Goal: Task Accomplishment & Management: Use online tool/utility

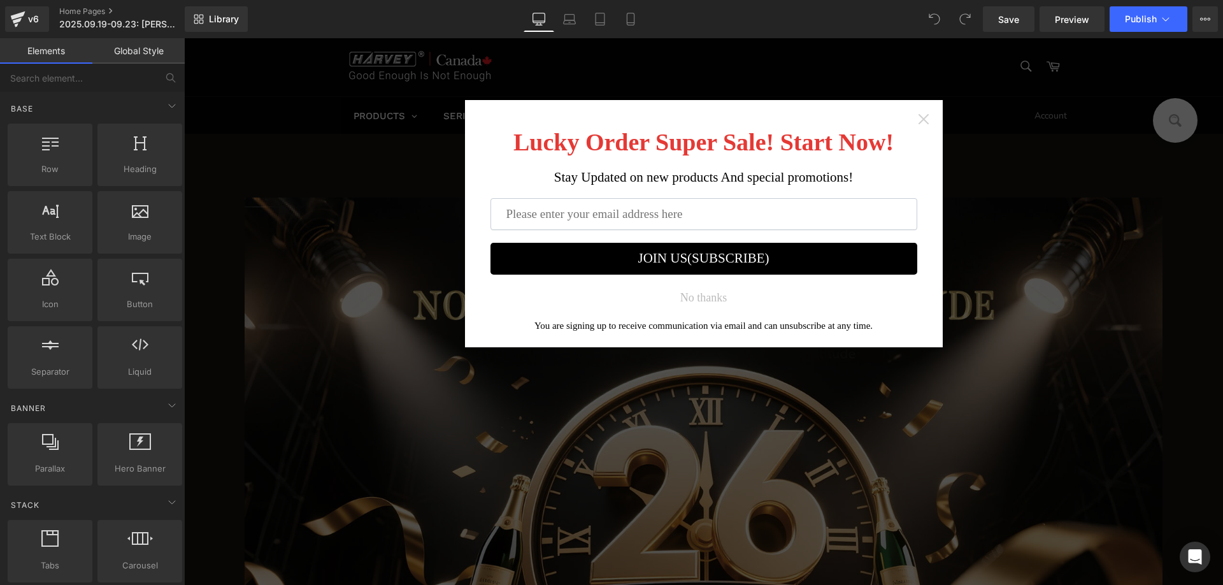
click at [918, 119] on icon "Close widget" at bounding box center [923, 119] width 10 height 10
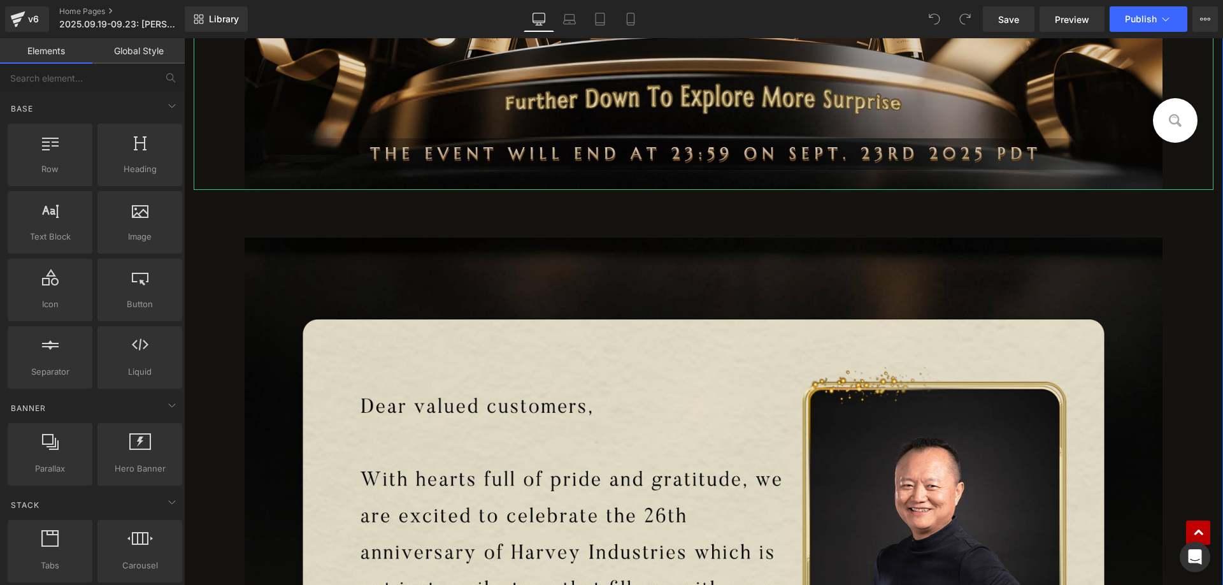
scroll to position [764, 0]
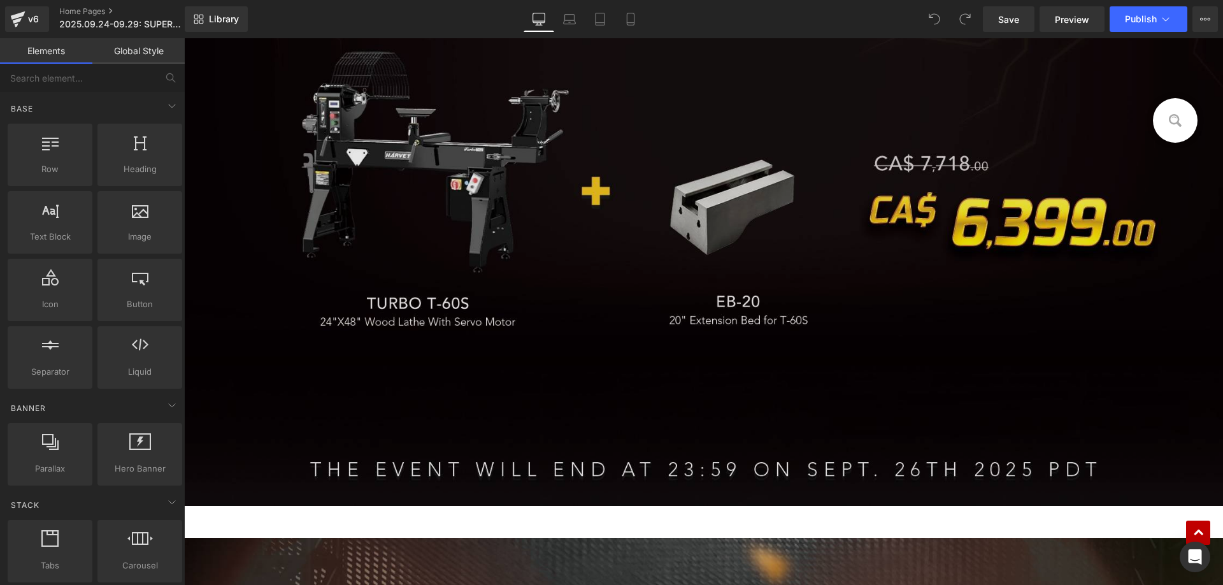
scroll to position [891, 0]
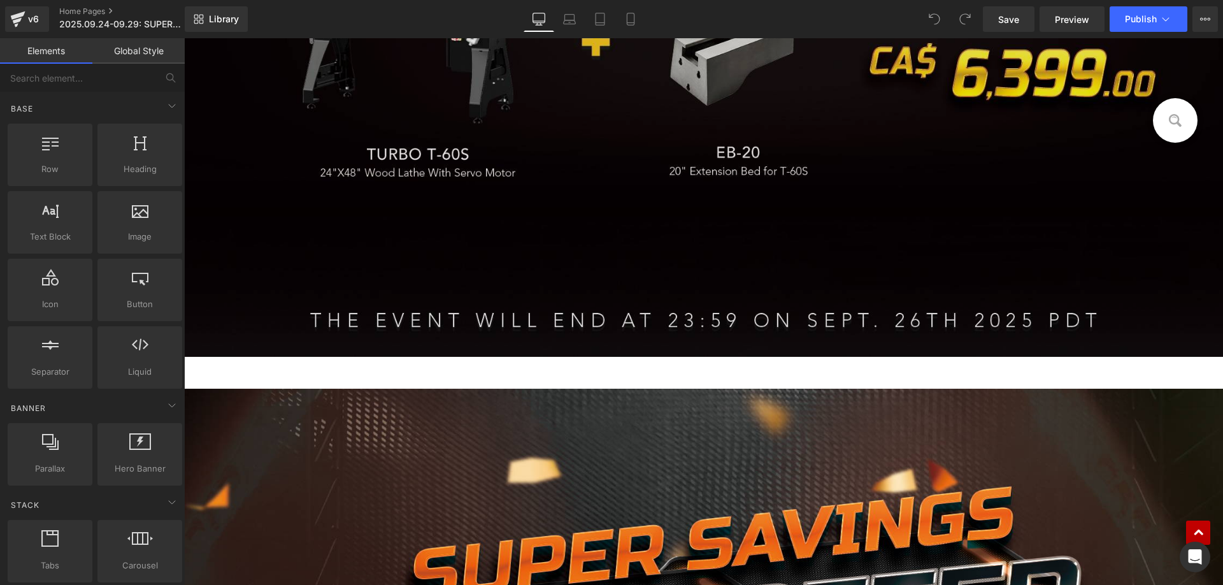
click at [513, 186] on img at bounding box center [703, 52] width 1038 height 608
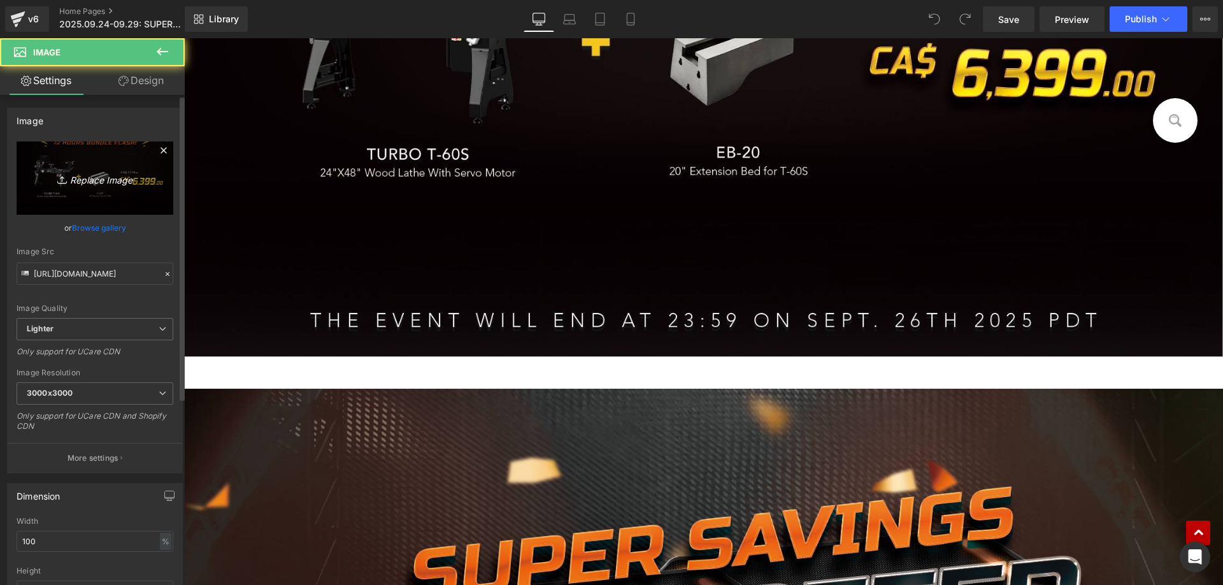
click at [108, 171] on icon "Replace Image" at bounding box center [95, 178] width 102 height 16
type input "C:\fakepath\banner捆绑售价 - 副本.jpg"
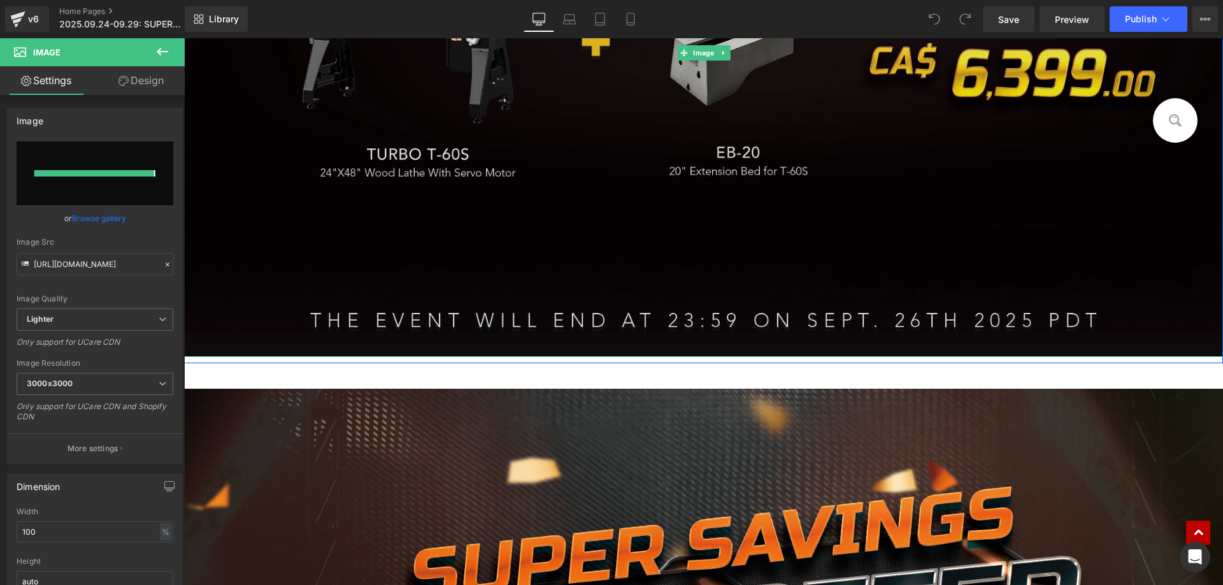
type input "[URL][DOMAIN_NAME]"
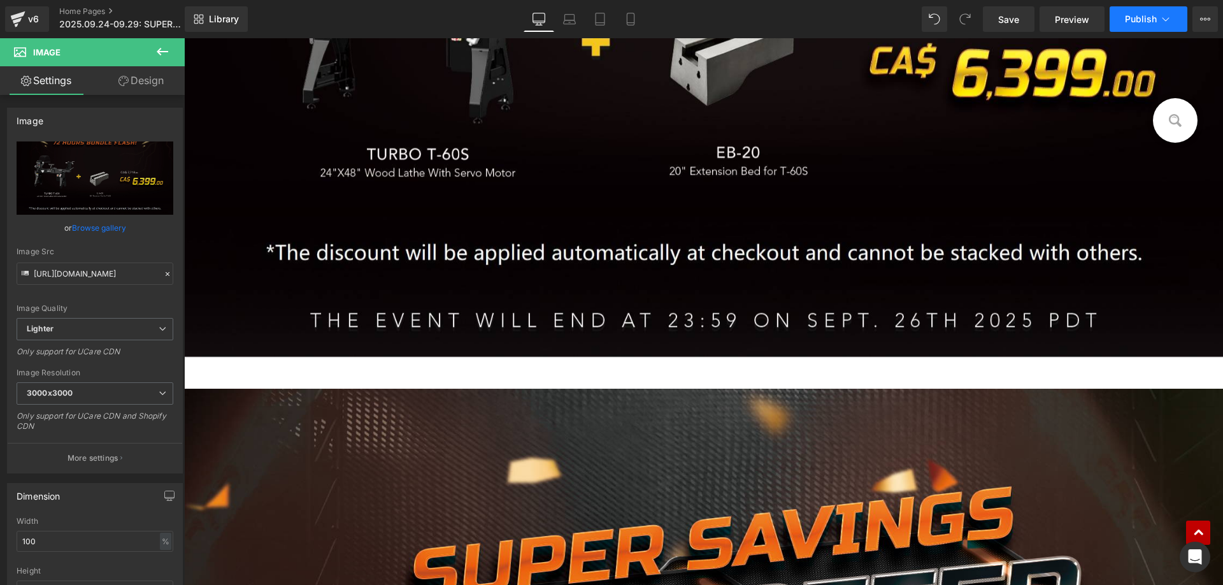
click at [1141, 16] on span "Publish" at bounding box center [1140, 19] width 32 height 10
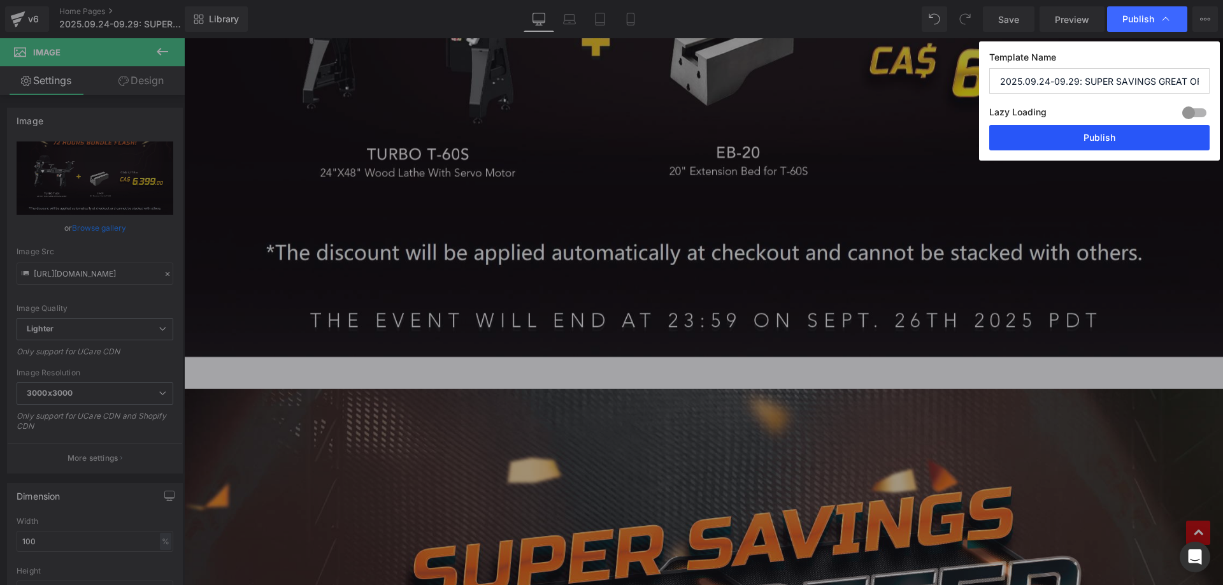
click at [1038, 134] on button "Publish" at bounding box center [1099, 137] width 220 height 25
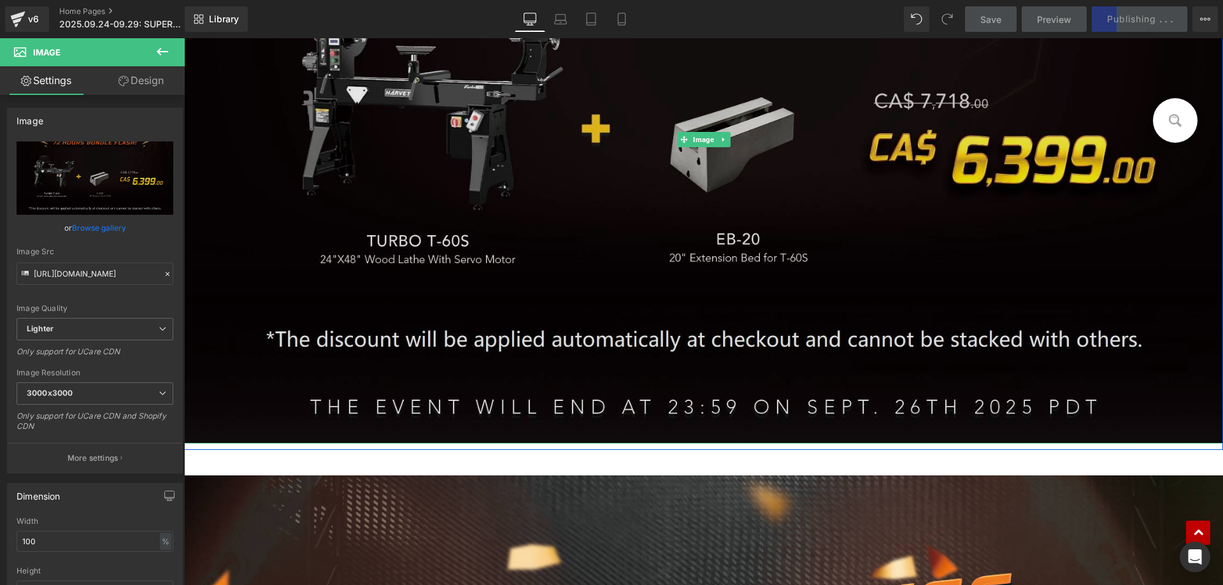
scroll to position [828, 0]
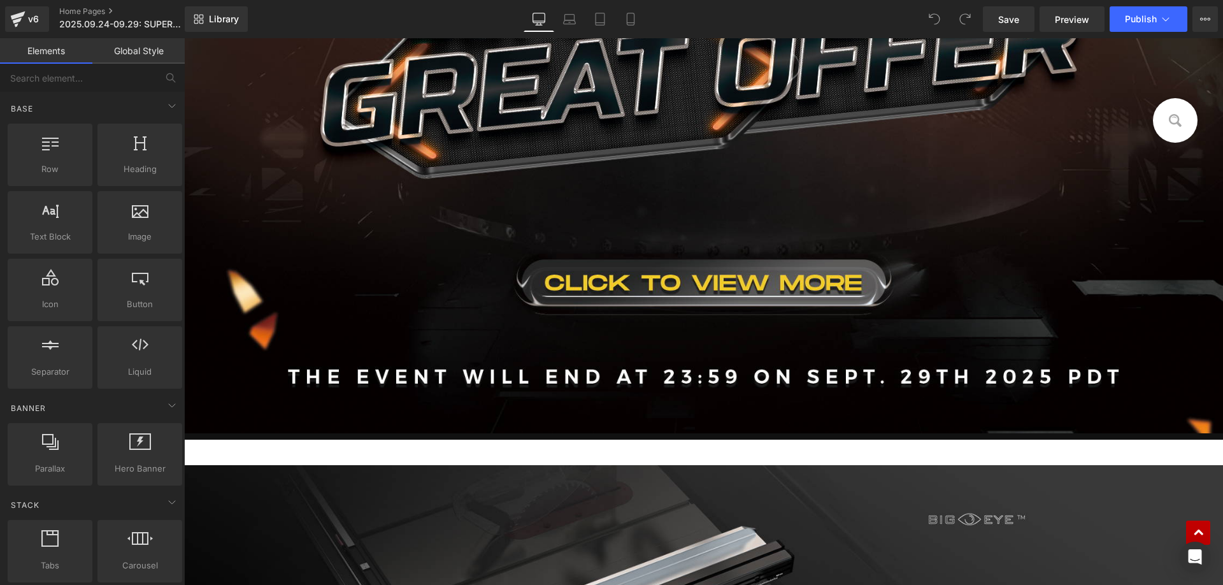
scroll to position [1592, 0]
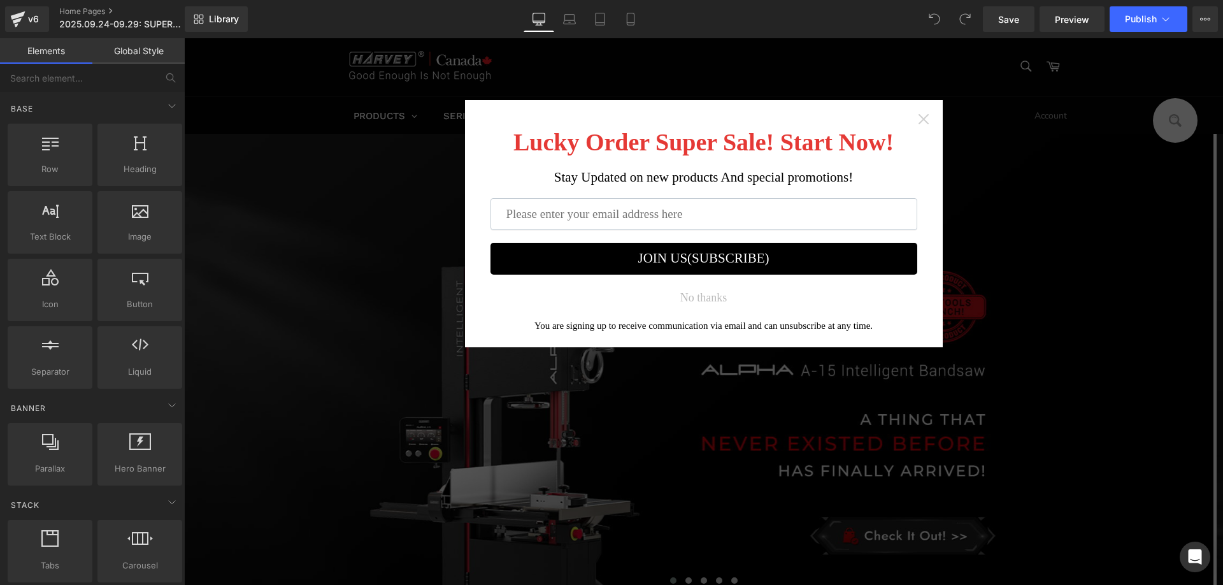
click at [921, 118] on icon "Close widget" at bounding box center [923, 119] width 13 height 13
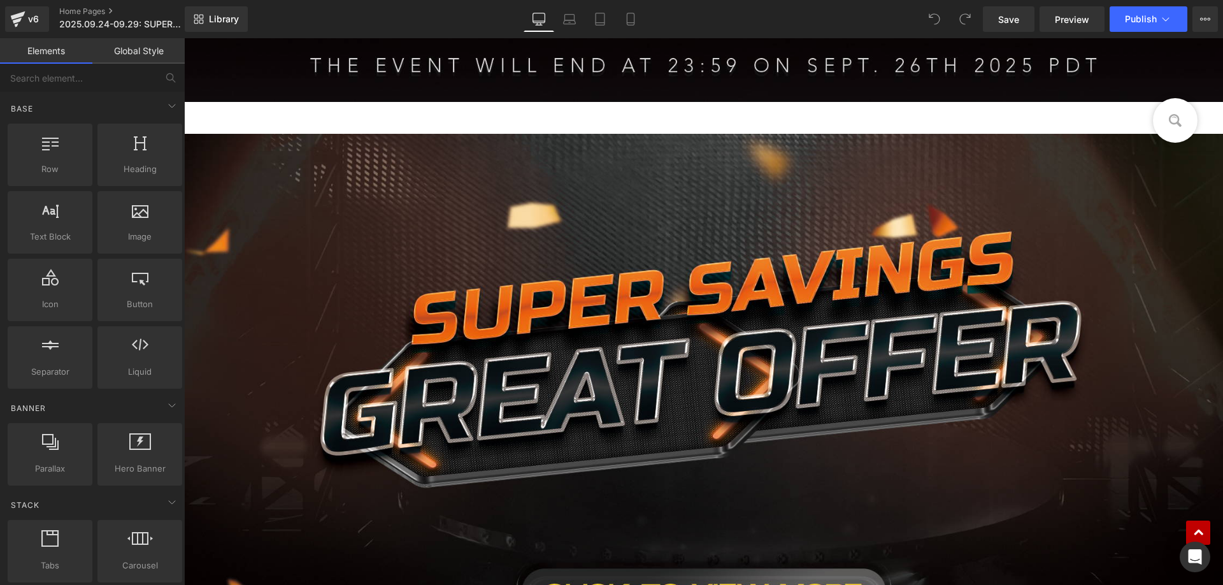
scroll to position [891, 0]
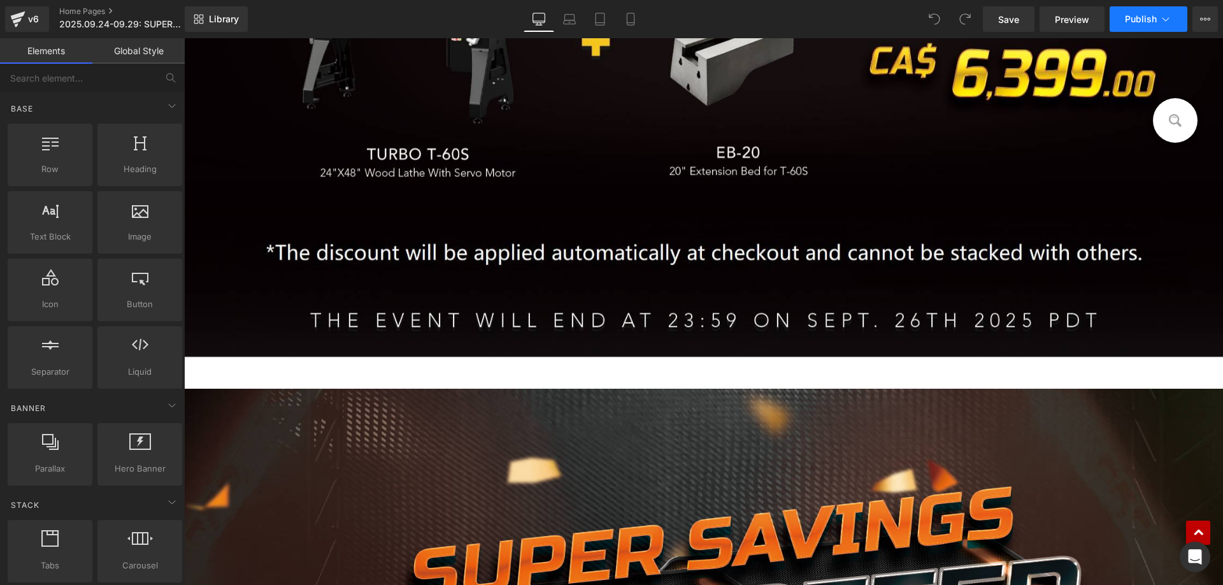
click at [1140, 23] on span "Publish" at bounding box center [1140, 19] width 32 height 10
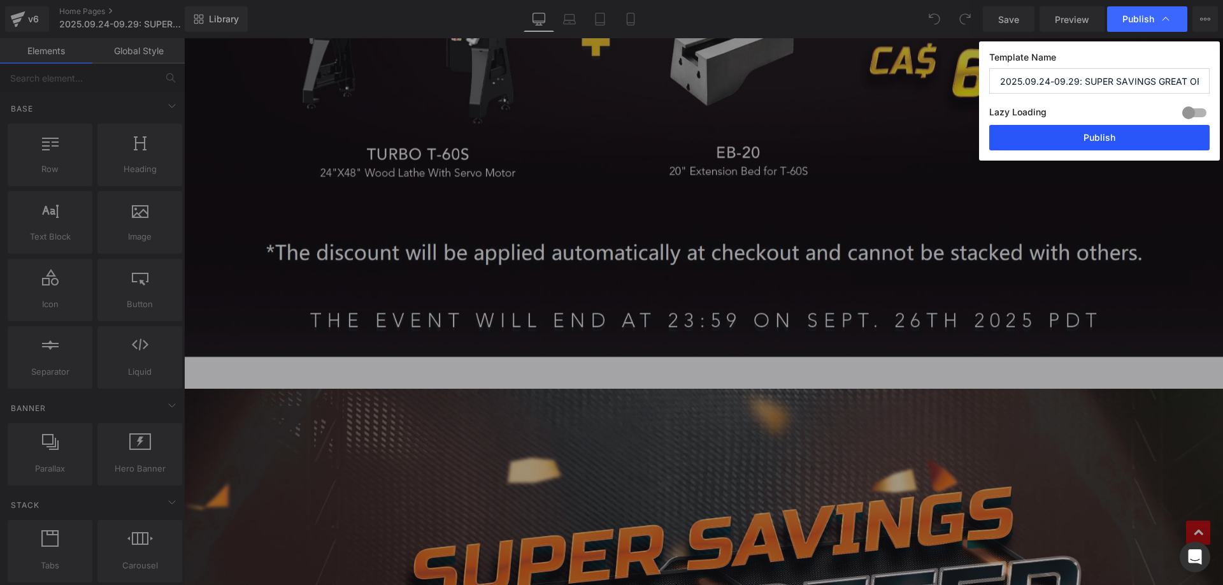
click at [1008, 143] on button "Publish" at bounding box center [1099, 137] width 220 height 25
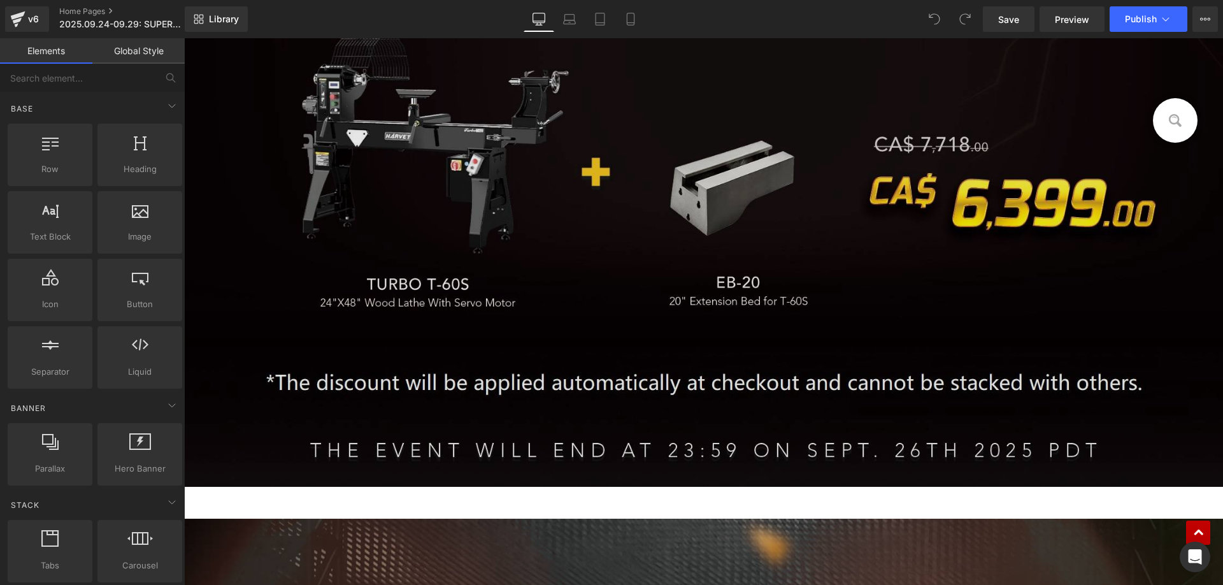
scroll to position [764, 0]
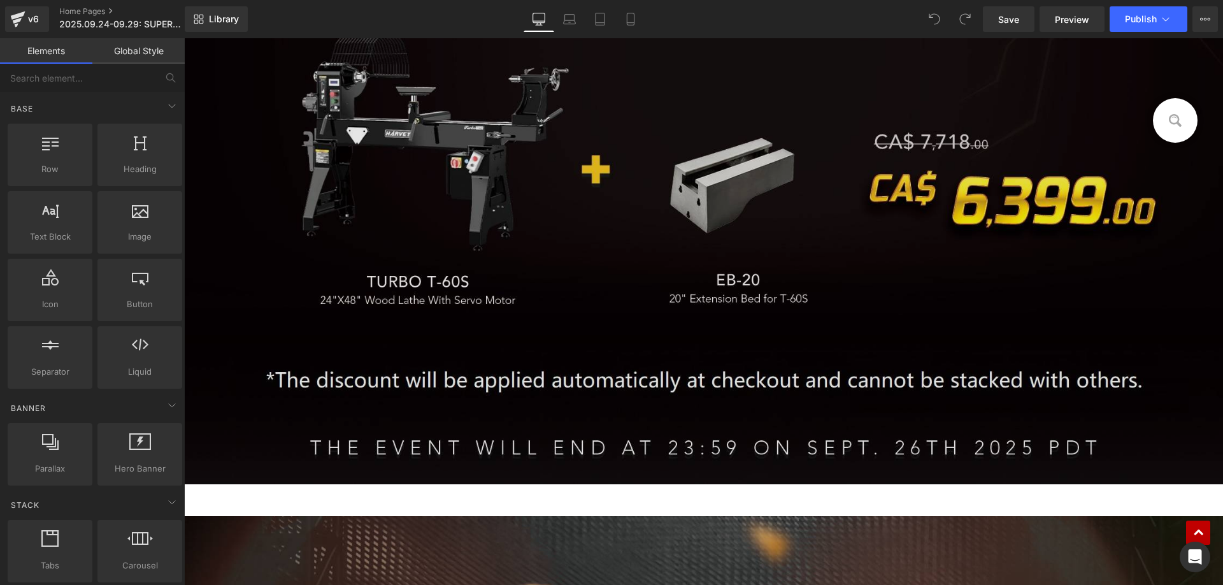
click at [495, 154] on img at bounding box center [703, 180] width 1038 height 608
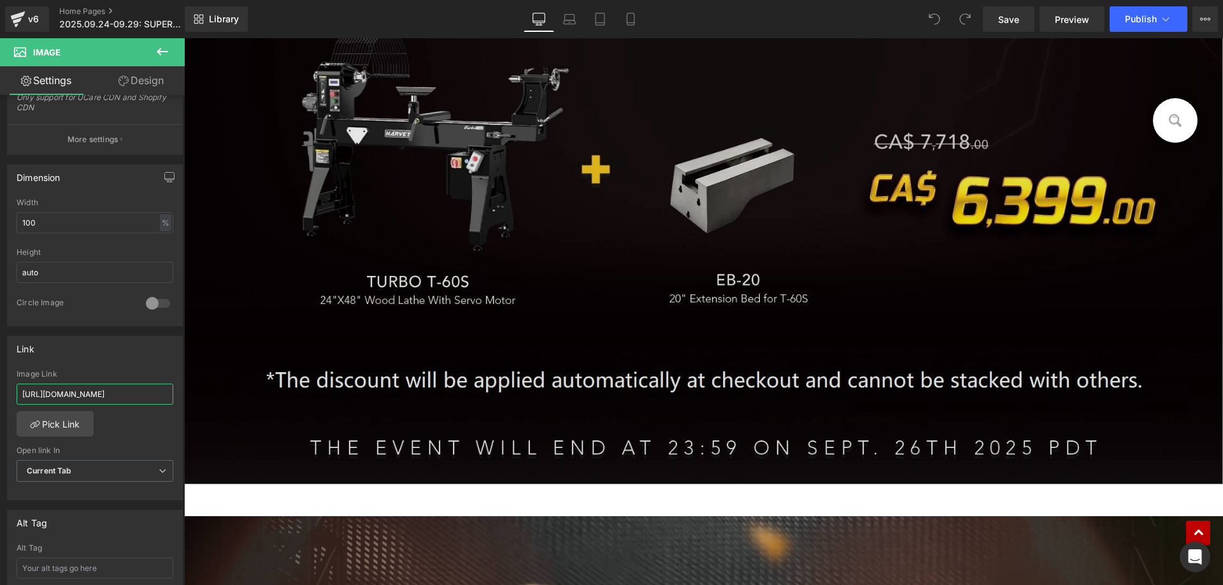
scroll to position [0, 209]
drag, startPoint x: 204, startPoint y: 431, endPoint x: 395, endPoint y: 393, distance: 194.8
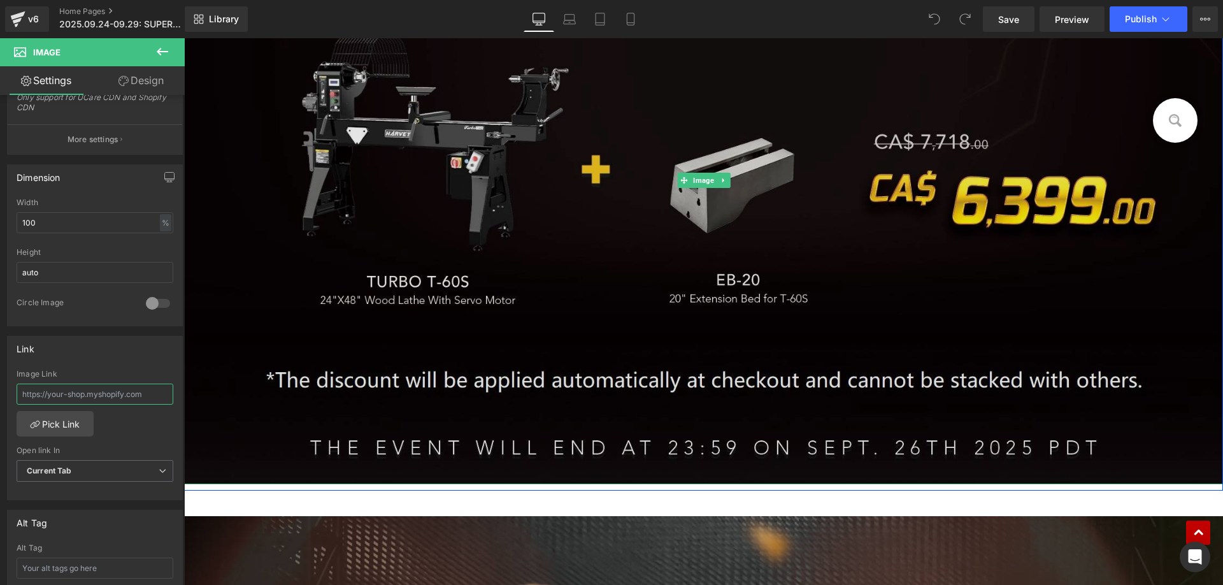
scroll to position [0, 0]
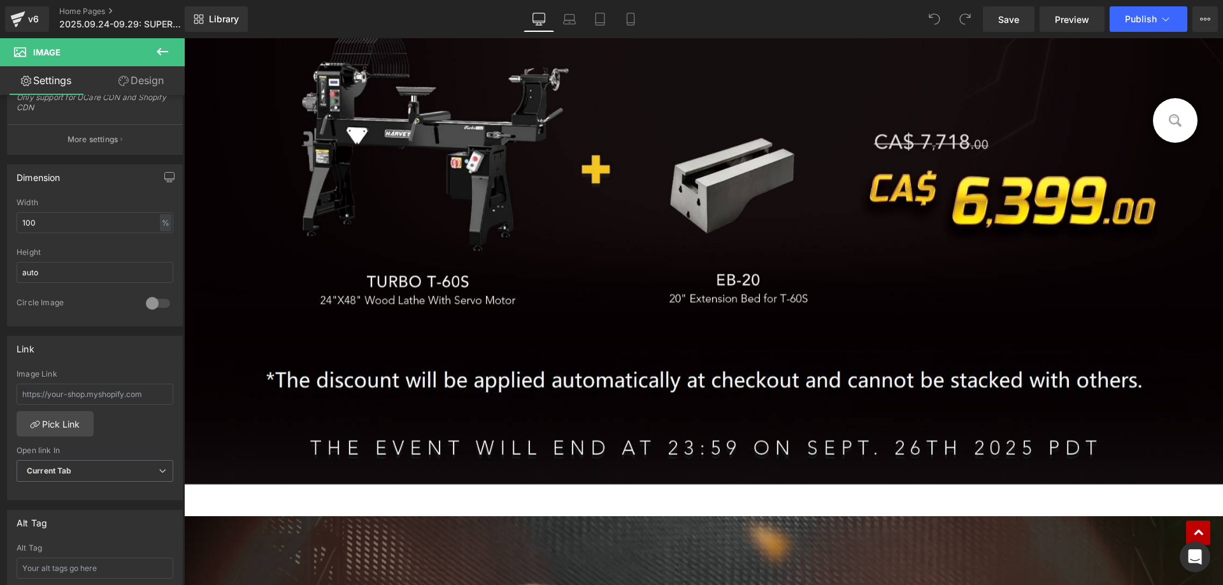
click at [162, 56] on icon at bounding box center [162, 51] width 15 height 15
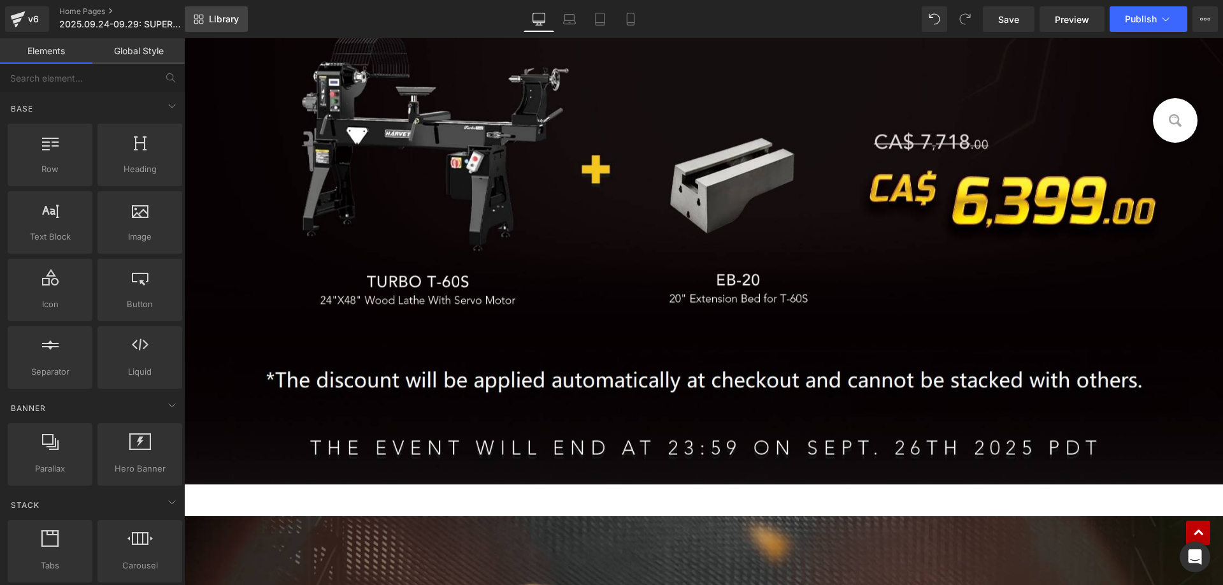
drag, startPoint x: 207, startPoint y: 14, endPoint x: 72, endPoint y: 20, distance: 135.1
click at [207, 14] on link "Library" at bounding box center [216, 18] width 63 height 25
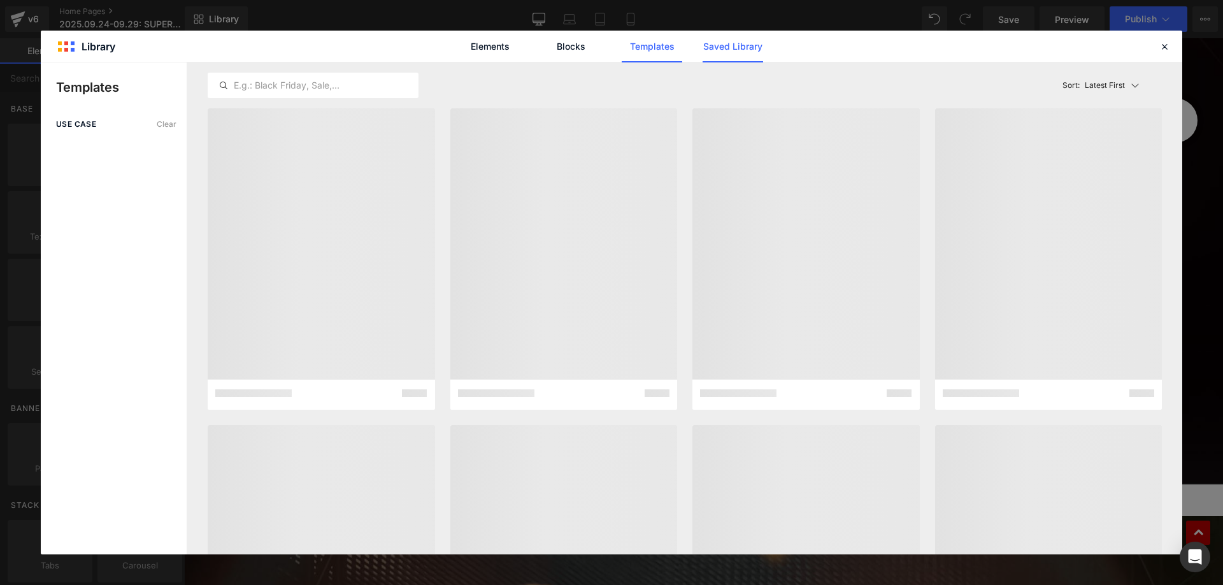
click at [710, 53] on link "Saved Library" at bounding box center [732, 47] width 60 height 32
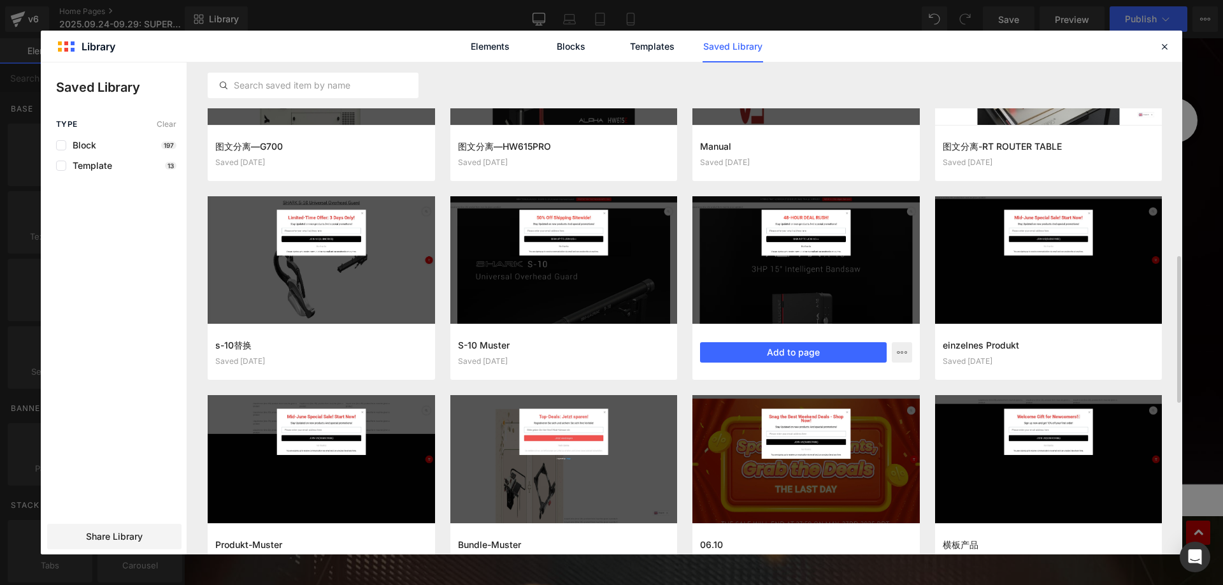
scroll to position [732, 0]
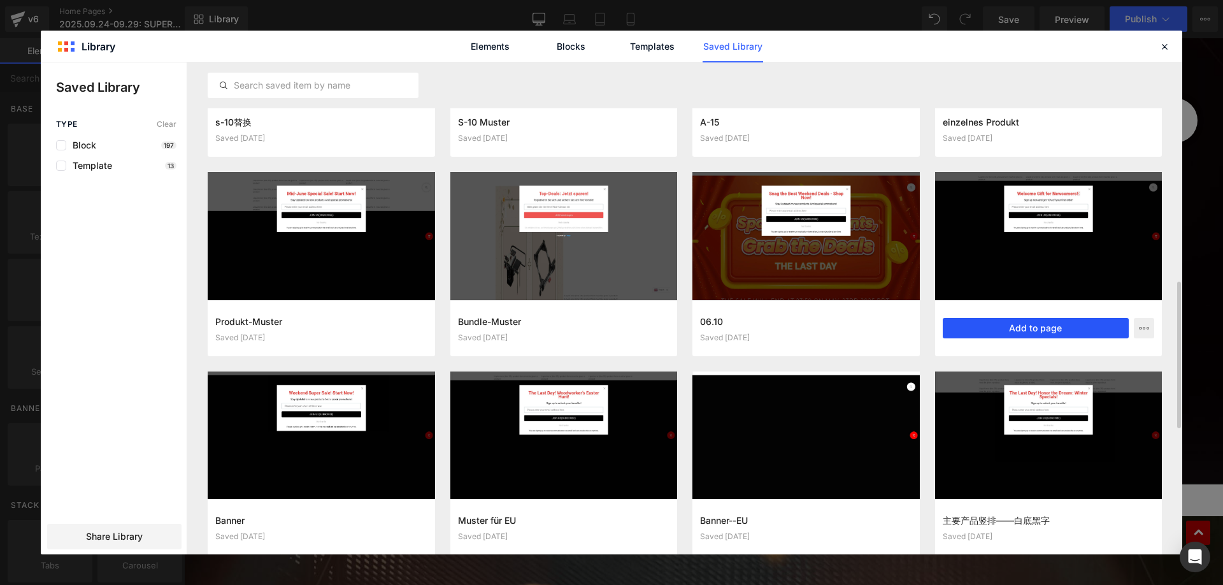
click at [1014, 327] on button "Add to page" at bounding box center [1035, 328] width 187 height 20
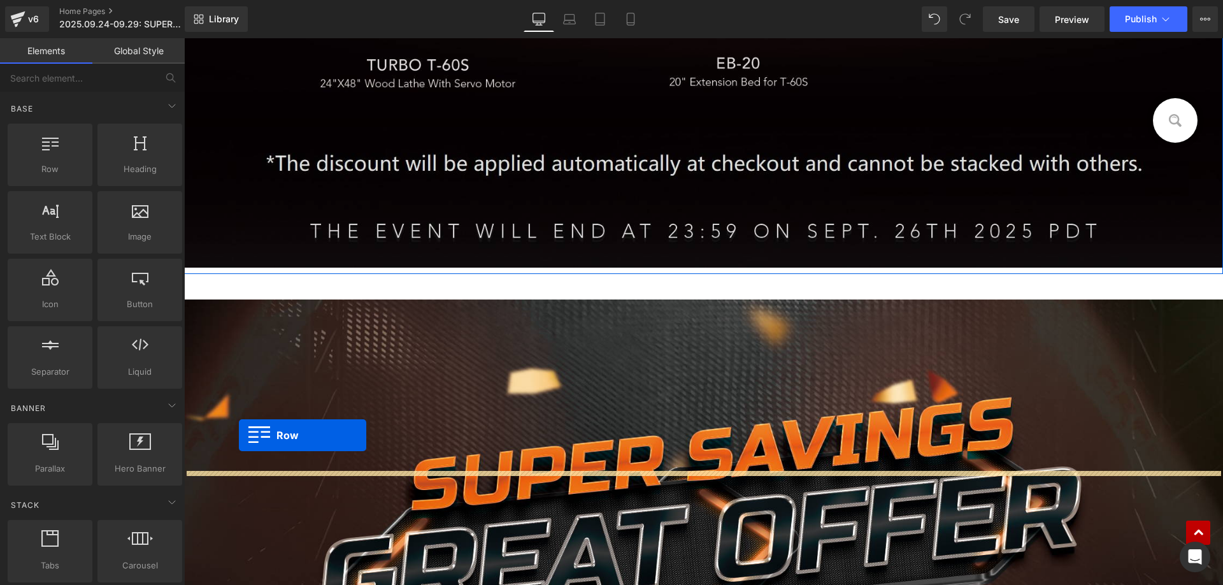
scroll to position [777, 0]
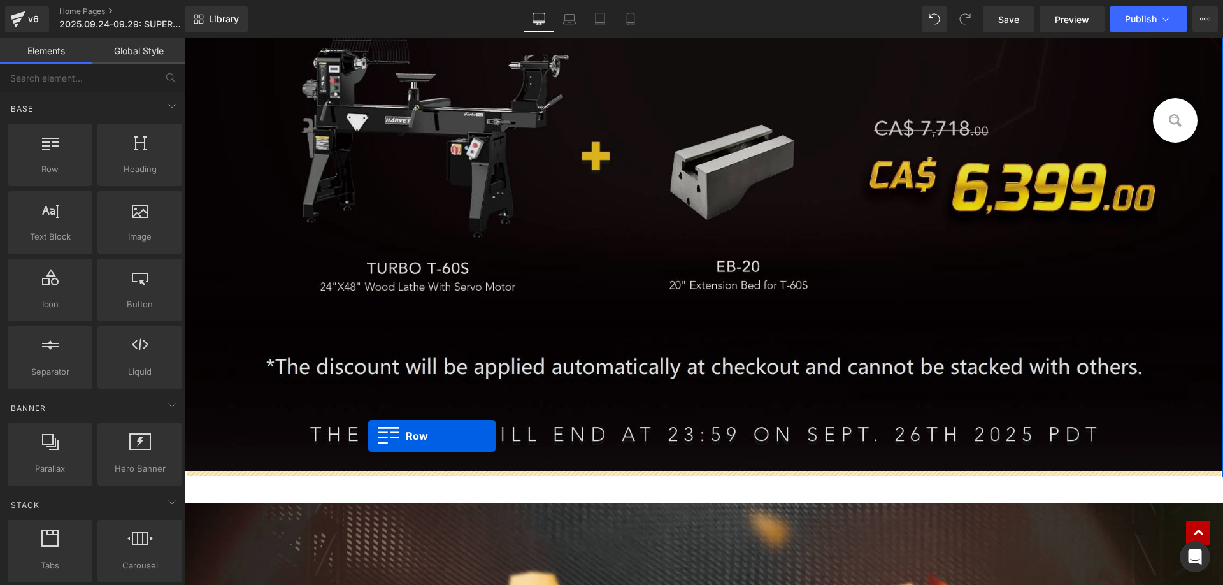
drag, startPoint x: 212, startPoint y: 115, endPoint x: 368, endPoint y: 436, distance: 356.8
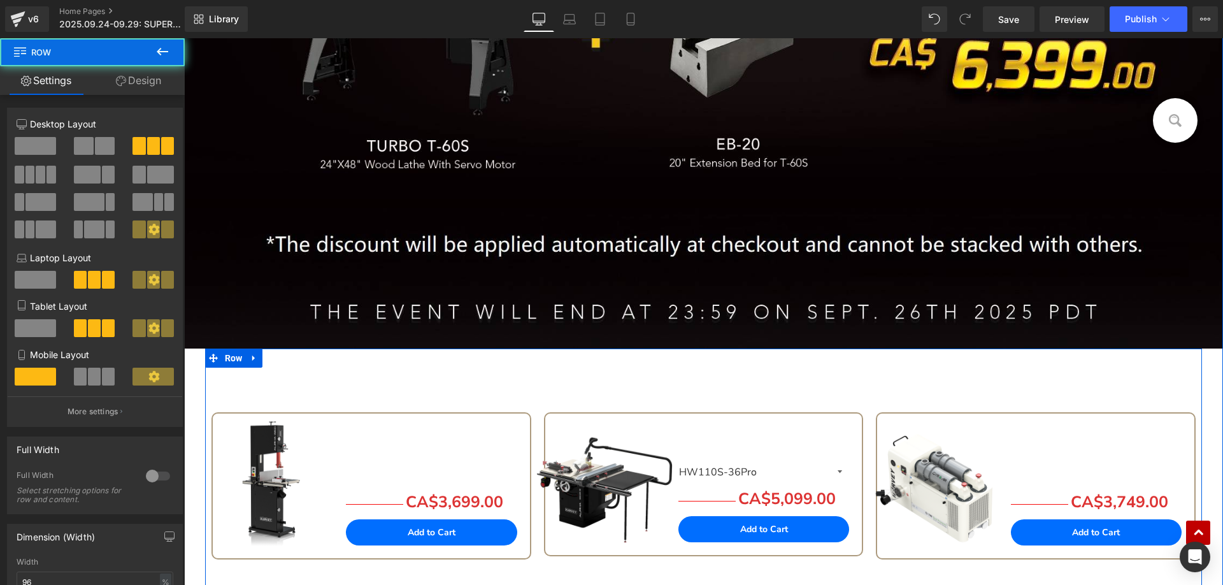
scroll to position [1032, 0]
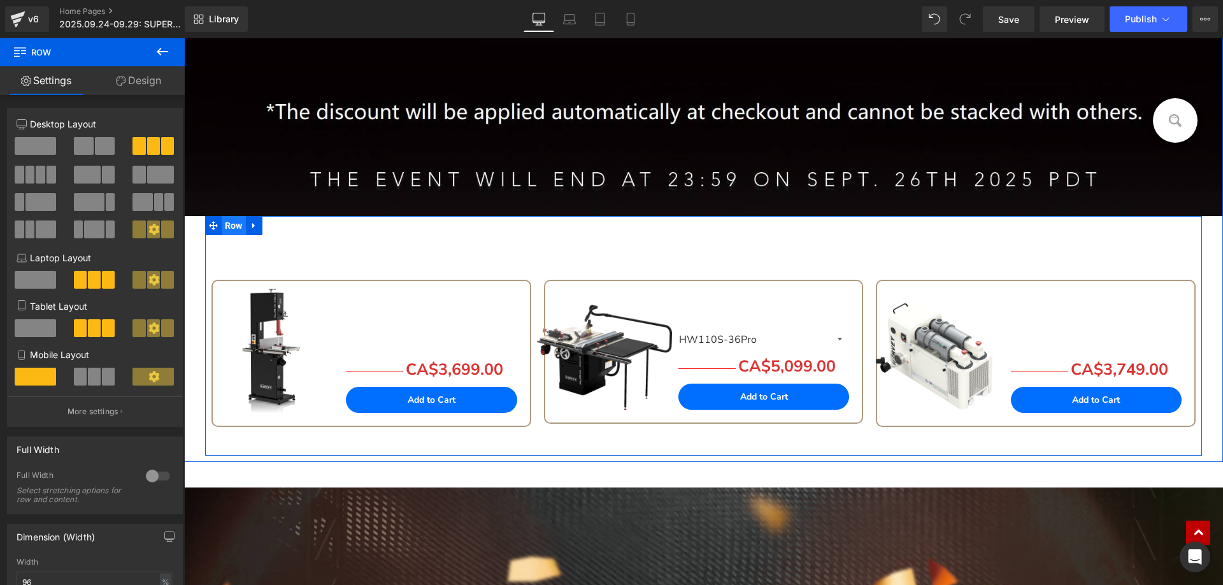
click at [222, 227] on span "Row" at bounding box center [234, 225] width 24 height 19
click at [227, 226] on span "Row" at bounding box center [234, 225] width 24 height 19
click at [1063, 290] on icon at bounding box center [1064, 291] width 9 height 10
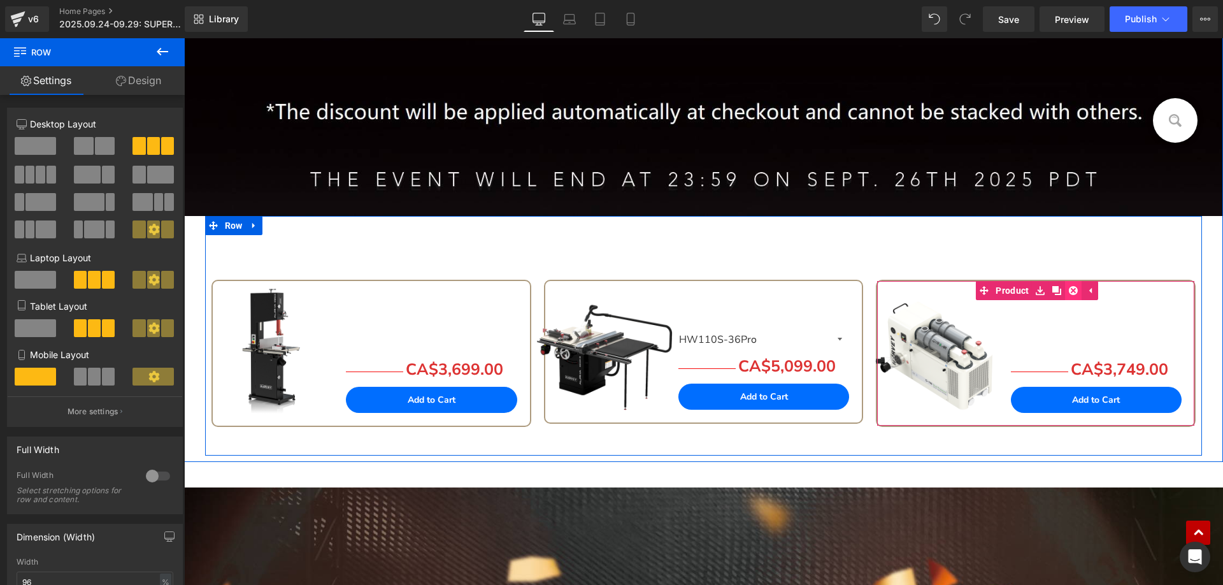
click at [1070, 290] on icon at bounding box center [1072, 290] width 9 height 9
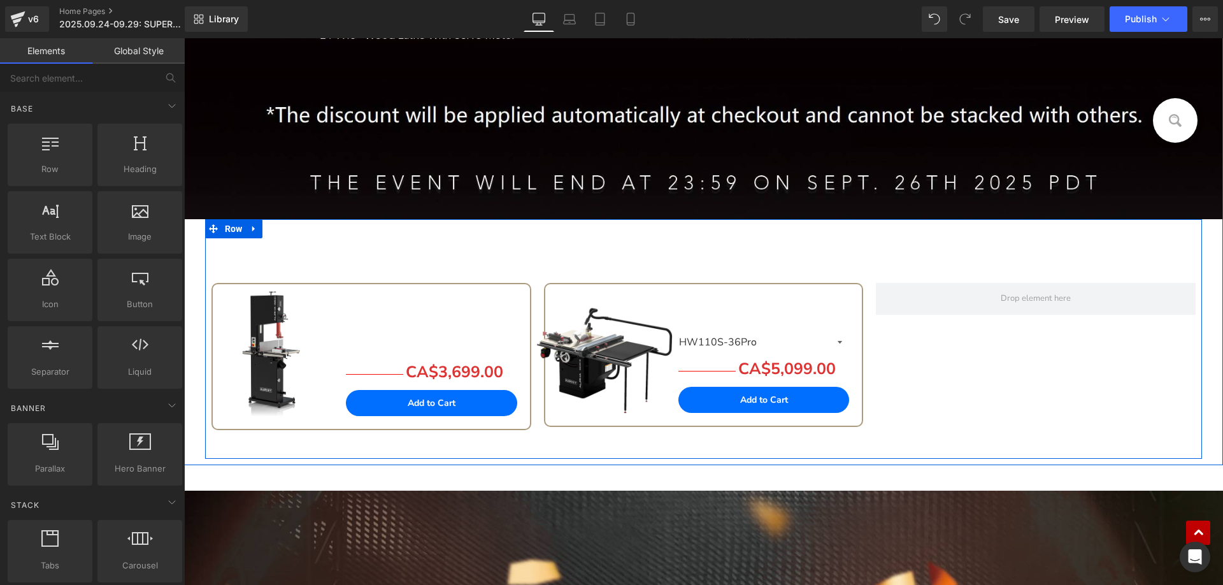
scroll to position [1035, 0]
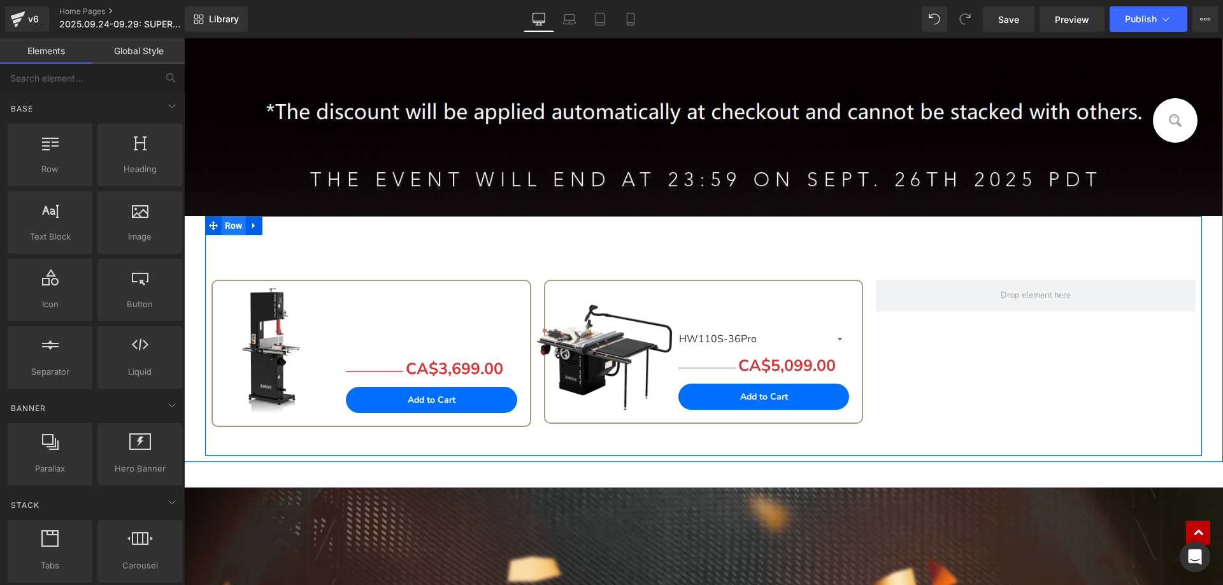
click at [224, 225] on span "Row" at bounding box center [234, 225] width 24 height 19
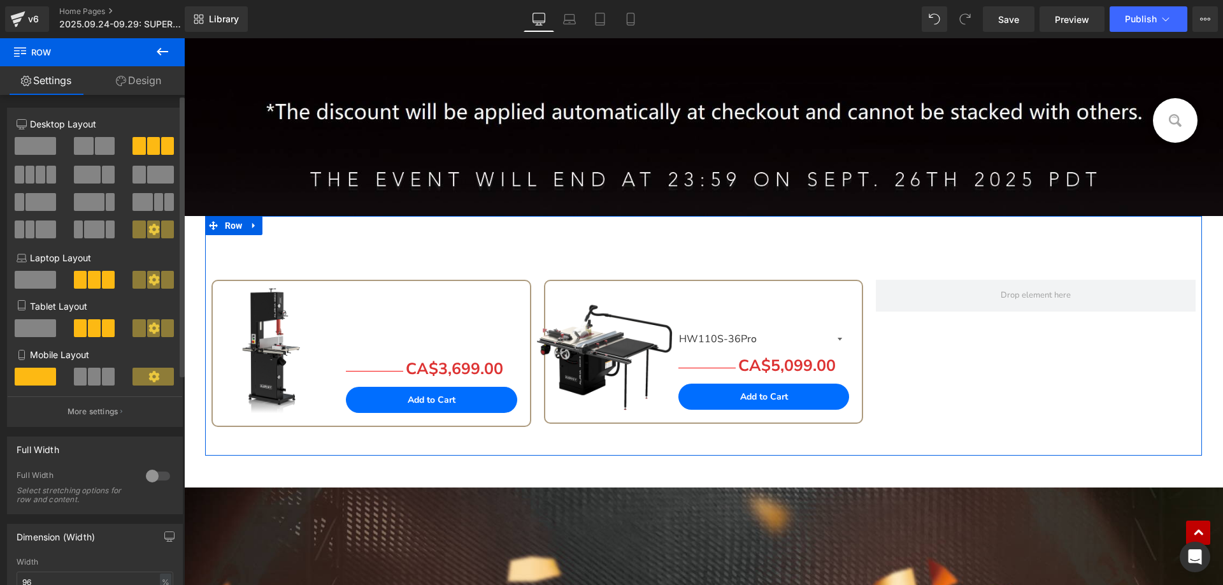
click at [95, 142] on span at bounding box center [105, 146] width 20 height 18
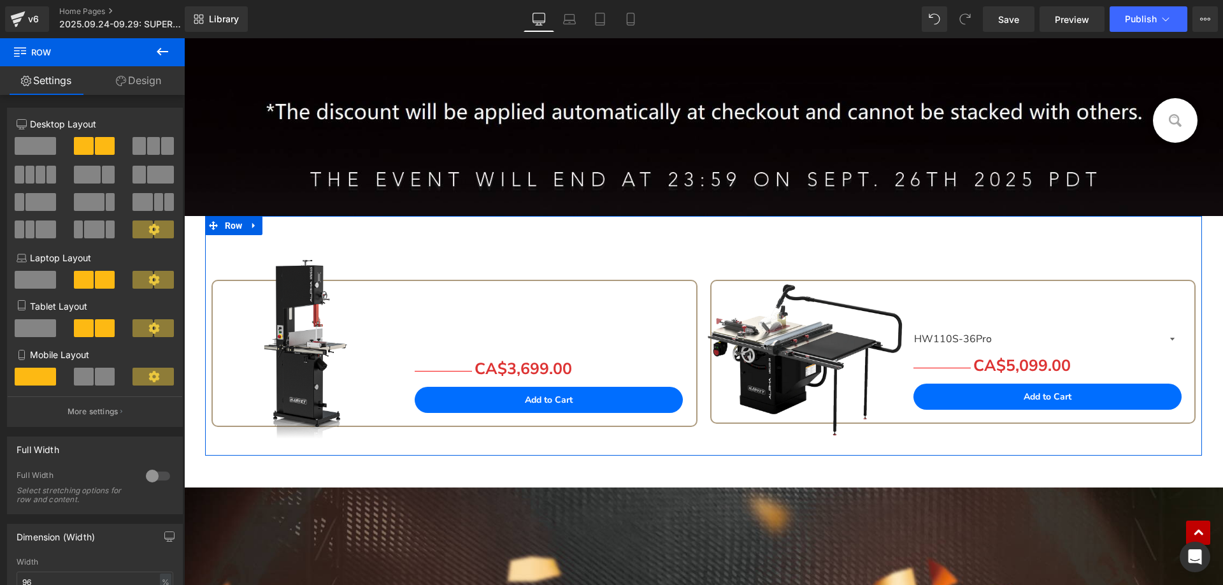
click at [143, 83] on link "Design" at bounding box center [138, 80] width 92 height 29
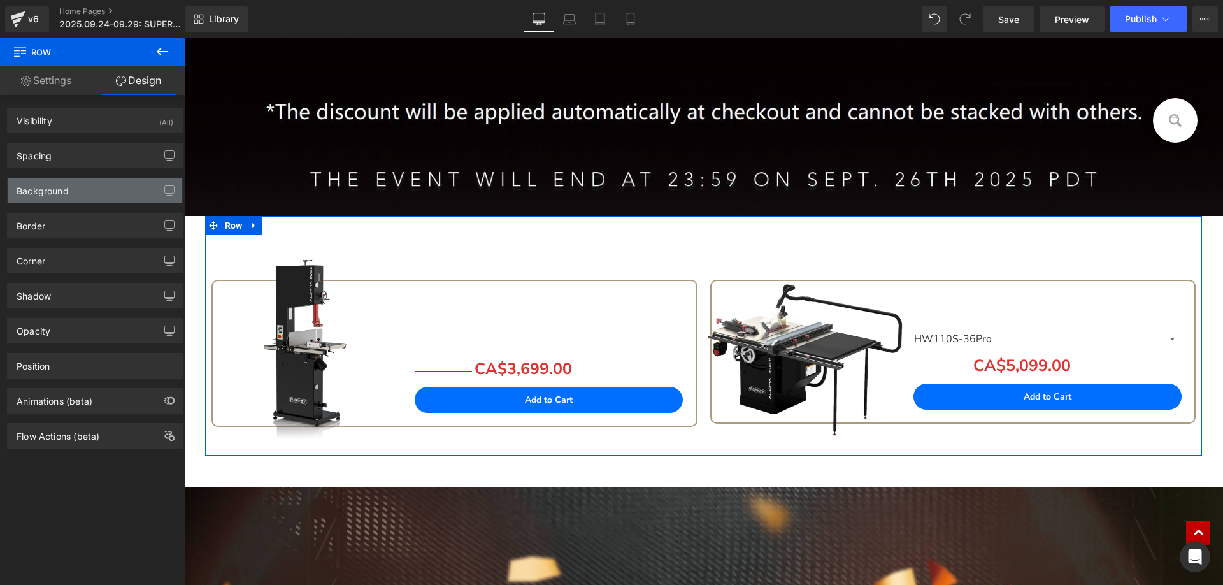
click at [48, 190] on div "Background" at bounding box center [43, 187] width 52 height 18
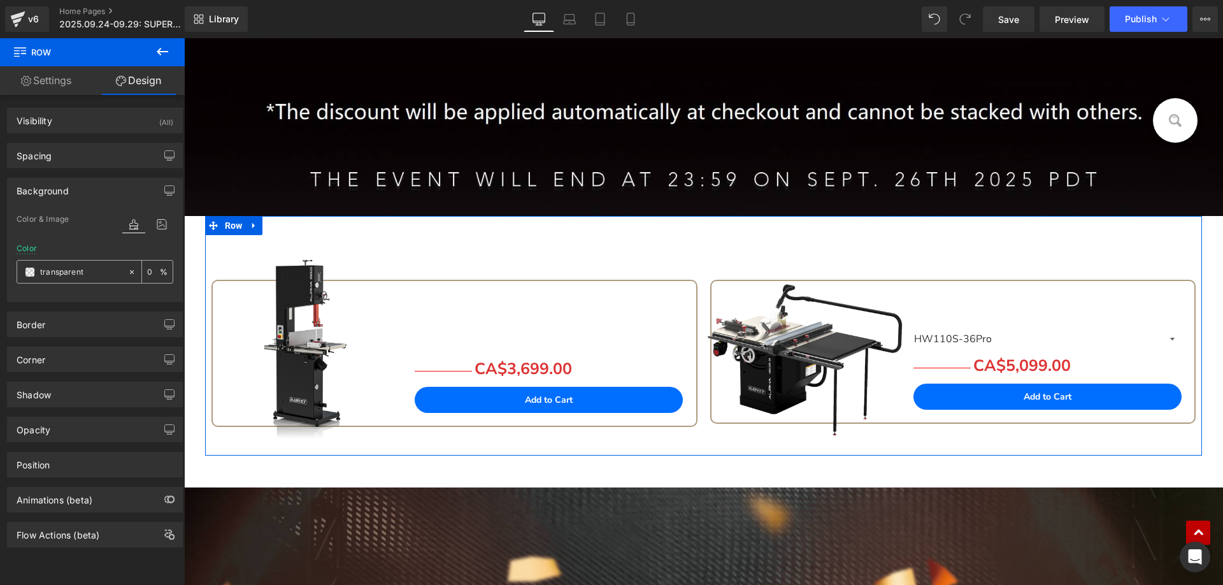
click at [91, 273] on input "transparent" at bounding box center [81, 272] width 82 height 14
type input "000"
type input "100"
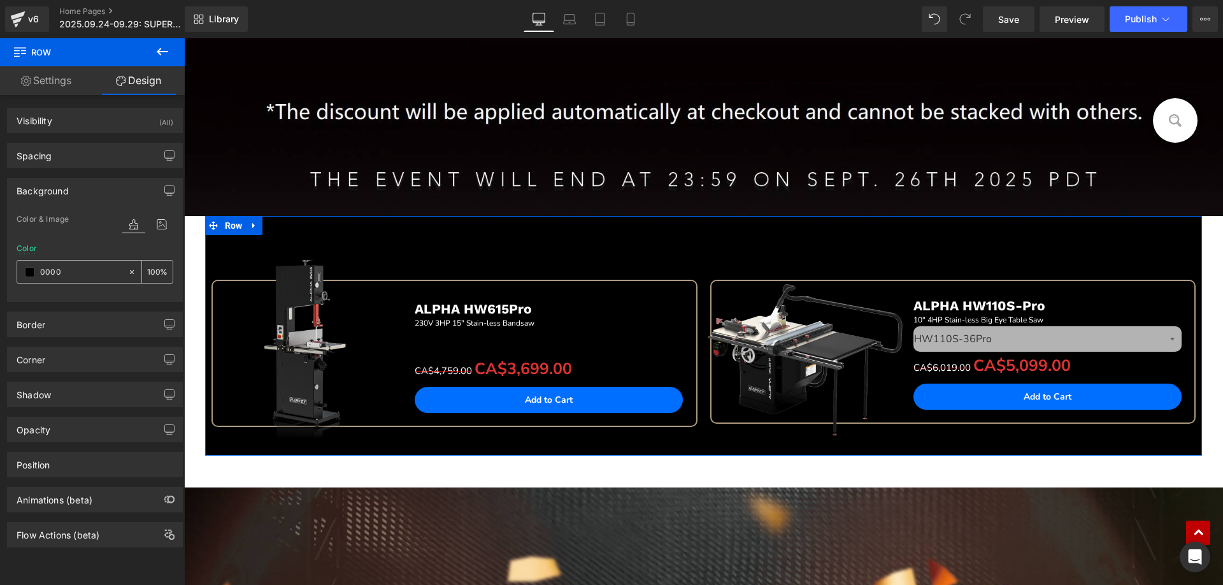
type input "00000"
type input "0"
type input "000000"
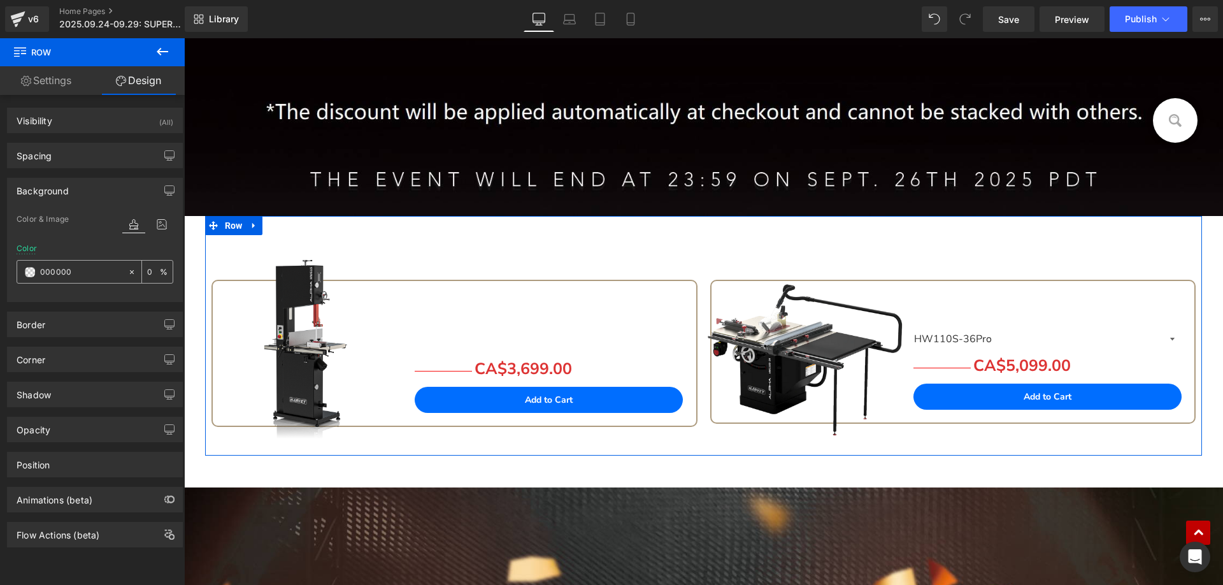
type input "100"
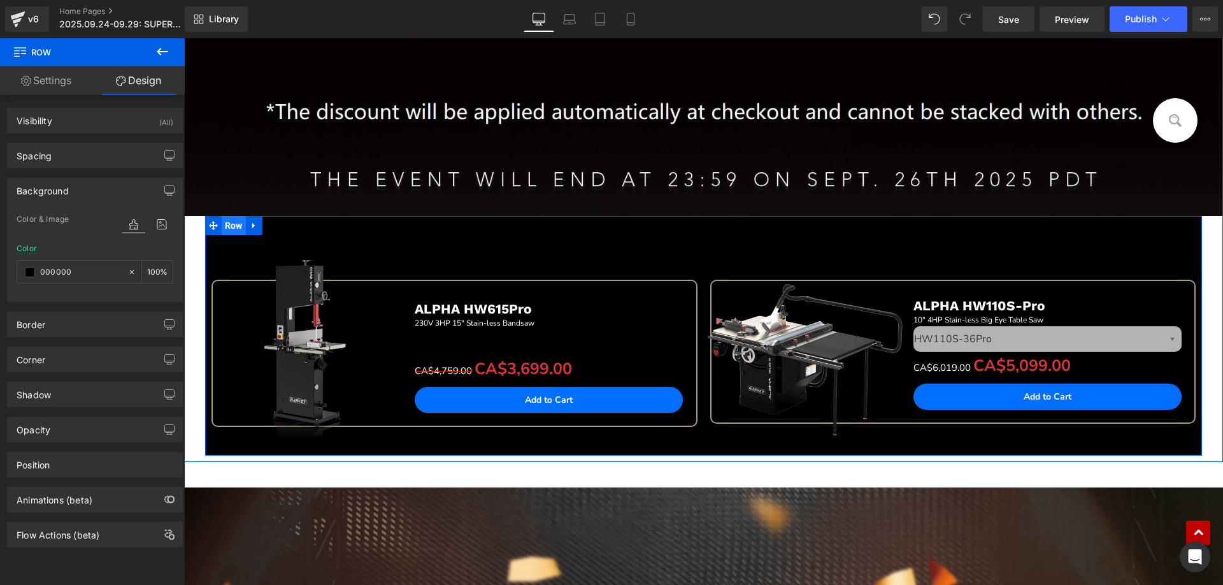
click at [227, 218] on span "Row" at bounding box center [234, 225] width 24 height 19
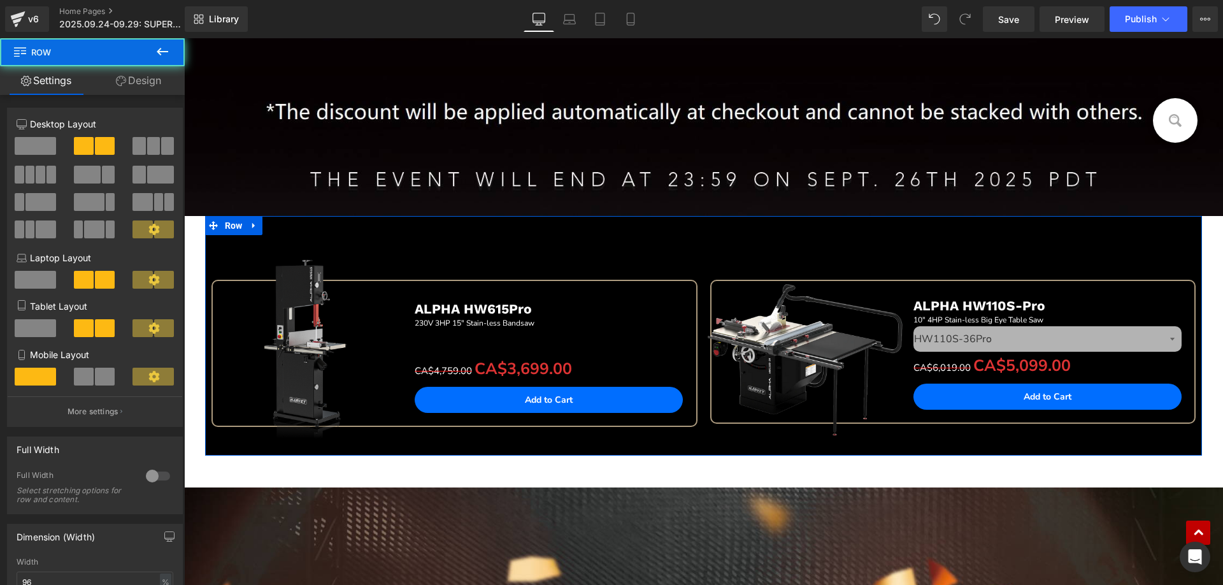
click at [146, 80] on link "Design" at bounding box center [138, 80] width 92 height 29
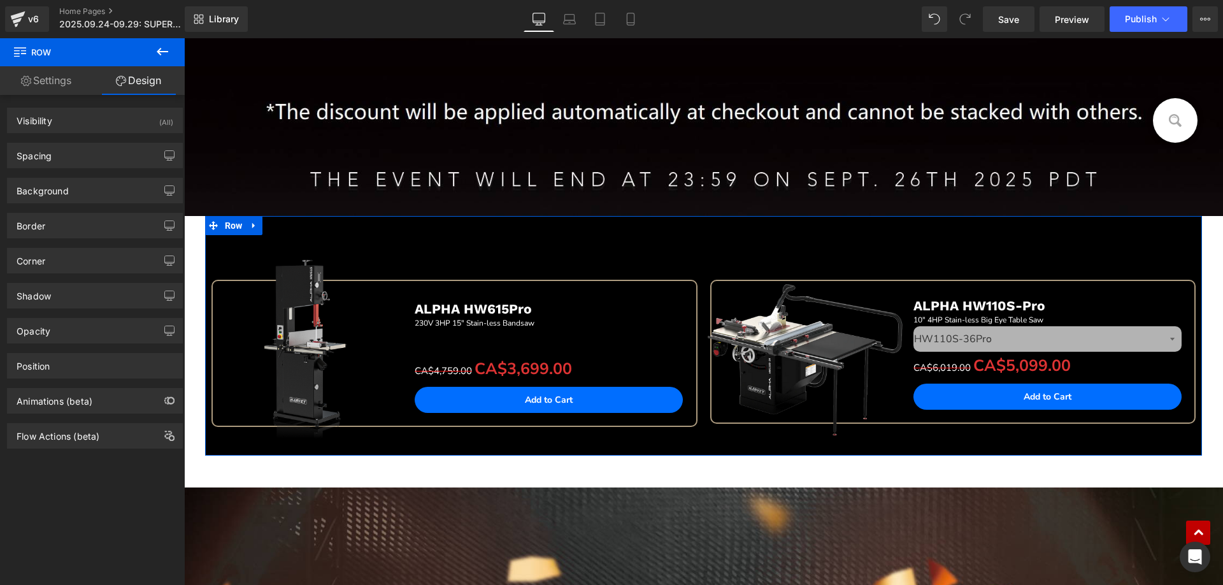
click at [52, 79] on link "Settings" at bounding box center [46, 80] width 92 height 29
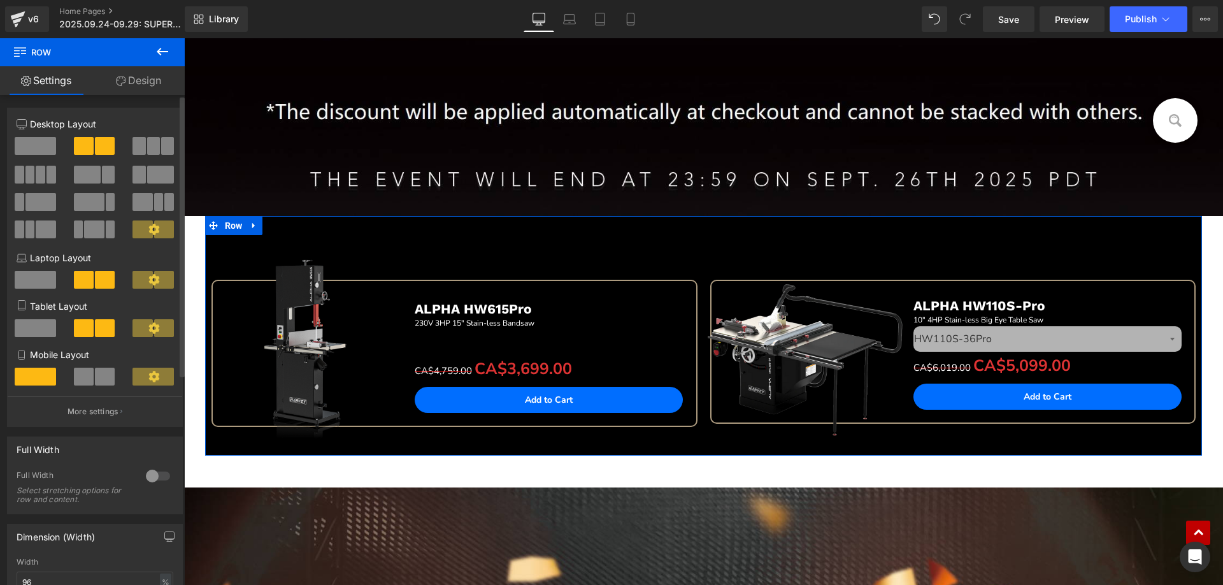
click at [145, 479] on div at bounding box center [158, 475] width 31 height 20
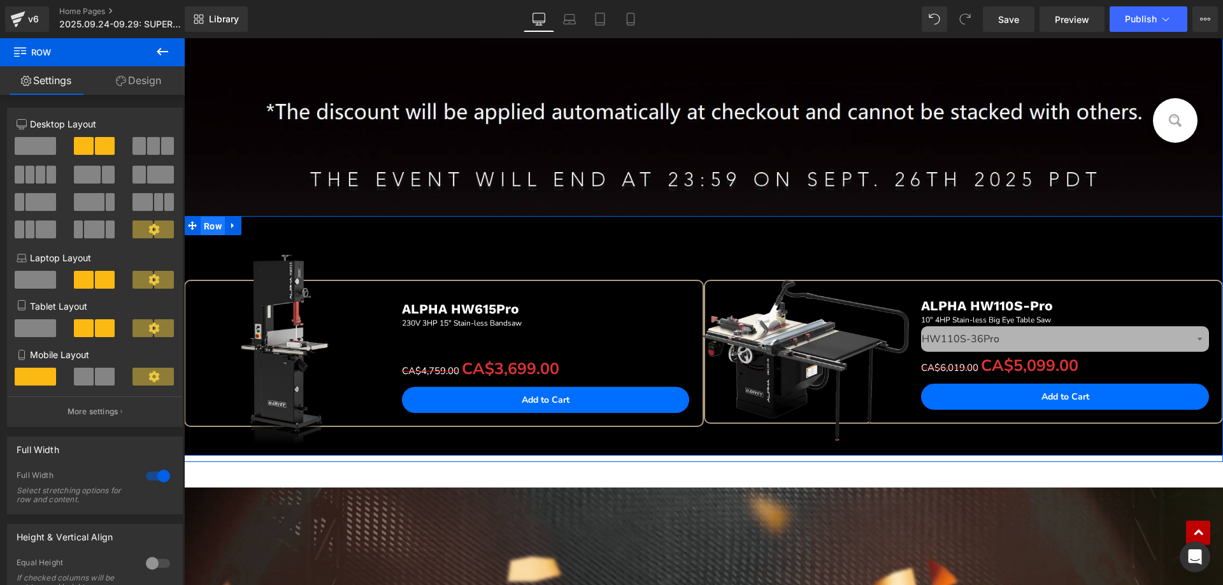
click at [207, 225] on span "Row" at bounding box center [213, 225] width 24 height 19
click at [204, 225] on span "Row" at bounding box center [213, 225] width 24 height 19
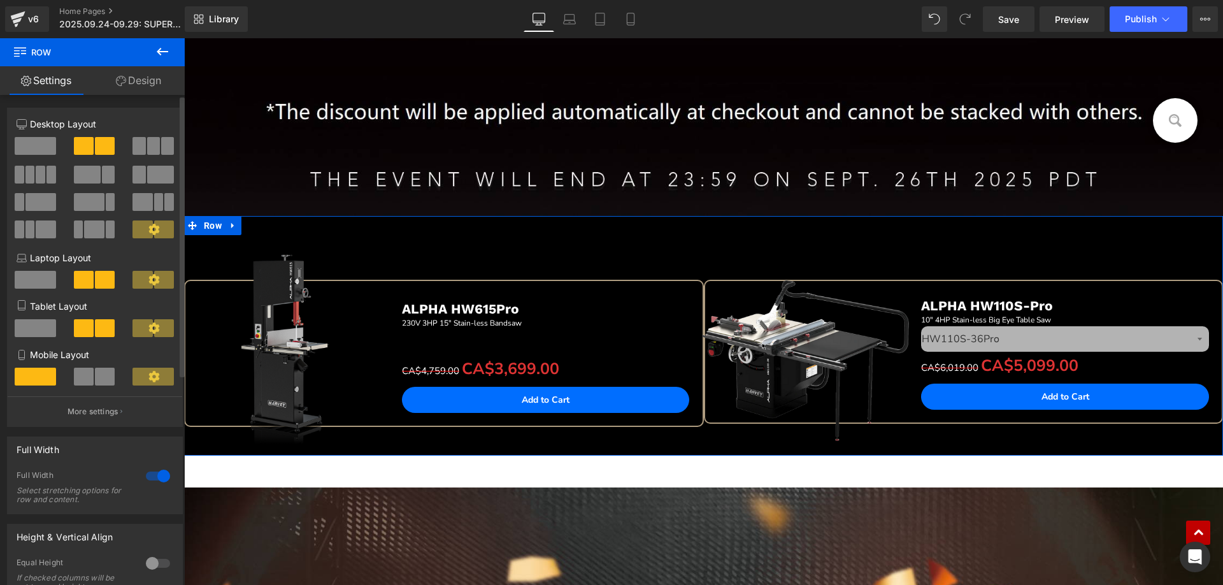
click at [148, 473] on div at bounding box center [158, 475] width 31 height 20
type input "1200"
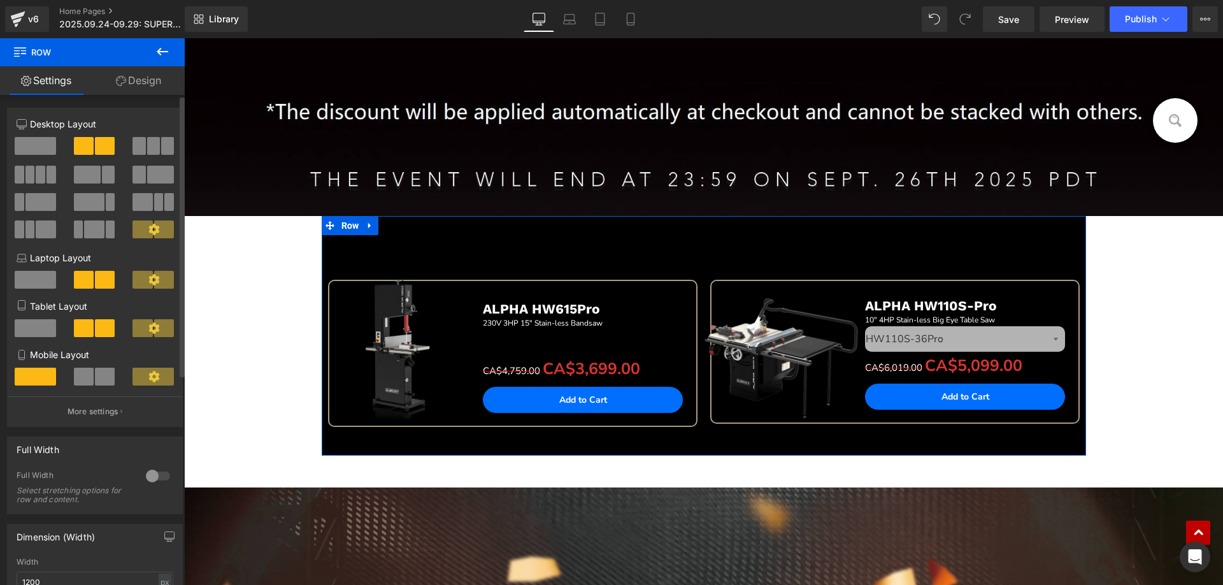
click at [155, 476] on div at bounding box center [158, 475] width 31 height 20
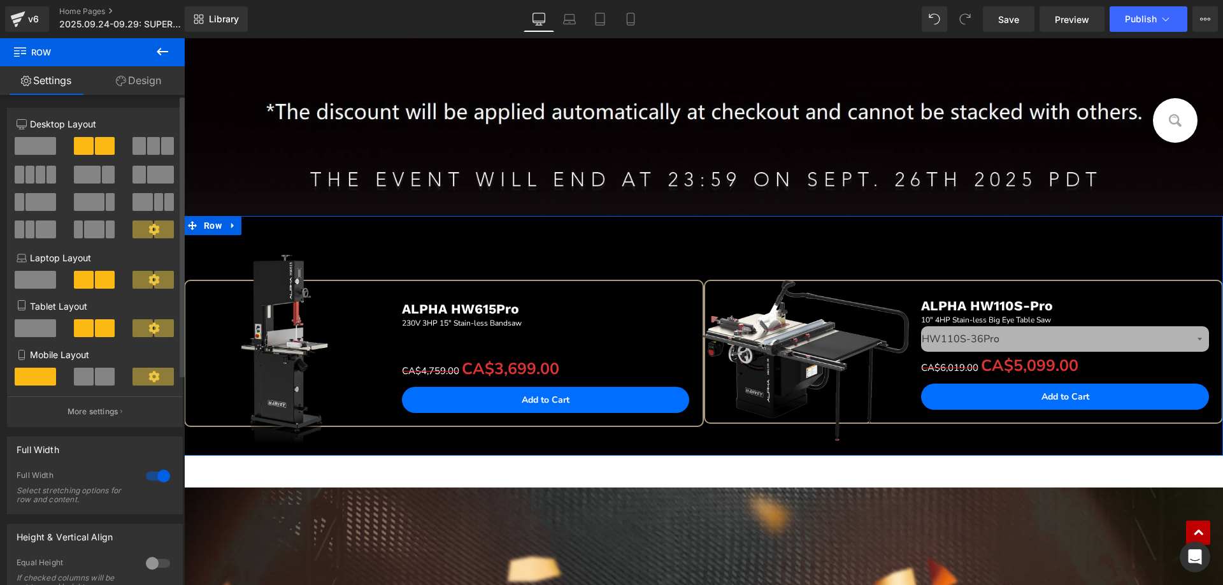
click at [155, 476] on div at bounding box center [158, 475] width 31 height 20
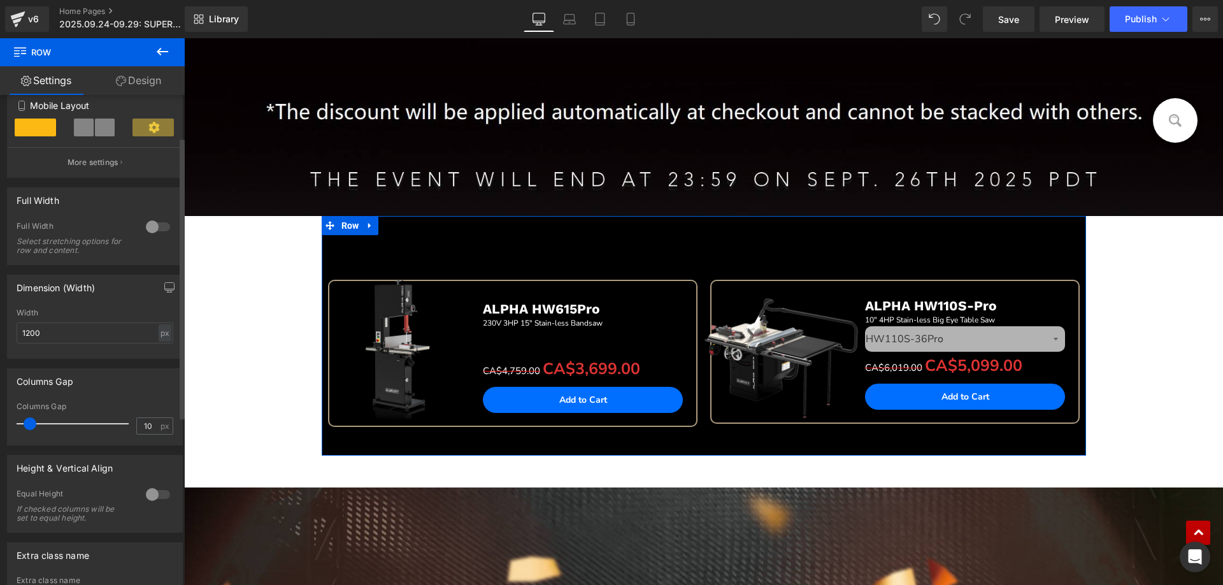
scroll to position [255, 0]
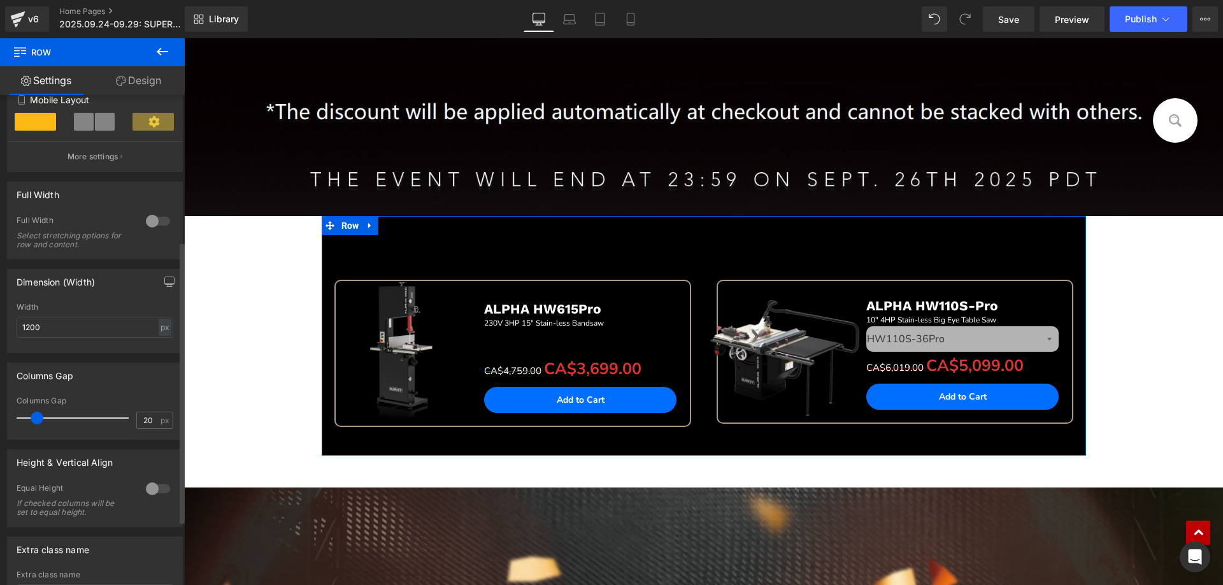
drag, startPoint x: 32, startPoint y: 417, endPoint x: 39, endPoint y: 418, distance: 7.1
click at [39, 418] on span at bounding box center [37, 417] width 13 height 13
click at [157, 219] on div at bounding box center [158, 221] width 31 height 20
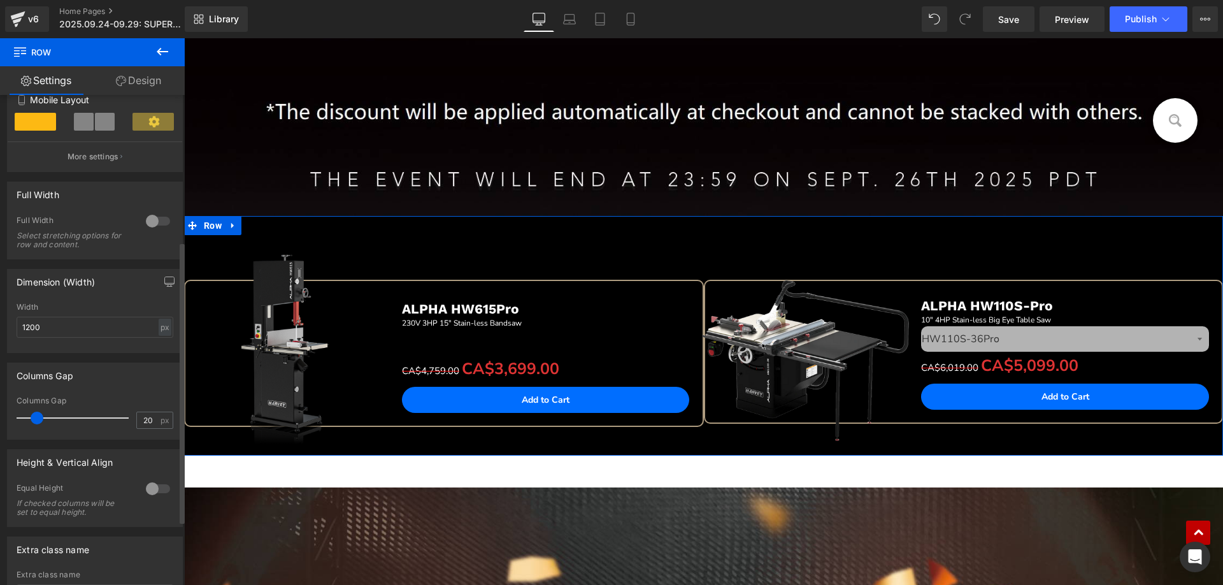
scroll to position [187, 0]
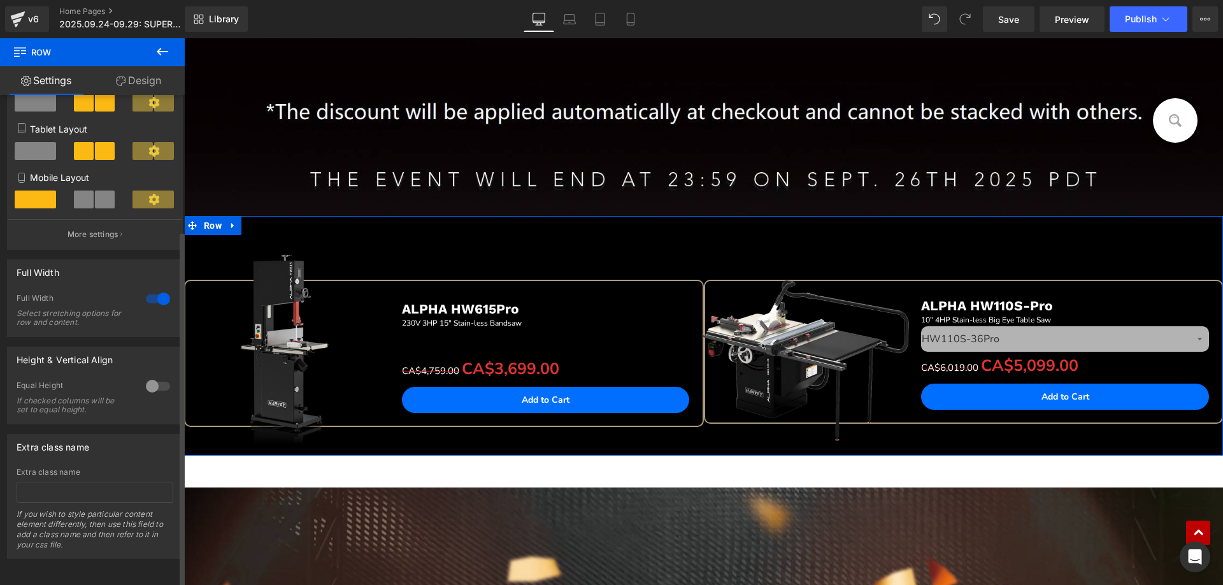
click at [146, 376] on div at bounding box center [158, 386] width 31 height 20
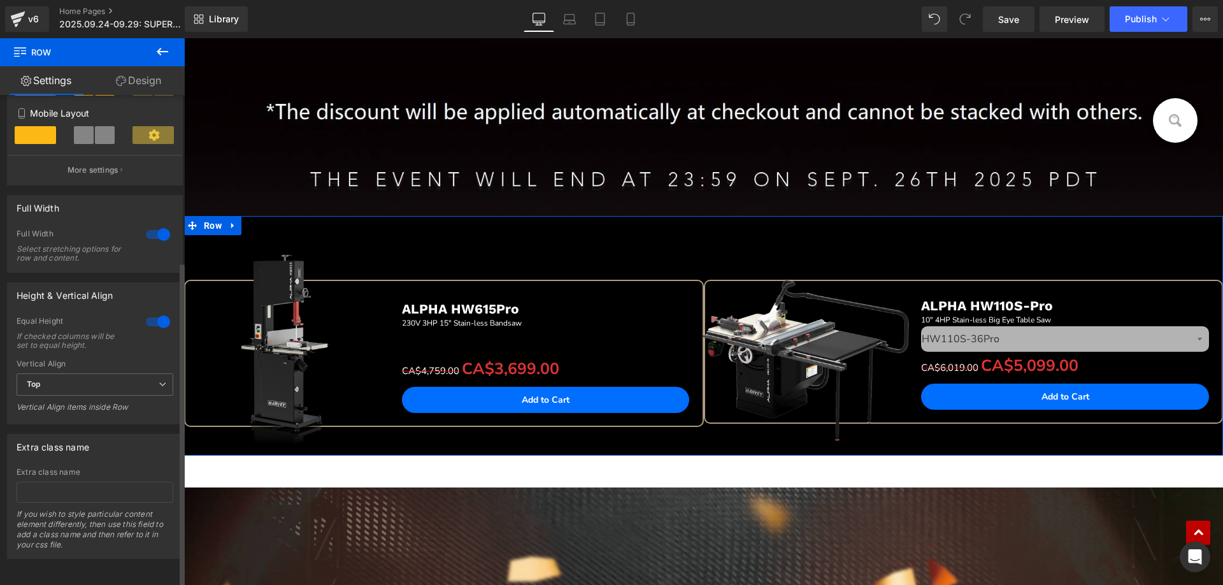
click at [152, 313] on div at bounding box center [158, 321] width 31 height 20
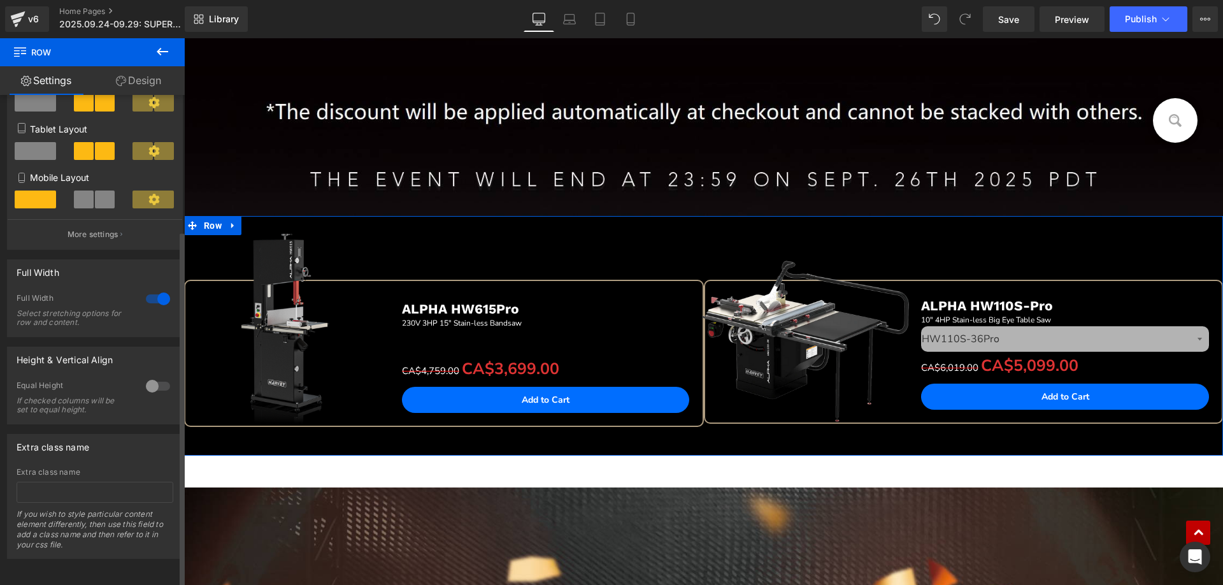
click at [151, 288] on div at bounding box center [158, 298] width 31 height 20
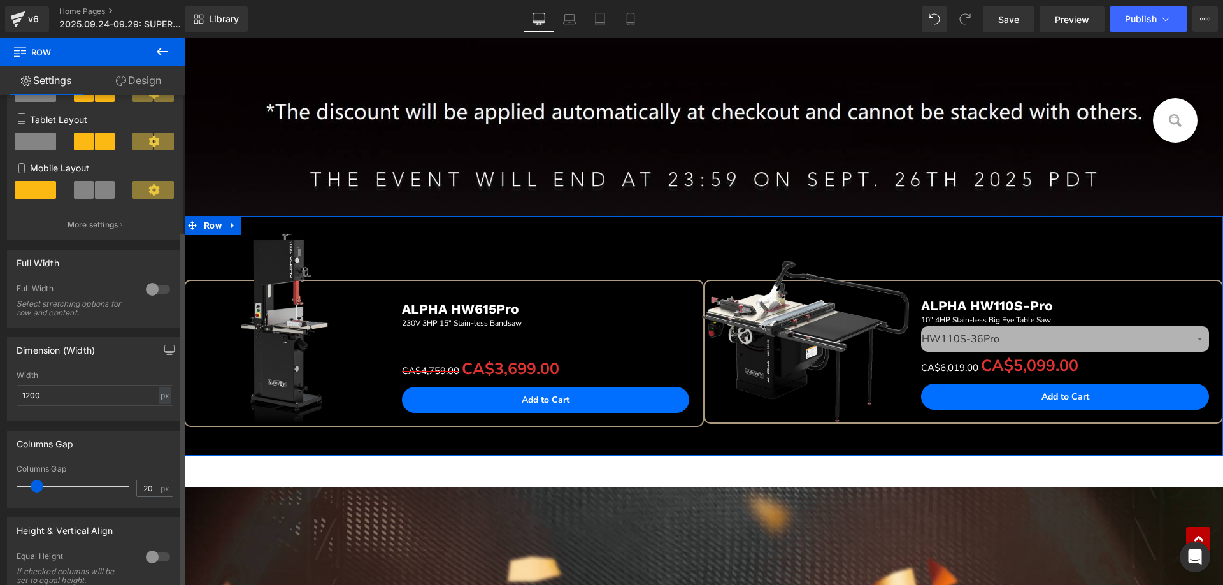
scroll to position [255, 0]
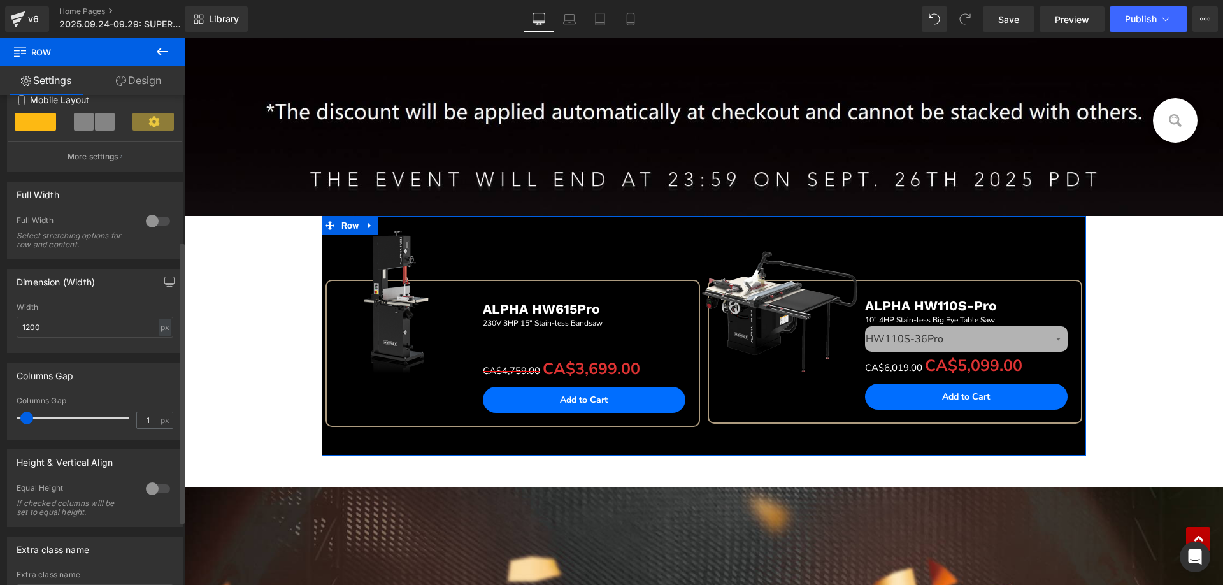
type input "0"
drag, startPoint x: 38, startPoint y: 415, endPoint x: 15, endPoint y: 411, distance: 23.2
click at [15, 411] on div "0px Columns Gap 0 px" at bounding box center [95, 417] width 174 height 43
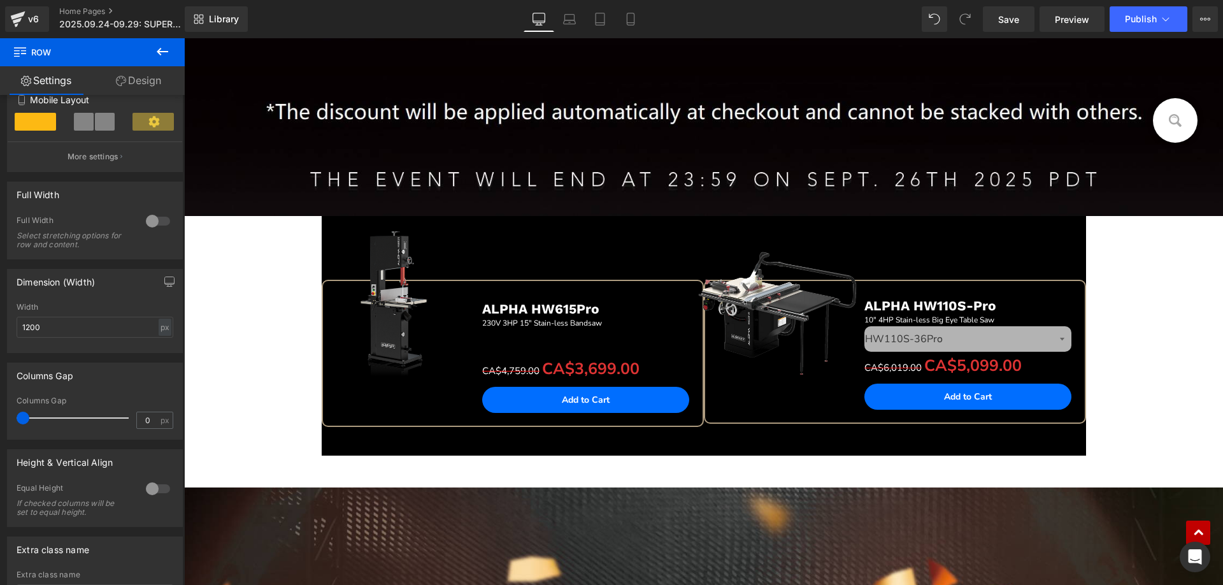
click at [156, 52] on icon at bounding box center [162, 51] width 15 height 15
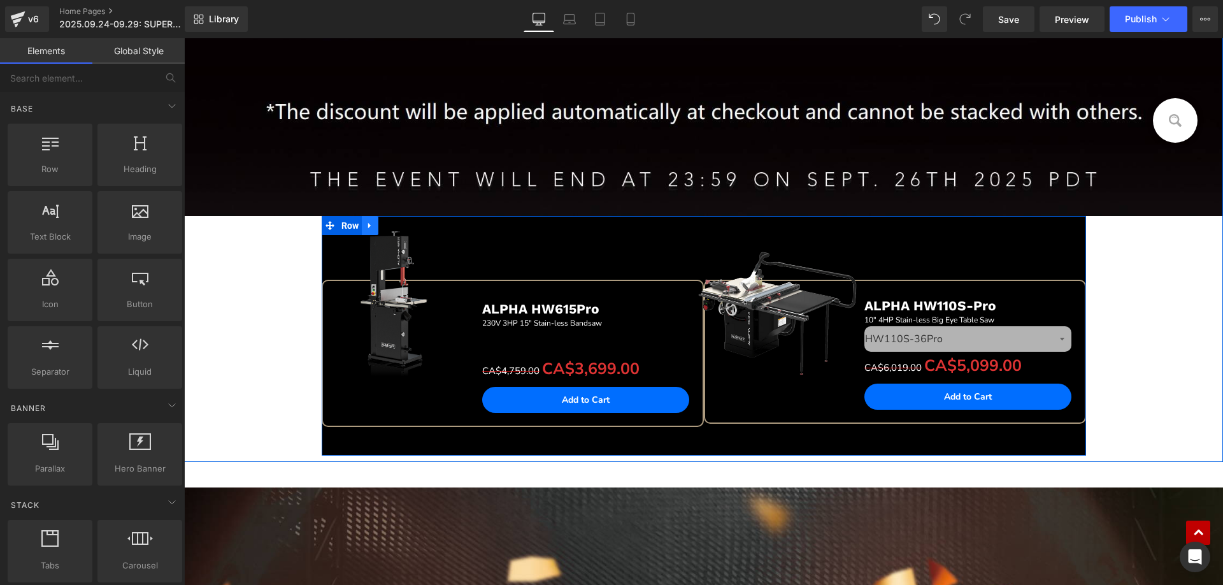
click at [369, 227] on icon at bounding box center [369, 225] width 9 height 10
click at [399, 223] on icon at bounding box center [403, 225] width 9 height 9
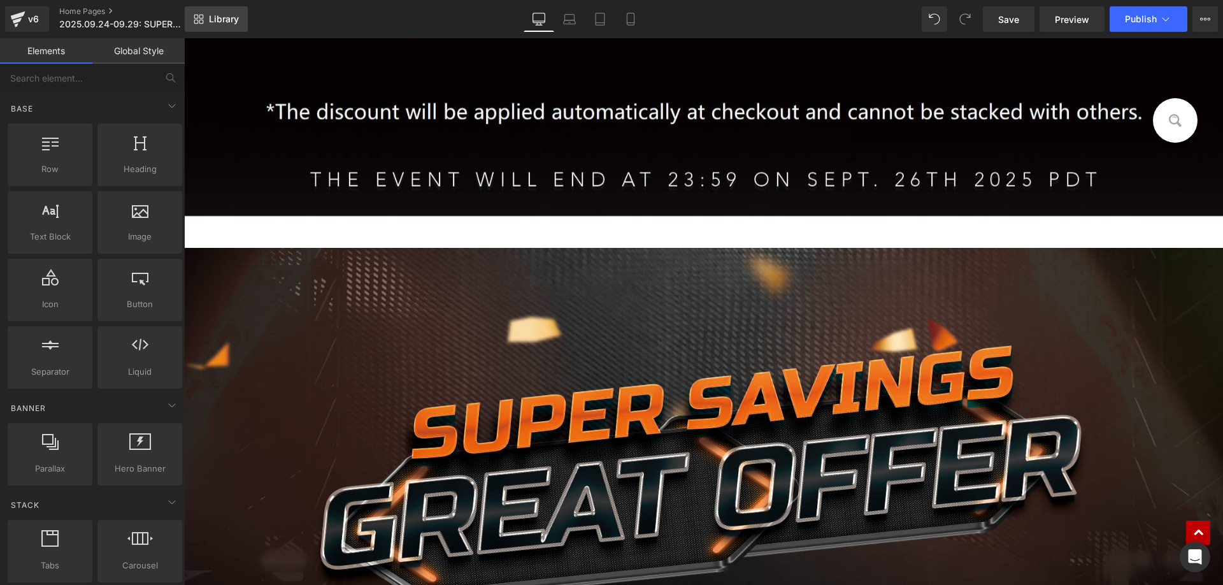
click at [225, 19] on span "Library" at bounding box center [224, 18] width 30 height 11
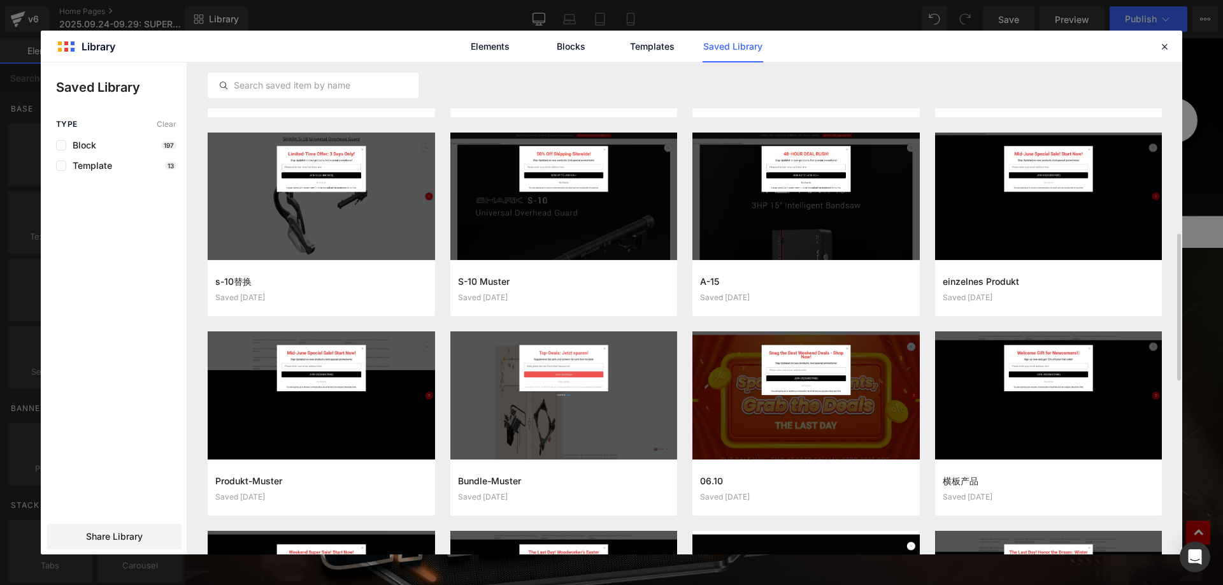
scroll to position [764, 0]
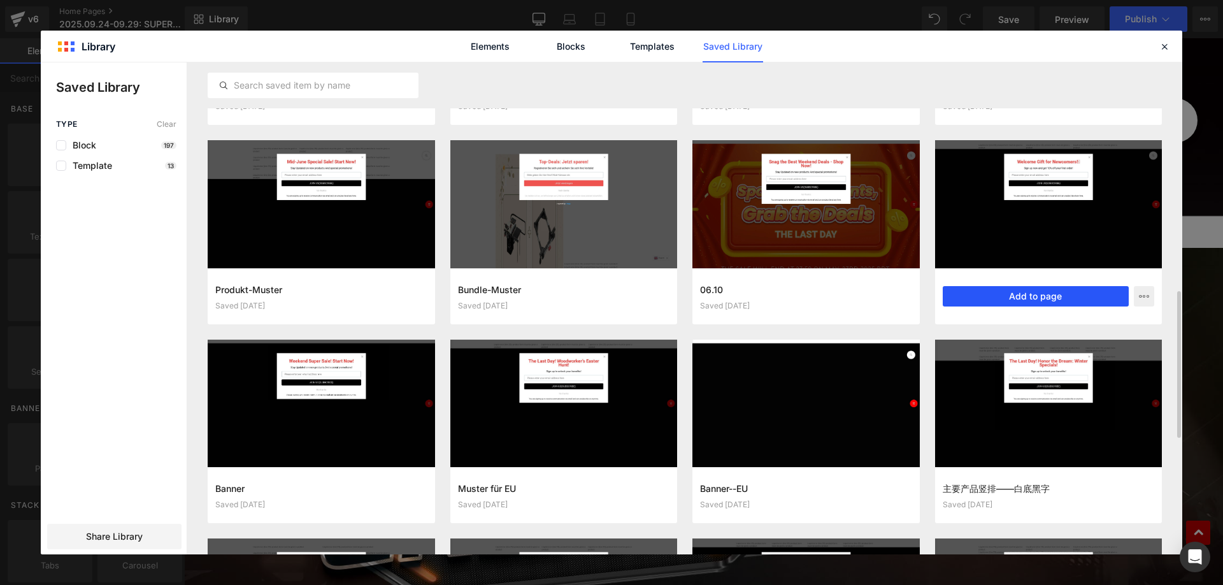
click at [1029, 297] on button "Add to page" at bounding box center [1035, 296] width 187 height 20
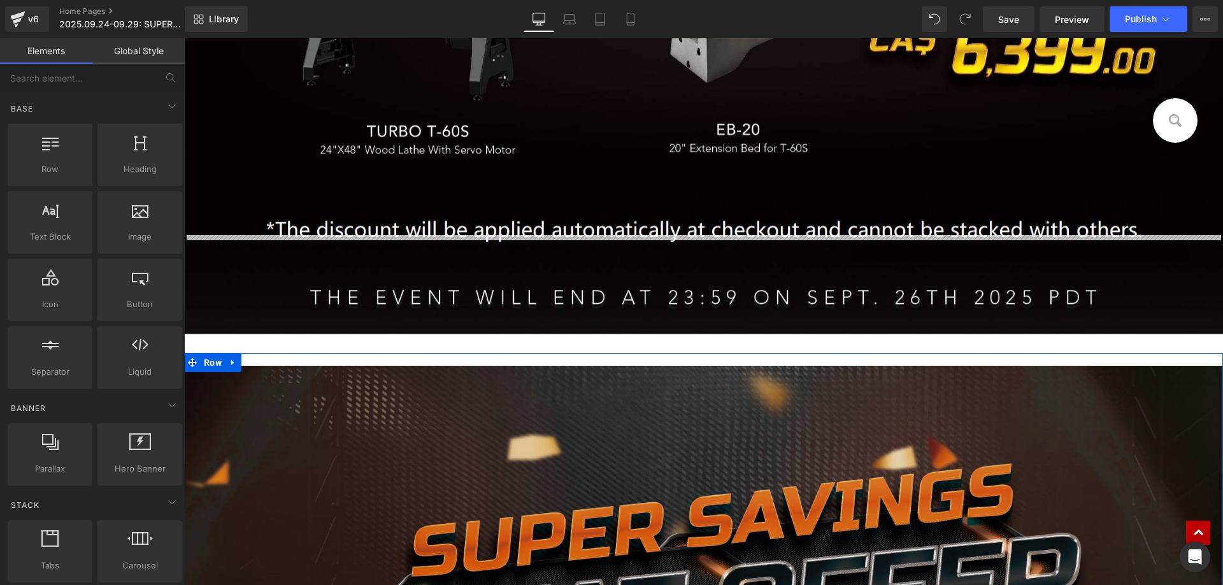
scroll to position [907, 0]
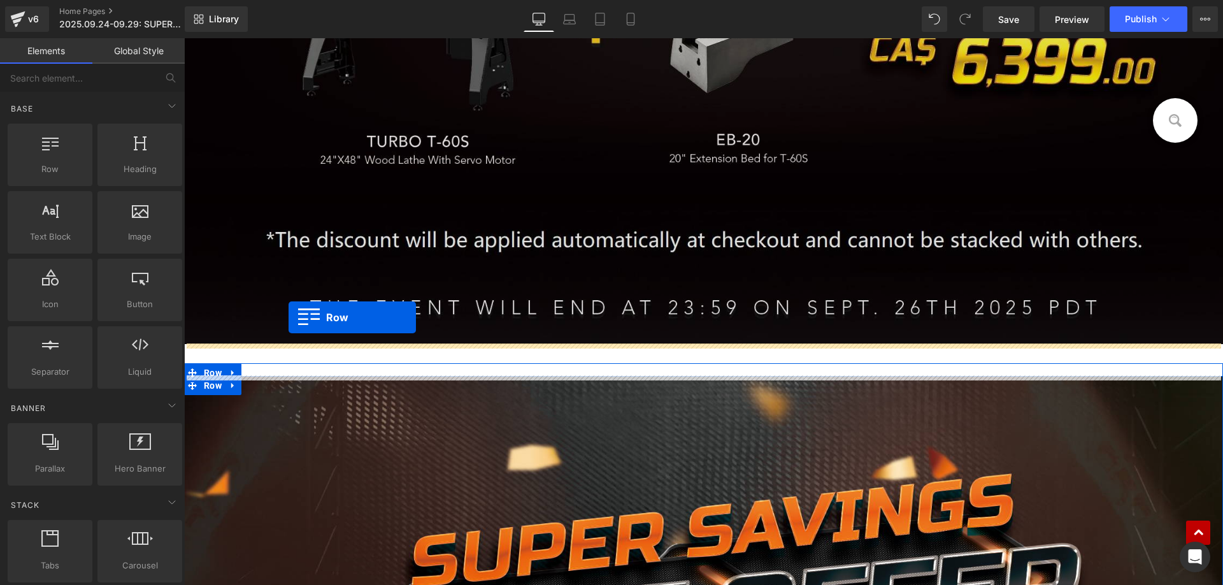
drag, startPoint x: 211, startPoint y: 112, endPoint x: 288, endPoint y: 317, distance: 219.2
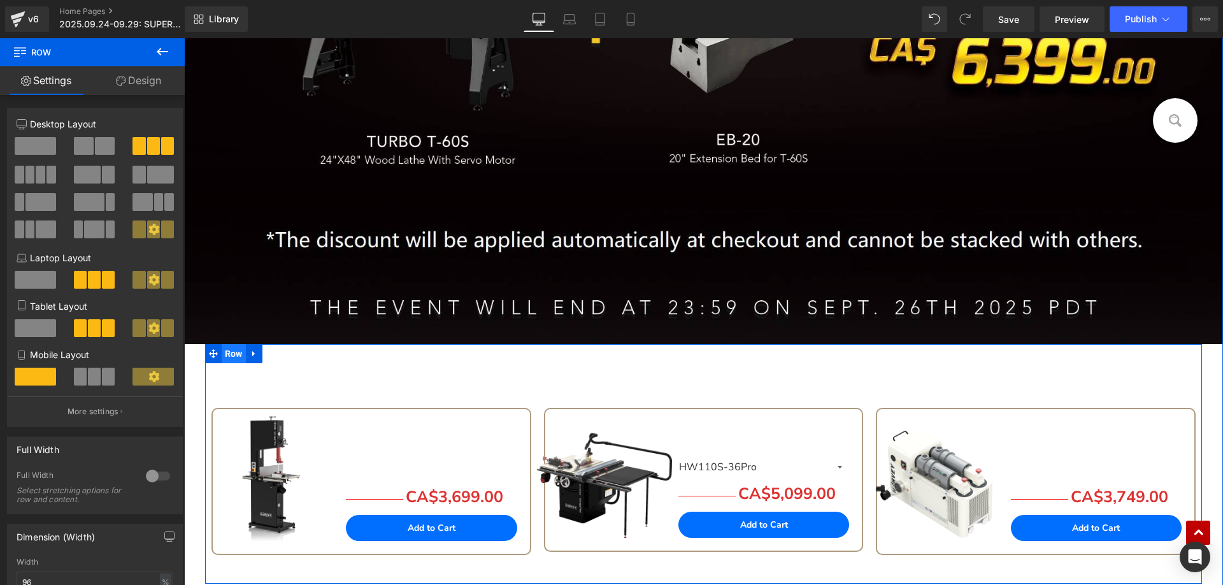
click at [232, 359] on span "Row" at bounding box center [234, 353] width 24 height 19
click at [1064, 418] on icon at bounding box center [1064, 418] width 9 height 10
click at [731, 418] on icon at bounding box center [732, 418] width 9 height 10
click at [739, 418] on icon at bounding box center [741, 418] width 9 height 9
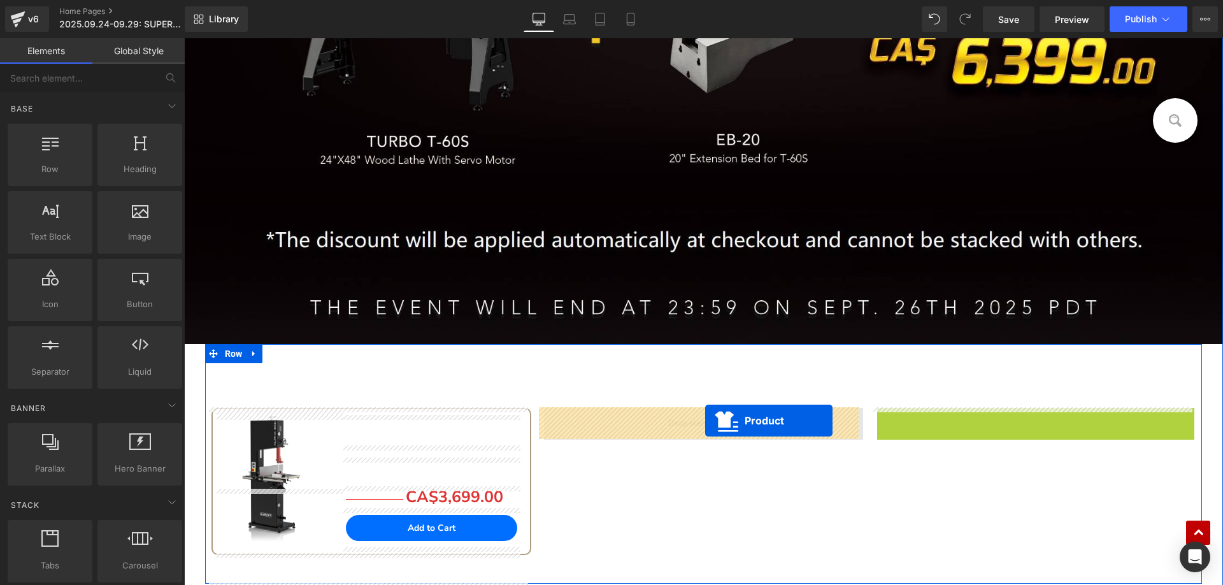
drag, startPoint x: 982, startPoint y: 420, endPoint x: 705, endPoint y: 420, distance: 277.0
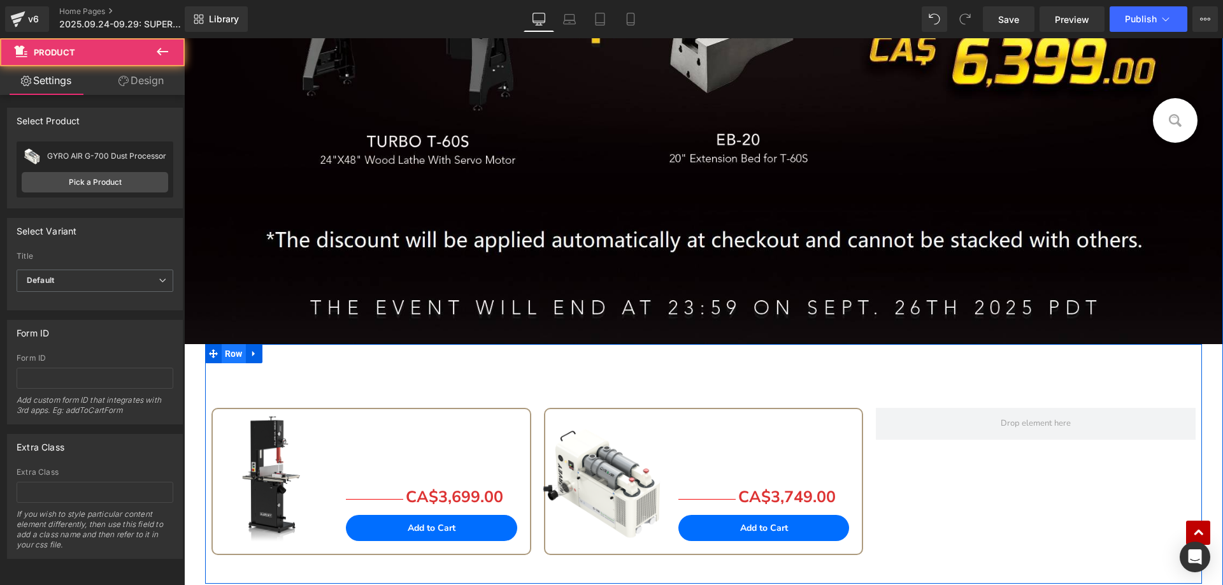
click at [222, 350] on span "Row" at bounding box center [234, 353] width 24 height 19
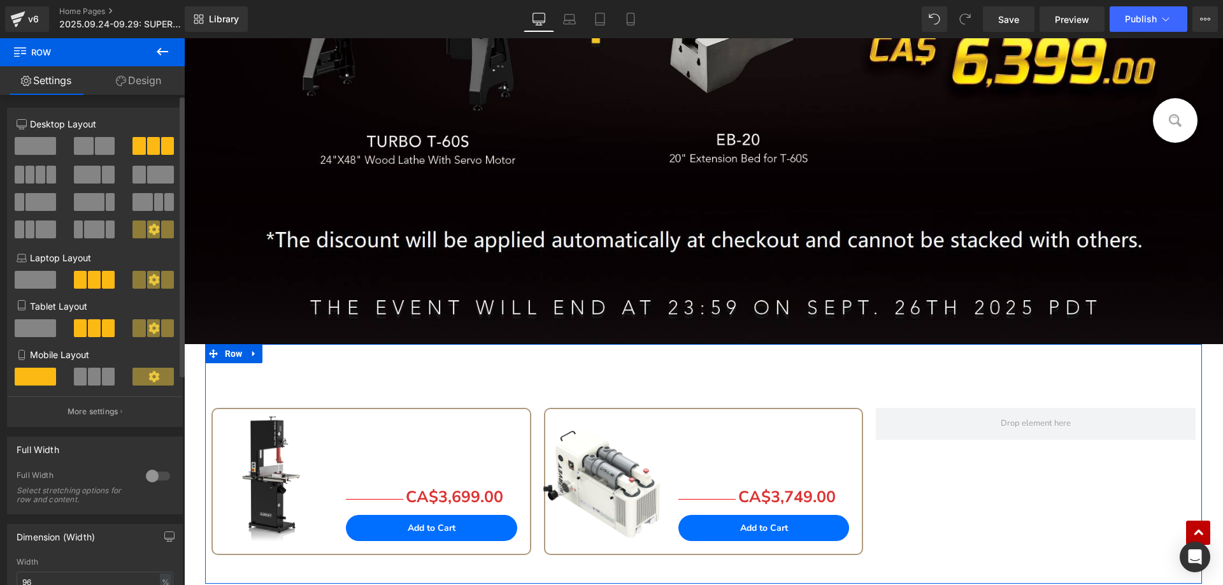
click at [95, 141] on span at bounding box center [105, 146] width 20 height 18
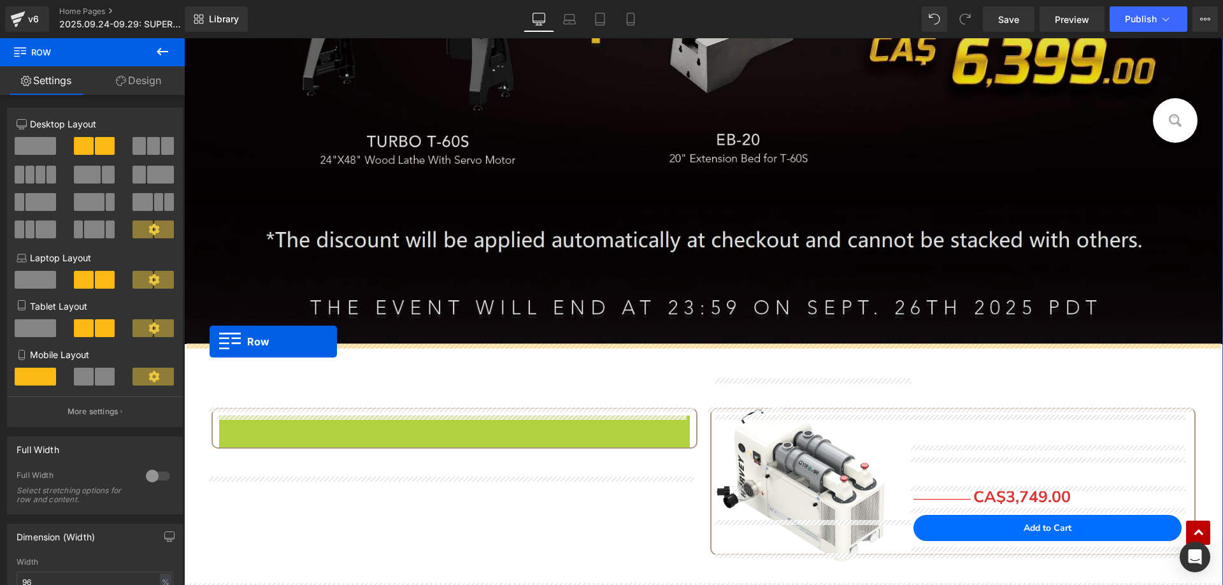
drag, startPoint x: 222, startPoint y: 422, endPoint x: 209, endPoint y: 341, distance: 81.9
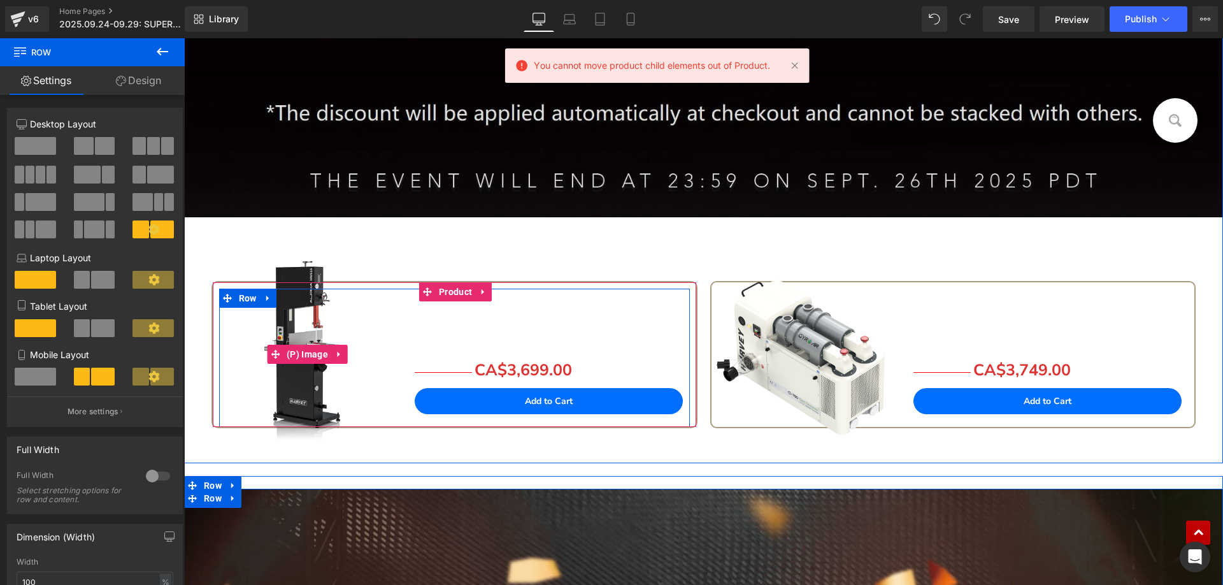
scroll to position [1035, 0]
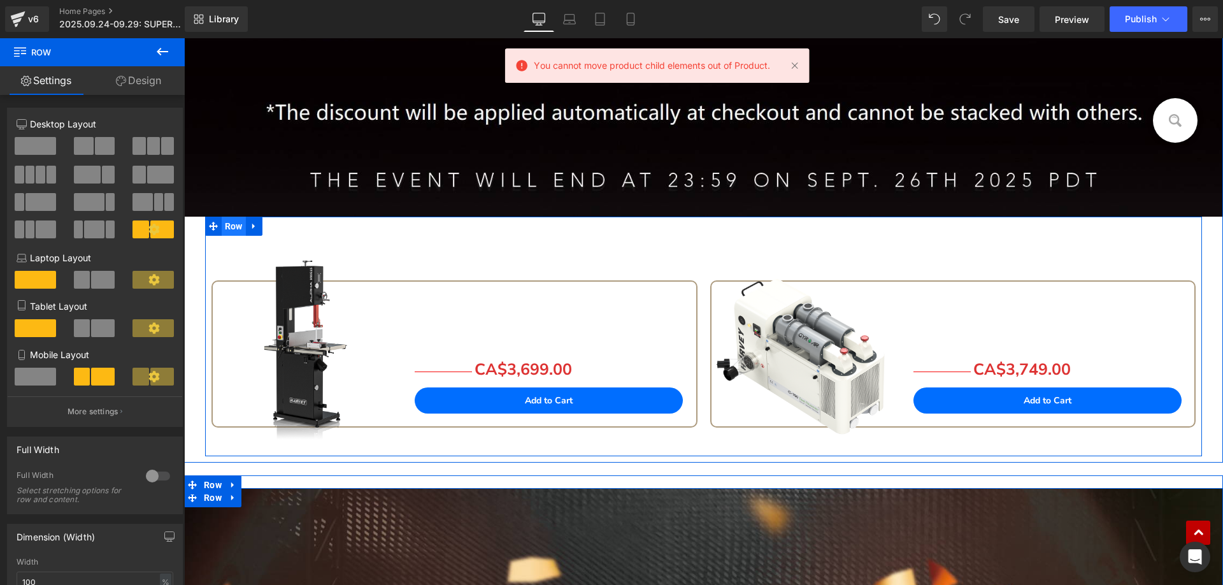
click at [232, 227] on span "Row" at bounding box center [234, 225] width 24 height 19
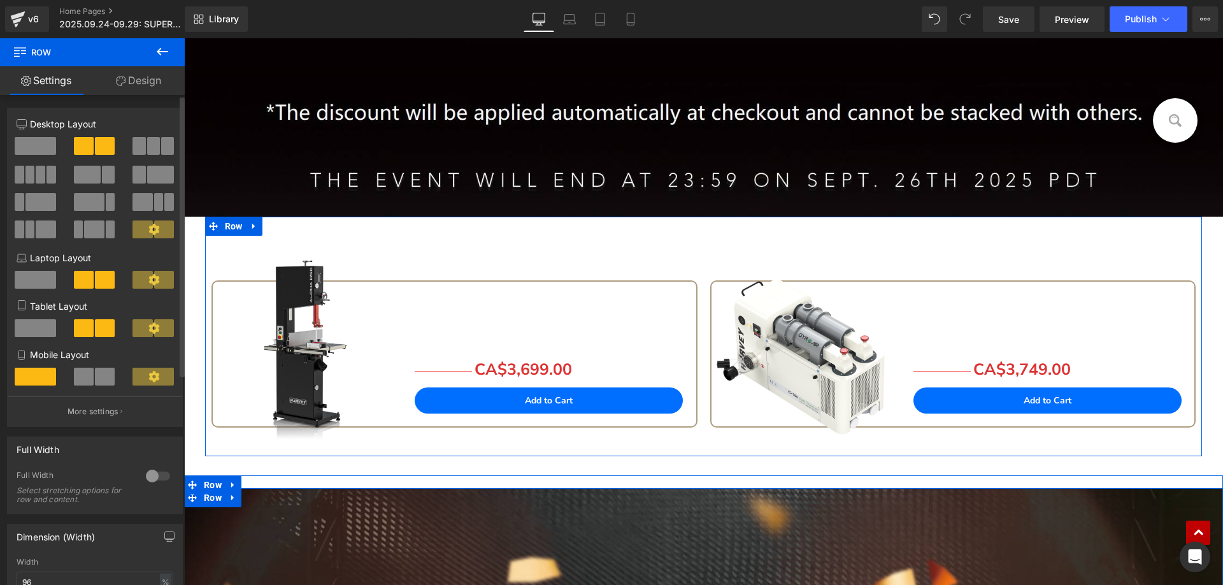
click at [150, 476] on div at bounding box center [158, 475] width 31 height 20
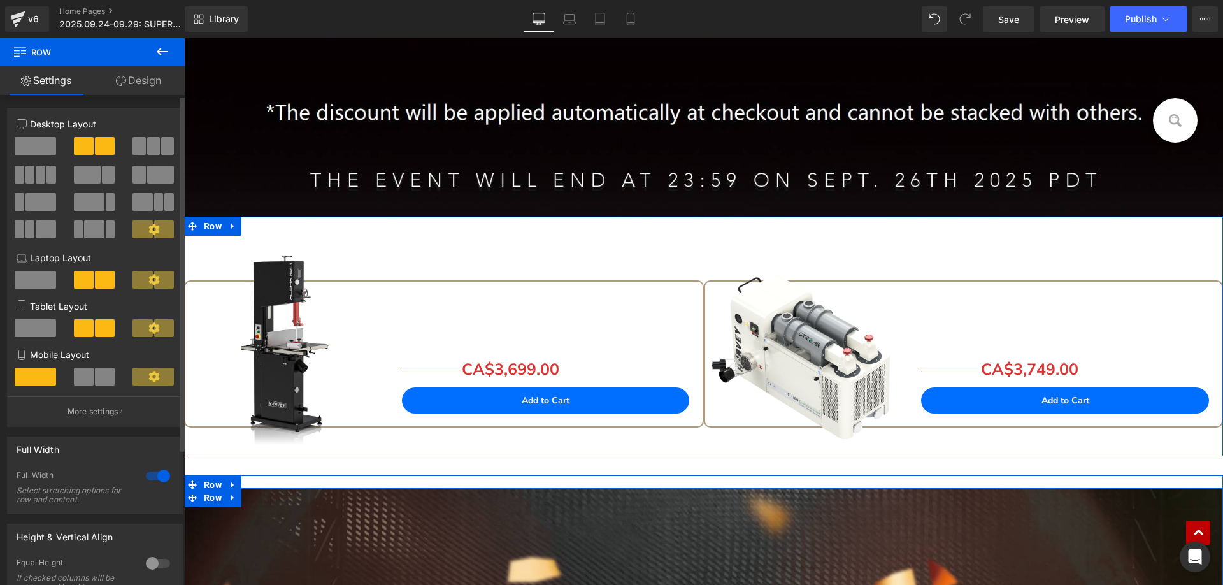
click at [150, 476] on div at bounding box center [158, 475] width 31 height 20
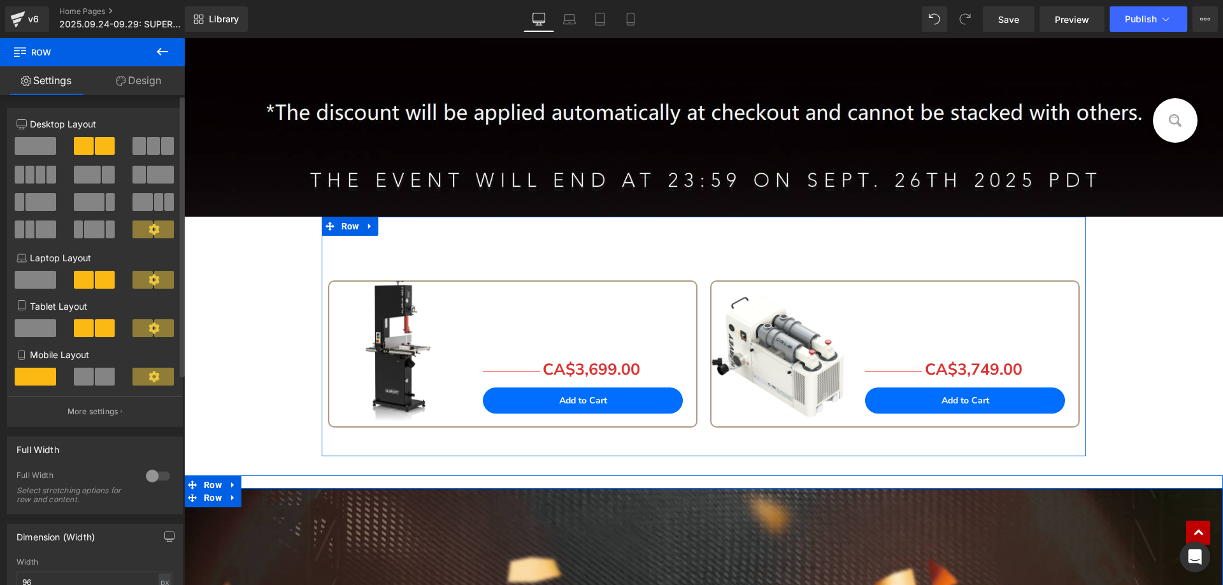
click at [150, 476] on div at bounding box center [158, 475] width 31 height 20
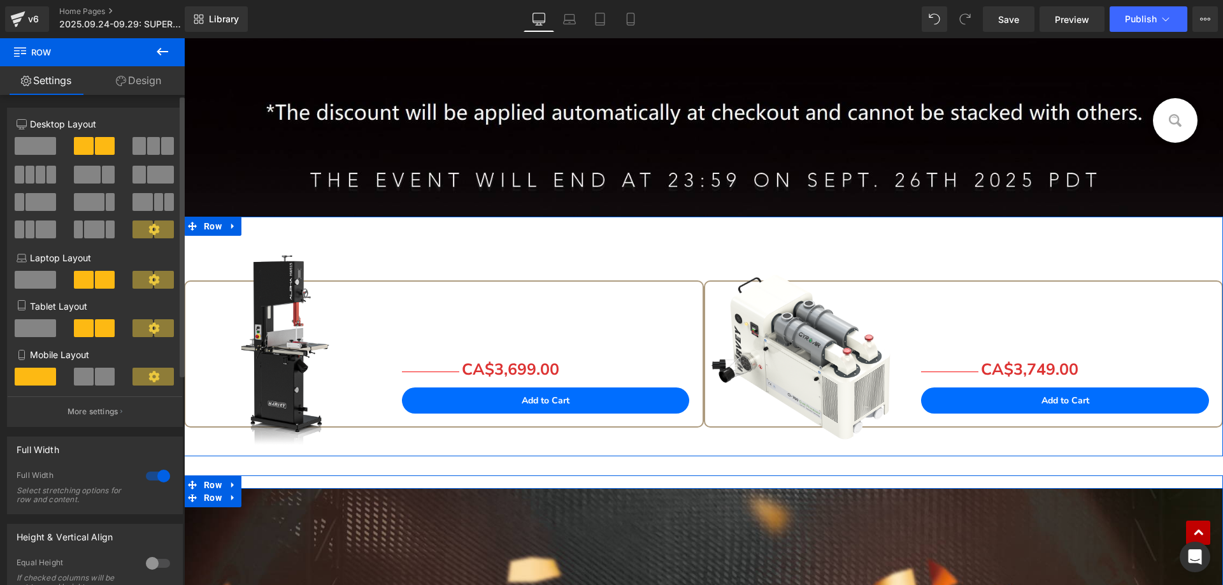
click at [150, 476] on div at bounding box center [158, 475] width 31 height 20
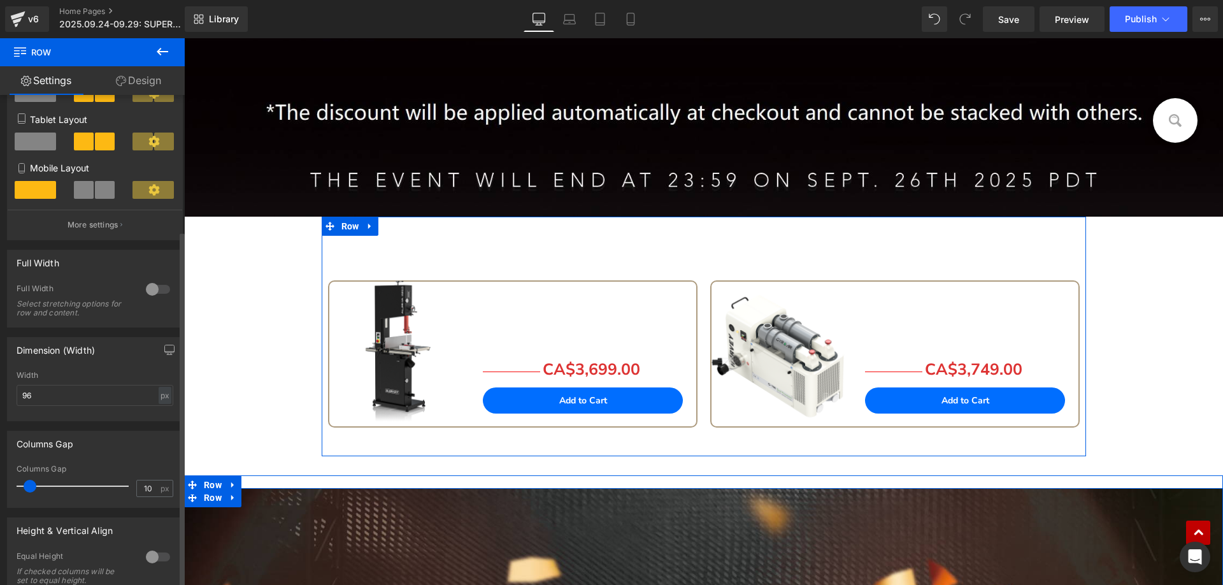
scroll to position [191, 0]
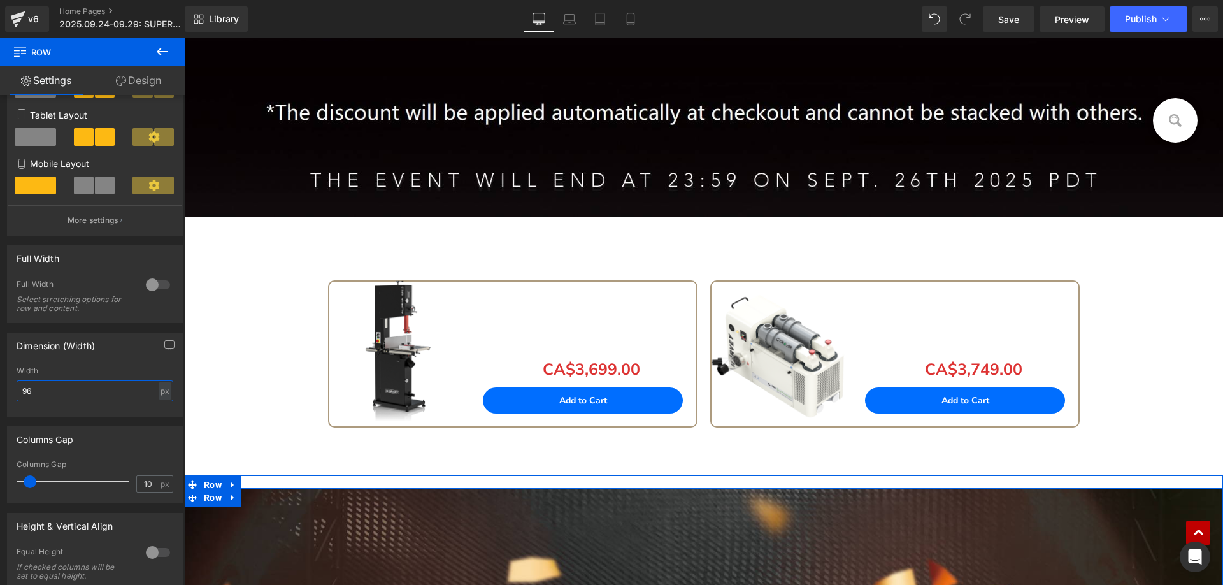
drag, startPoint x: 50, startPoint y: 394, endPoint x: -41, endPoint y: 378, distance: 92.4
click at [0, 378] on html "Row You are previewing how the will restyle your page. You can not edit Element…" at bounding box center [611, 292] width 1223 height 585
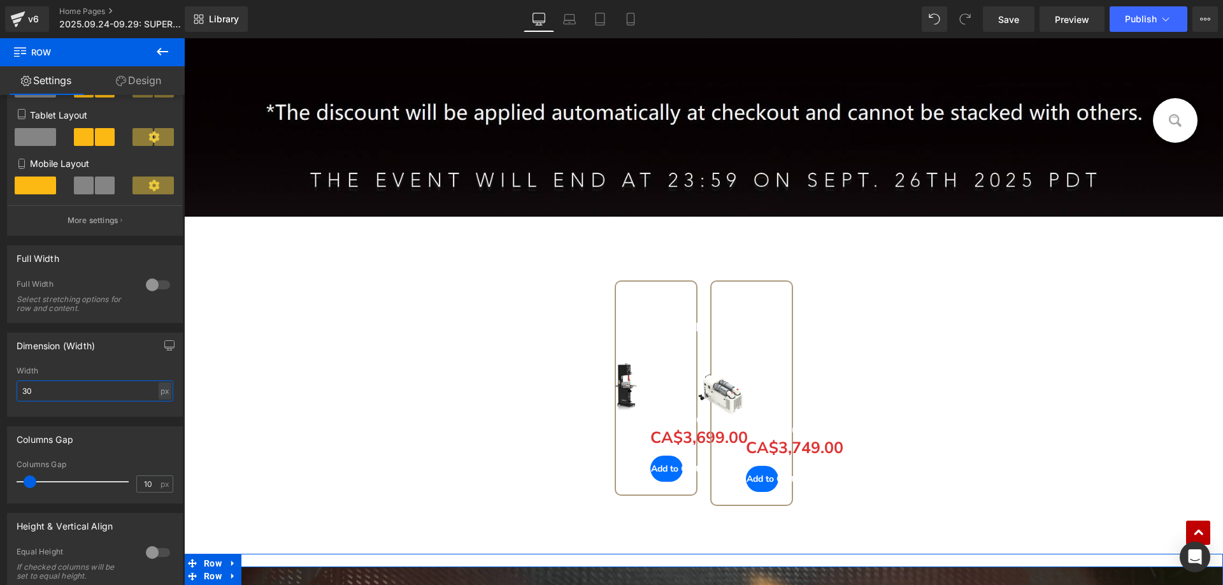
type input "3"
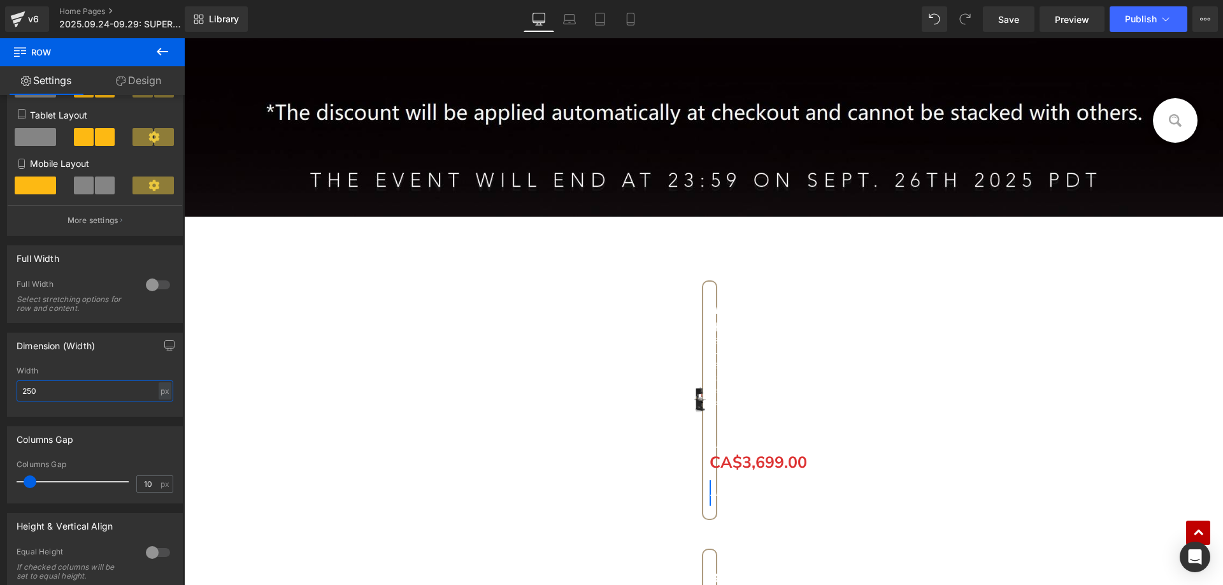
type input "2500"
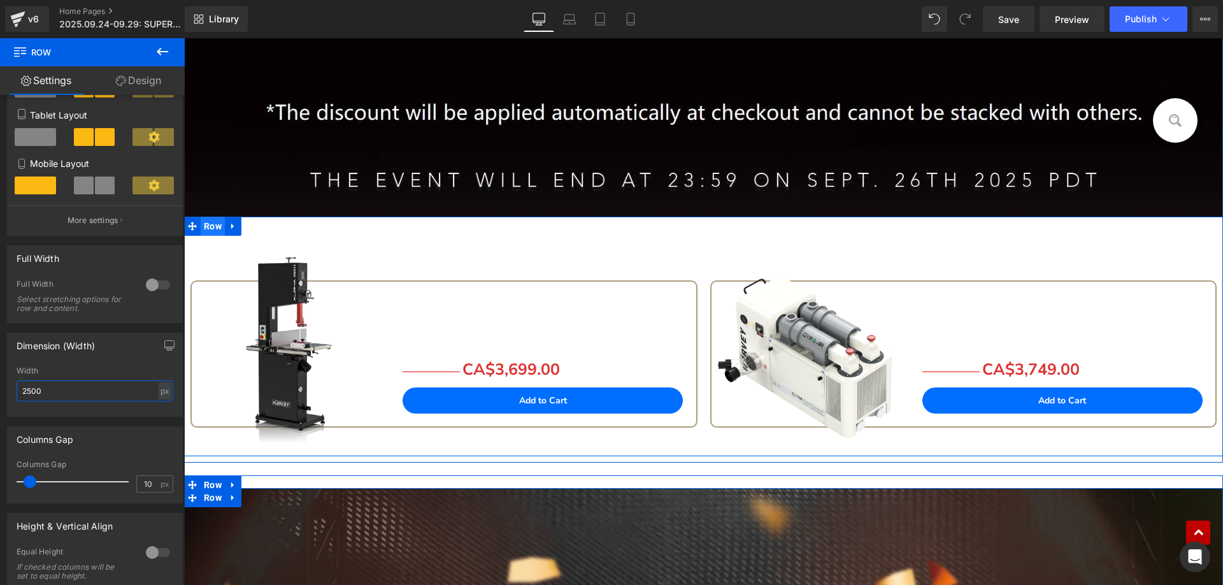
click at [206, 232] on span "Row" at bounding box center [213, 225] width 24 height 19
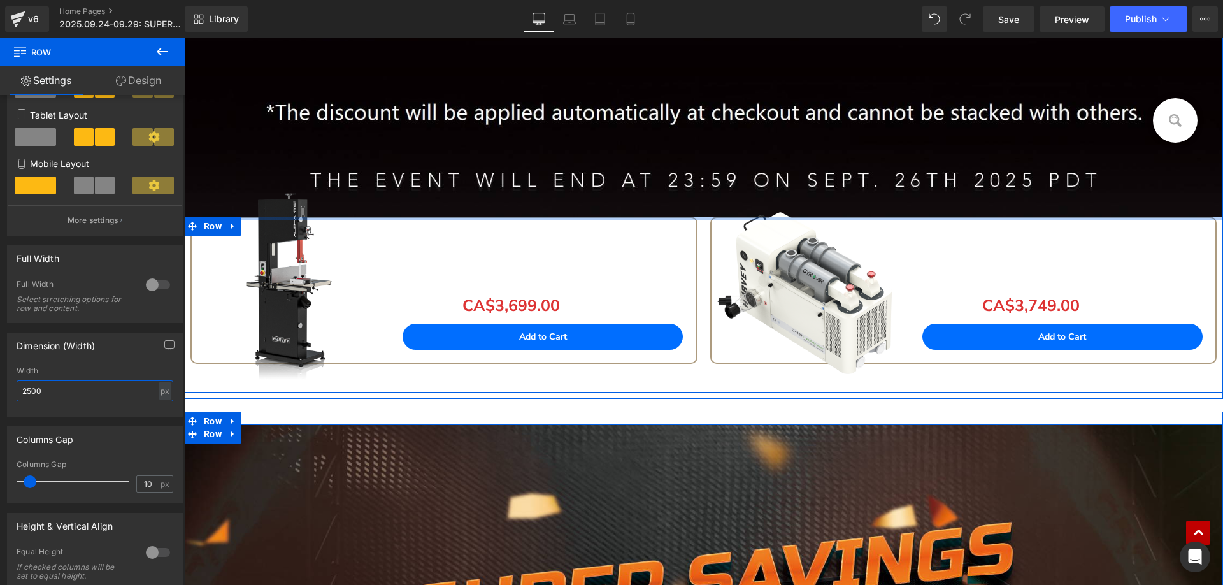
drag, startPoint x: 220, startPoint y: 268, endPoint x: 231, endPoint y: 202, distance: 66.5
click at [231, 216] on div "Sale Off (P) Image ALPHA HW615Pro Text Block 230V 3HP 15" Stain-less Bandsaw Te…" at bounding box center [703, 304] width 1038 height 176
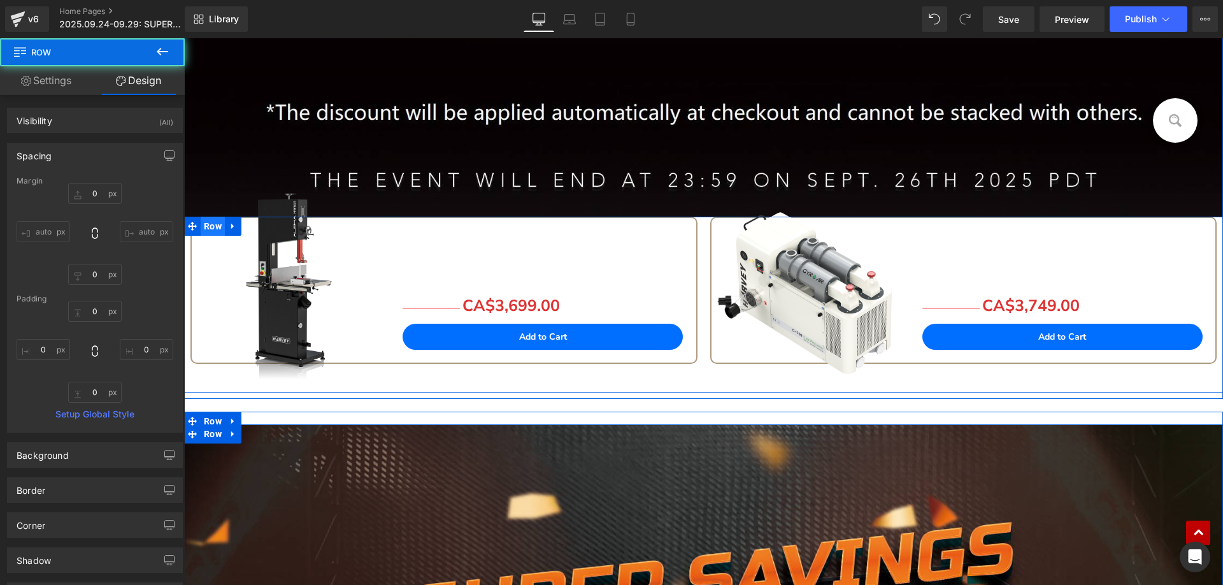
click at [201, 228] on span "Row" at bounding box center [213, 225] width 24 height 19
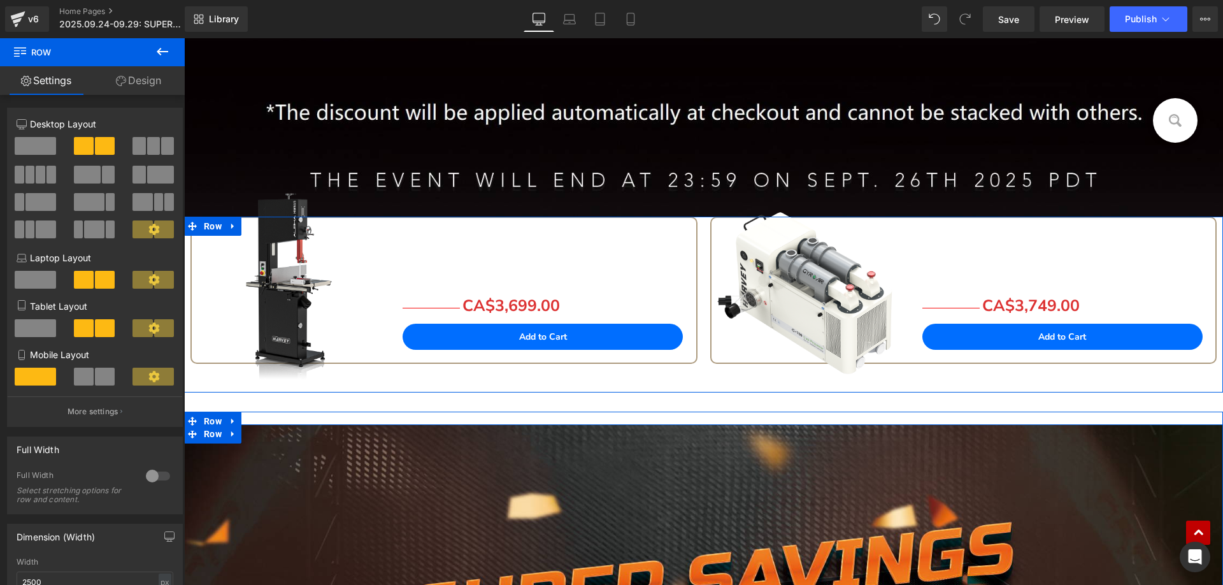
drag, startPoint x: 147, startPoint y: 80, endPoint x: 90, endPoint y: 213, distance: 144.6
click at [146, 80] on link "Design" at bounding box center [138, 80] width 92 height 29
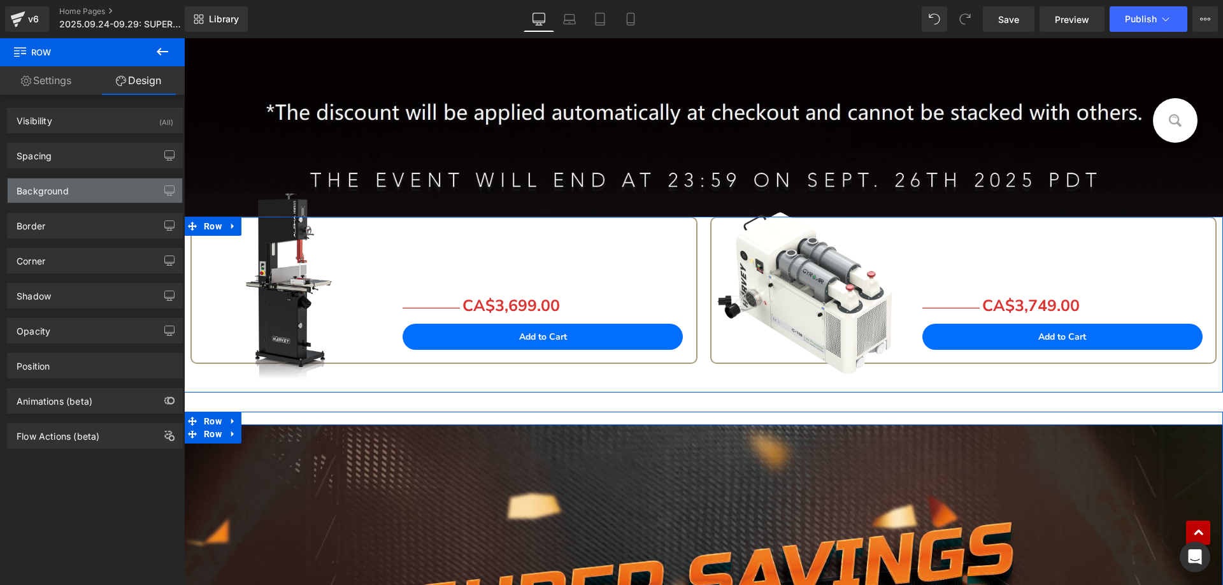
click at [71, 196] on div "Background" at bounding box center [95, 190] width 174 height 24
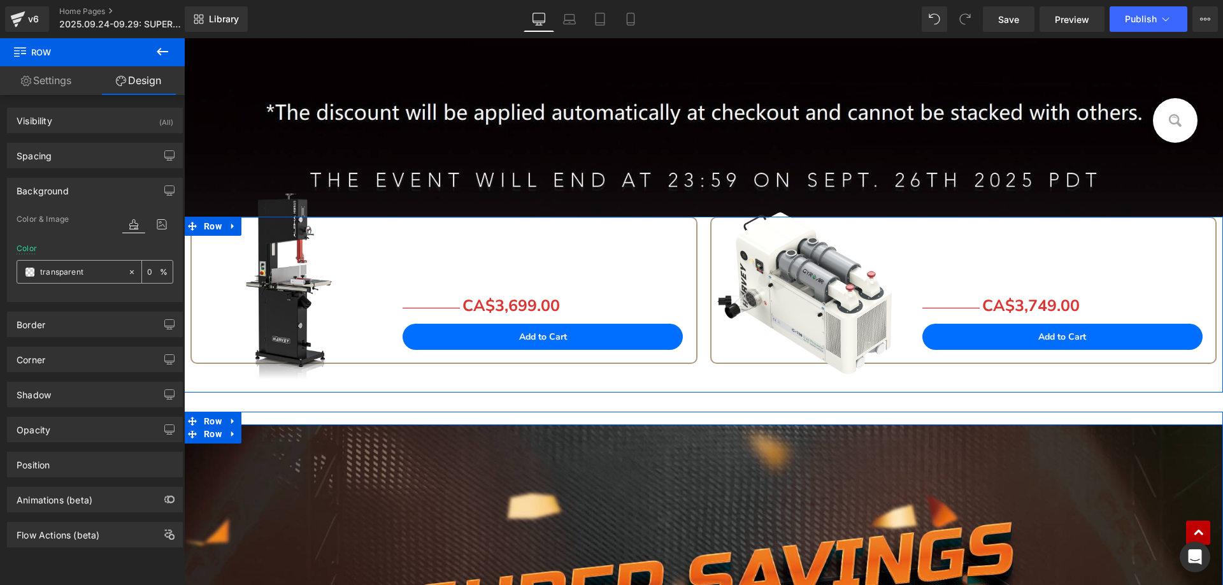
click at [92, 274] on input "text" at bounding box center [81, 272] width 82 height 14
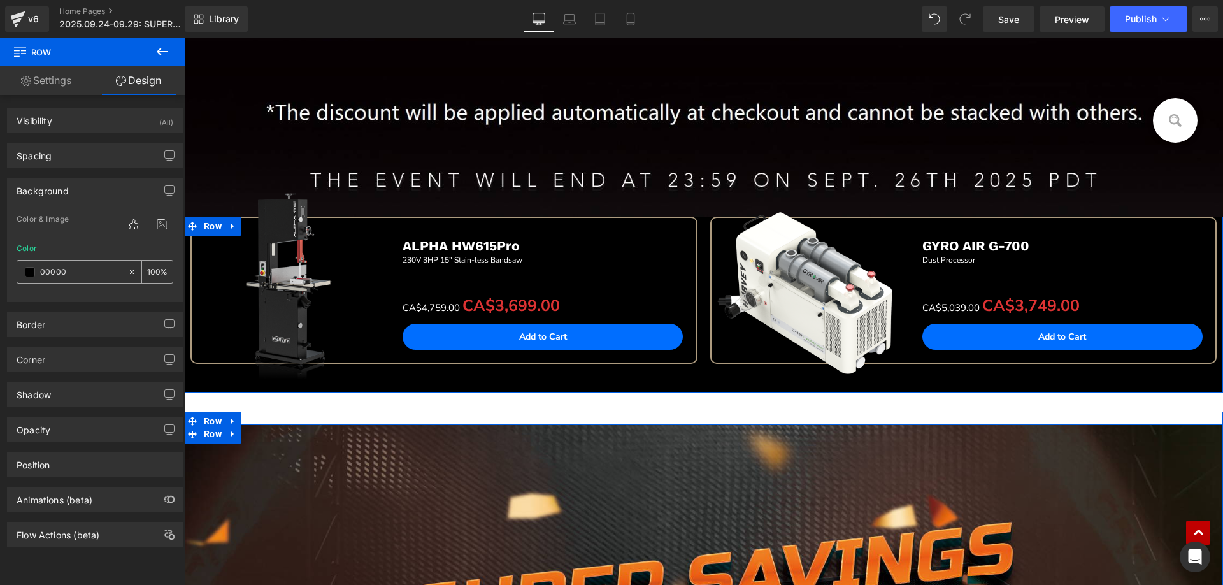
type input "000000"
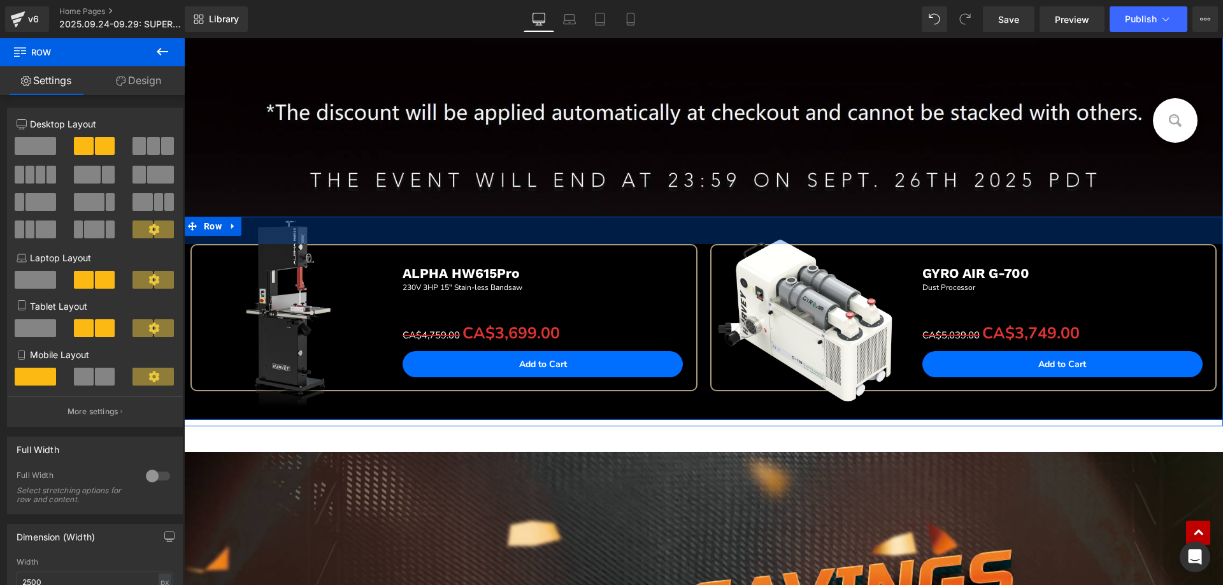
drag, startPoint x: 351, startPoint y: 218, endPoint x: 346, endPoint y: 245, distance: 27.8
click at [346, 245] on div "Sale Off (P) Image ALPHA HW615Pro Text Block 230V 3HP 15" Stain-less Bandsaw Te…" at bounding box center [703, 317] width 1038 height 203
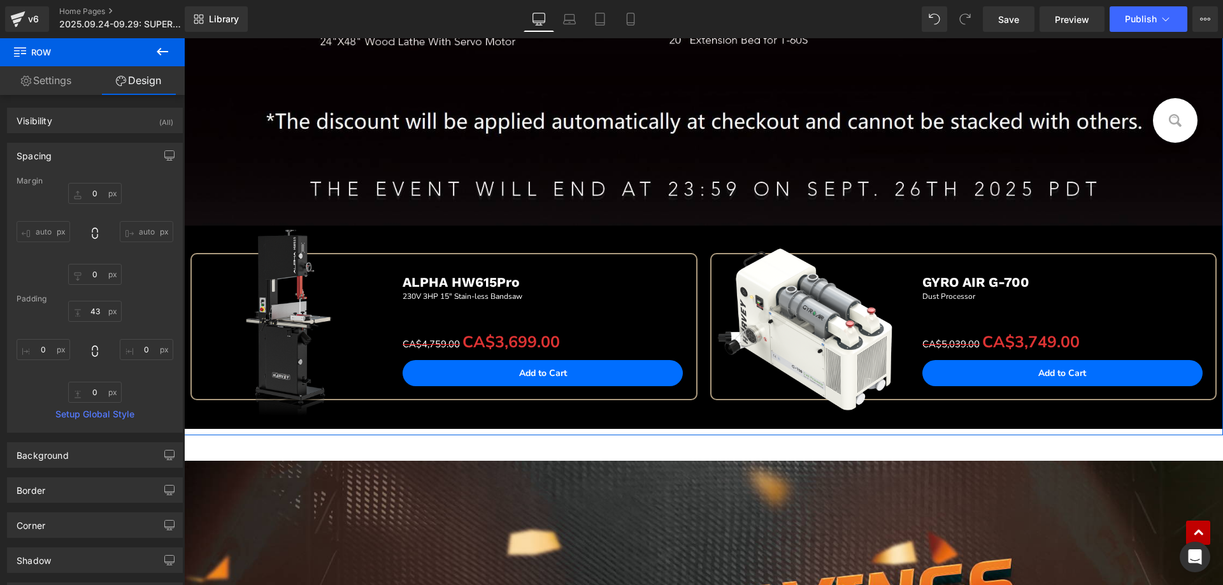
scroll to position [1035, 0]
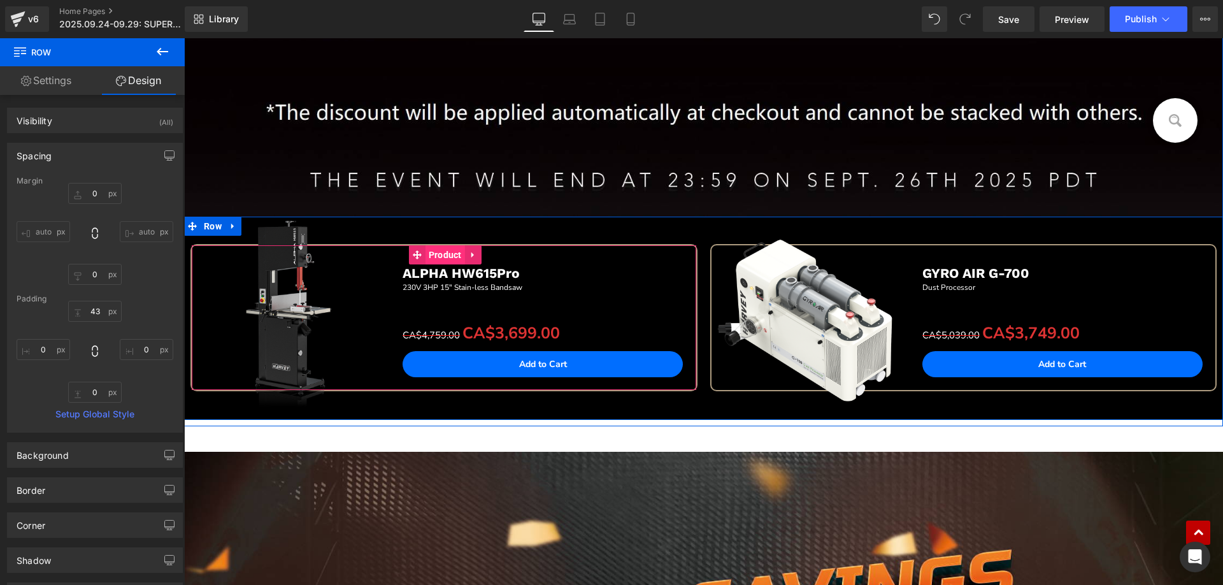
click at [450, 257] on span "Product" at bounding box center [444, 254] width 39 height 19
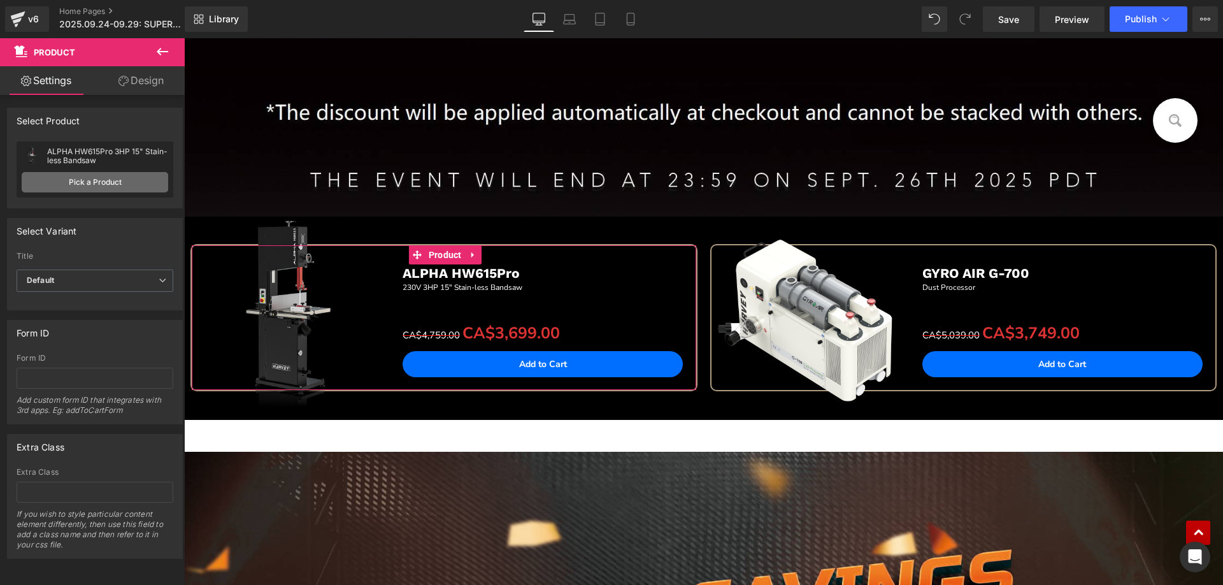
click at [90, 181] on link "Pick a Product" at bounding box center [95, 182] width 146 height 20
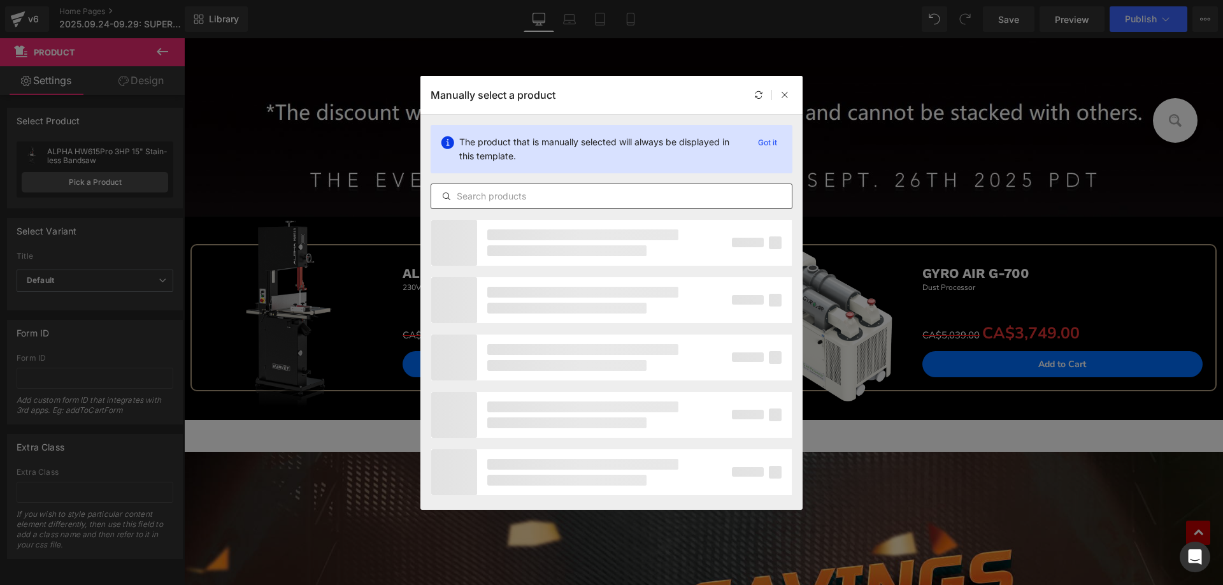
click at [517, 196] on input "text" at bounding box center [611, 195] width 360 height 15
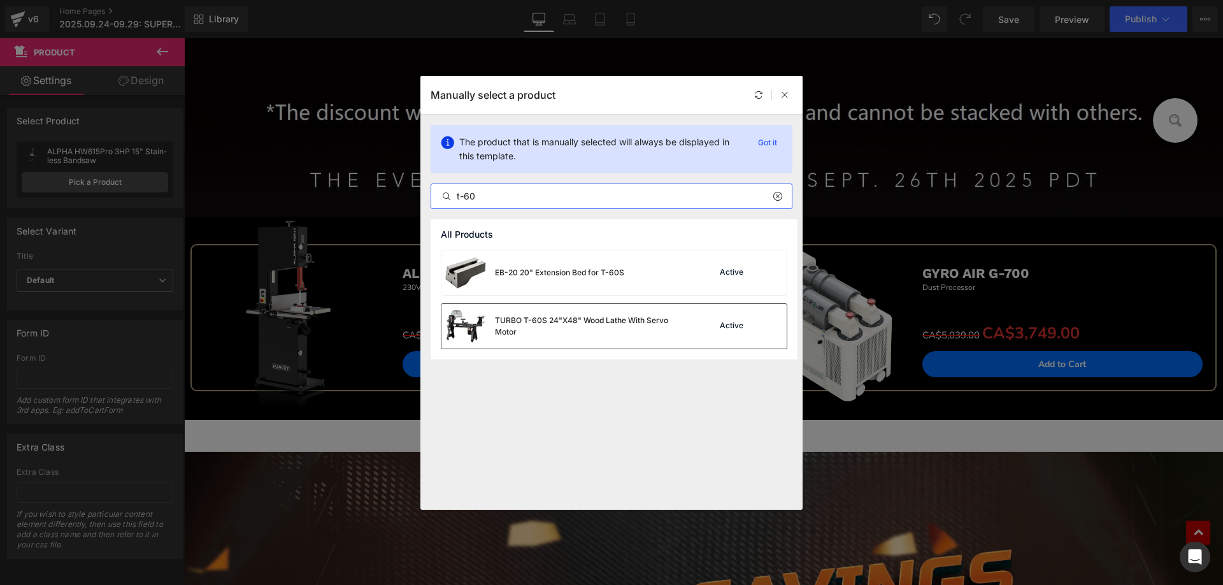
type input "t-60"
click at [548, 325] on div "TURBO T-60S 24"X48" Wood Lathe With Servo Motor" at bounding box center [590, 326] width 191 height 23
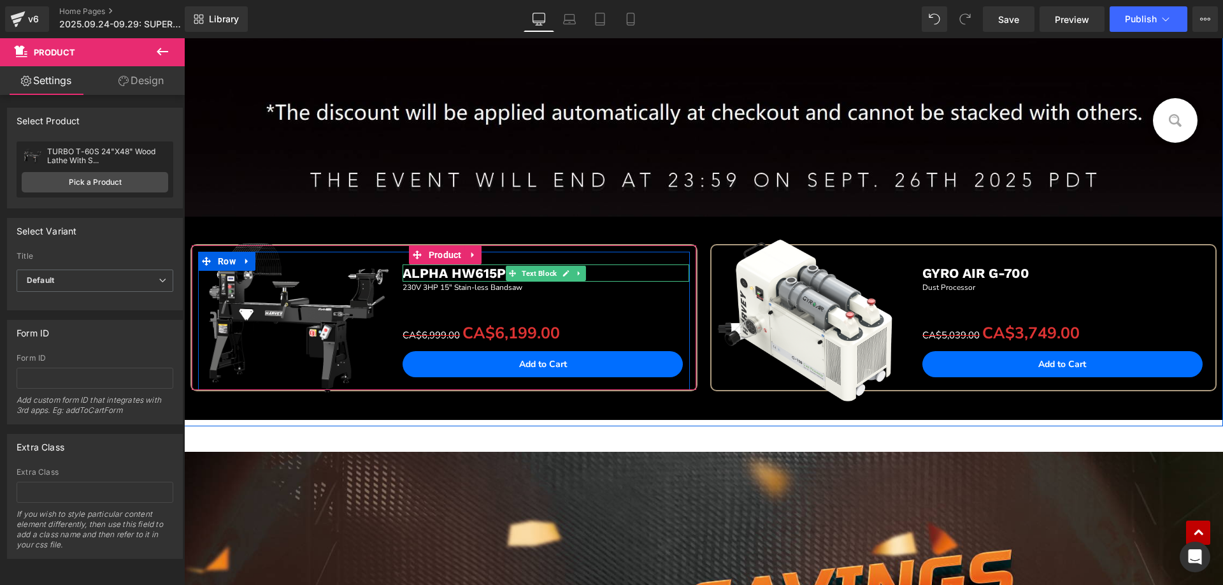
click at [408, 273] on b "ALPHA HW615Pro" at bounding box center [460, 273] width 117 height 16
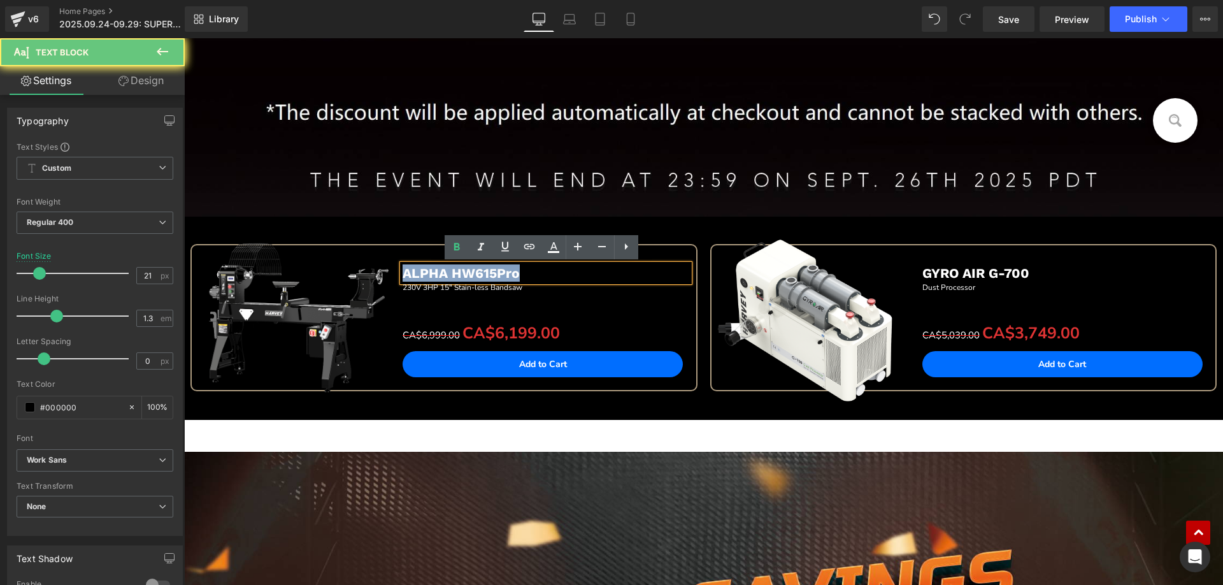
drag, startPoint x: 399, startPoint y: 273, endPoint x: 530, endPoint y: 272, distance: 131.2
click at [530, 272] on p "ALPHA HW615Pro" at bounding box center [545, 272] width 287 height 17
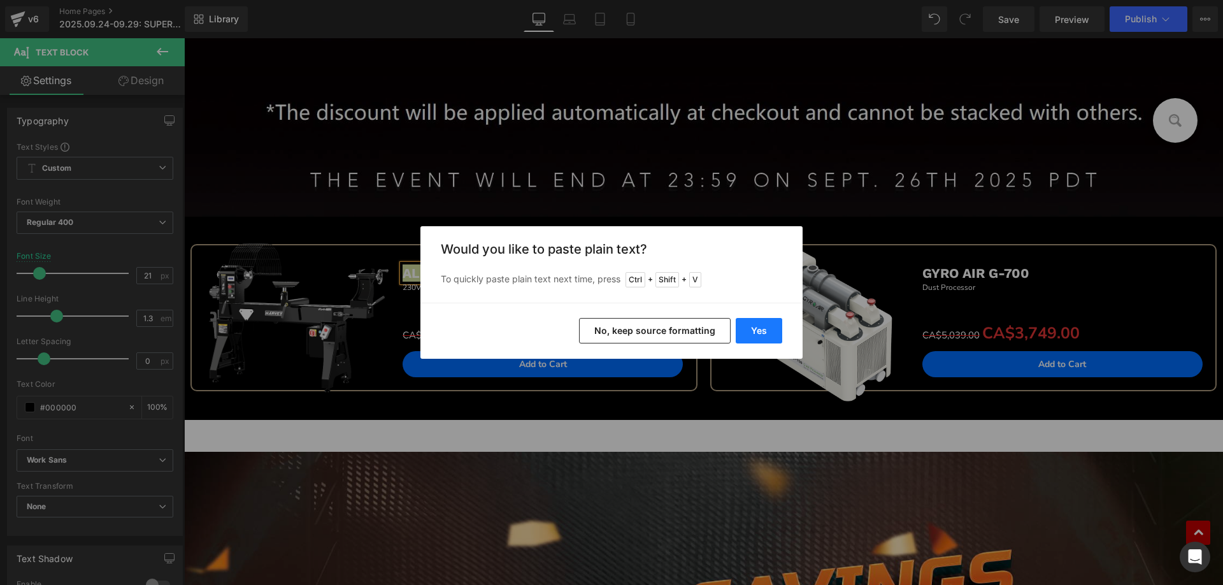
click at [754, 327] on button "Yes" at bounding box center [758, 330] width 46 height 25
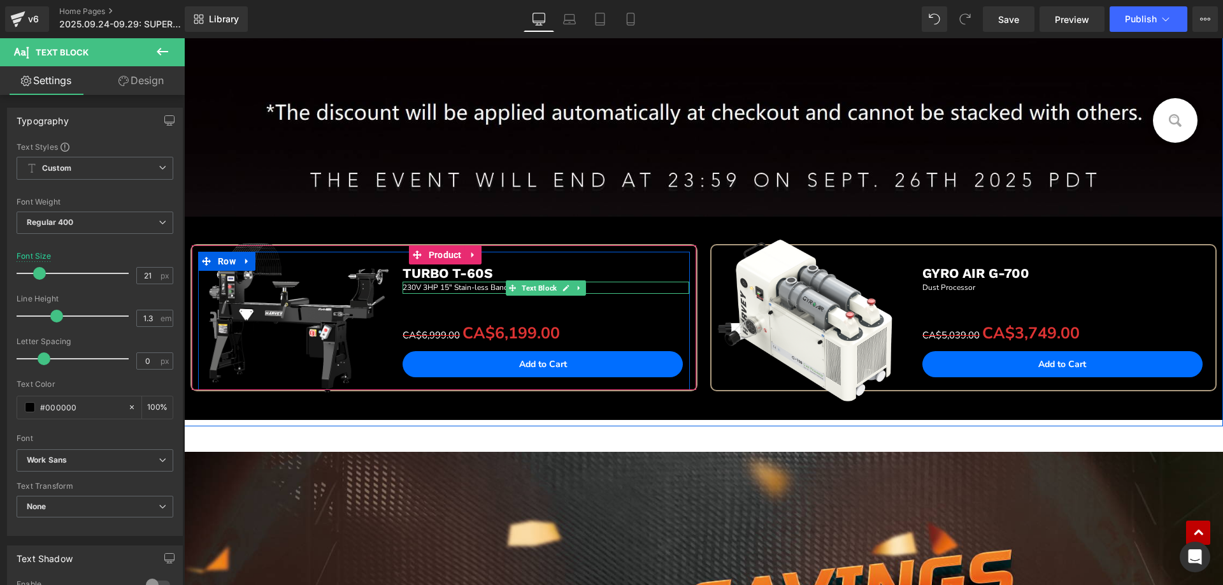
click at [411, 287] on span "230V 3HP 15" Stain-less Bandsaw" at bounding box center [462, 287] width 120 height 10
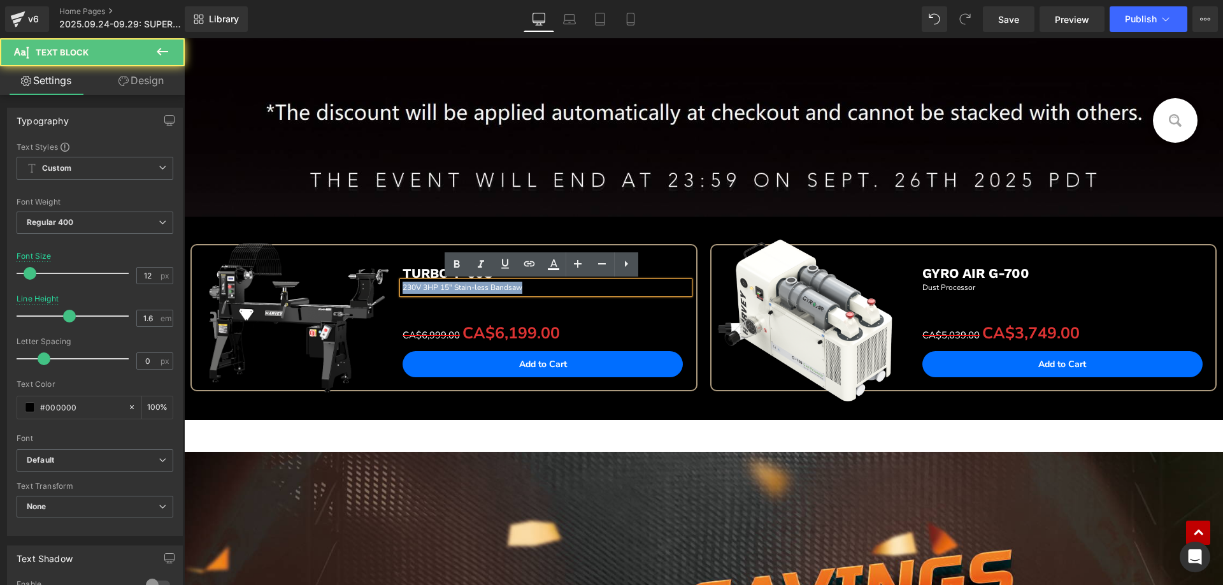
drag, startPoint x: 399, startPoint y: 287, endPoint x: 571, endPoint y: 287, distance: 172.6
click at [571, 287] on p "230V 3HP 15" Stain-less Bandsaw" at bounding box center [545, 287] width 287 height 12
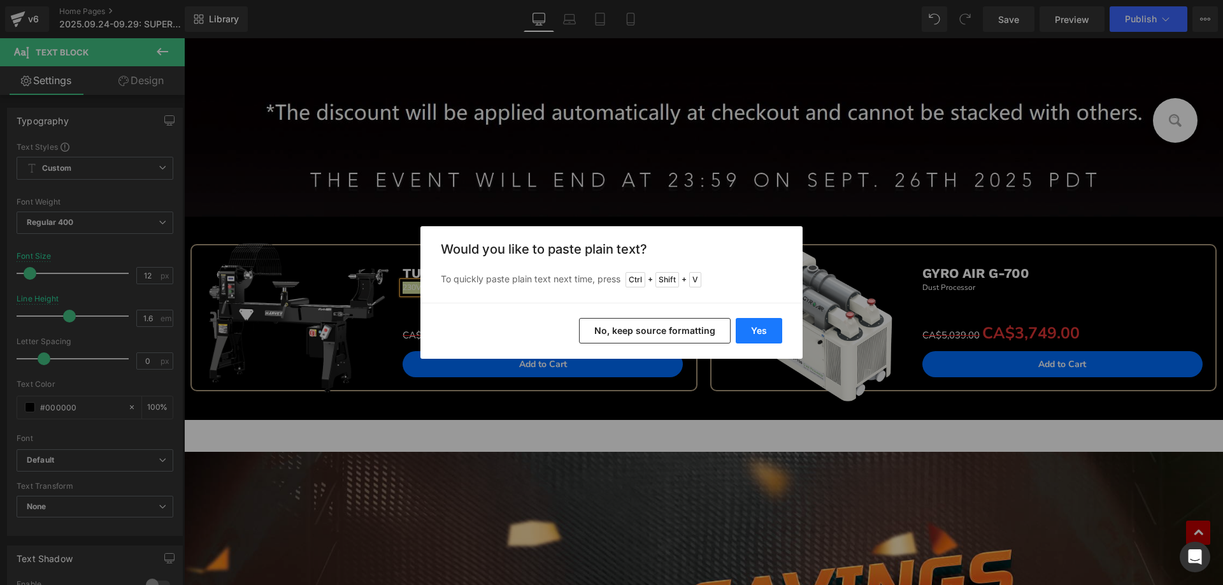
click at [763, 330] on button "Yes" at bounding box center [758, 330] width 46 height 25
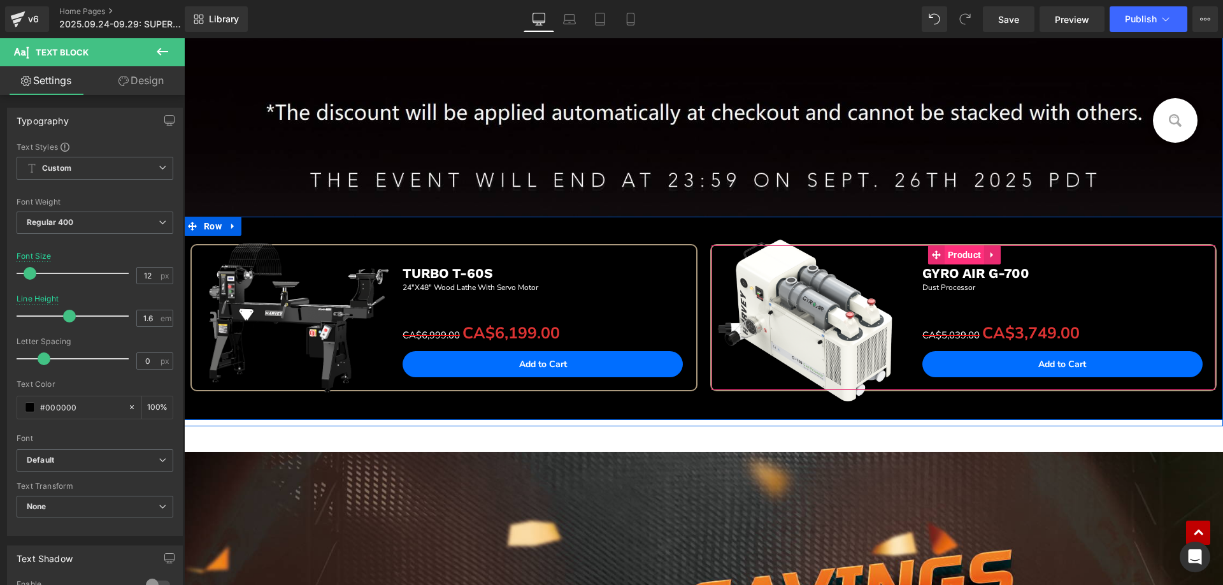
click at [960, 255] on span "Product" at bounding box center [963, 254] width 39 height 19
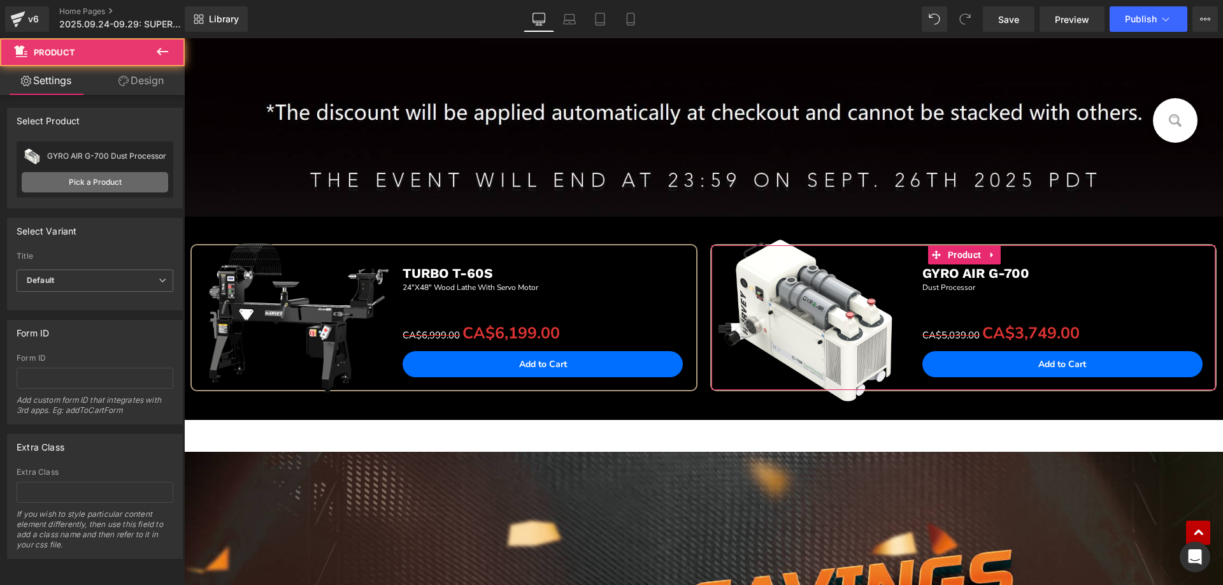
click at [116, 179] on link "Pick a Product" at bounding box center [95, 182] width 146 height 20
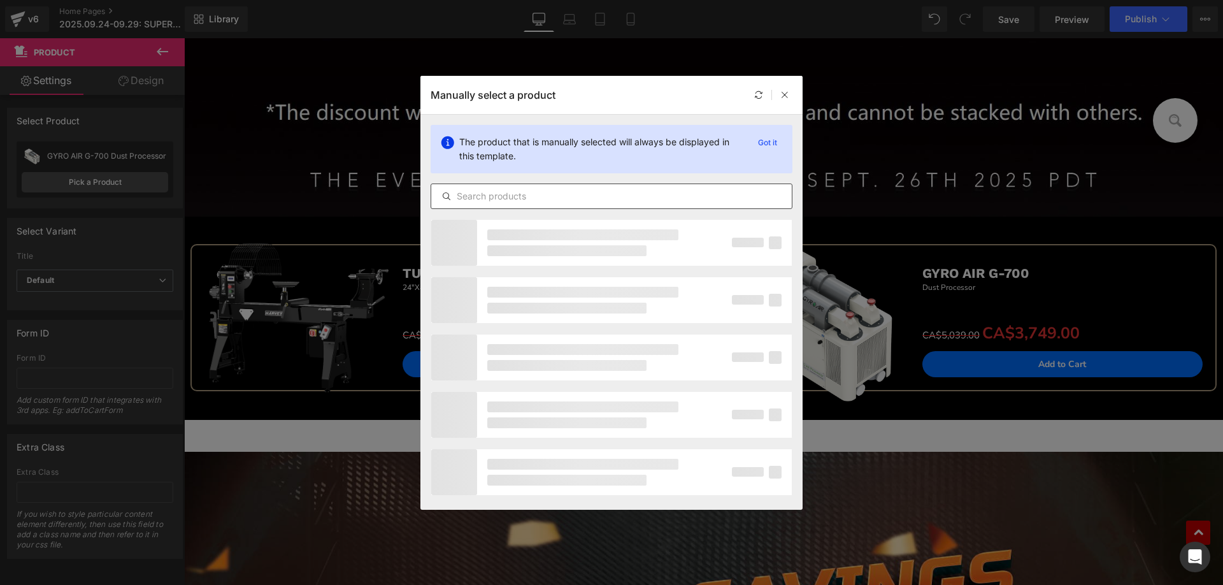
click at [528, 193] on input "text" at bounding box center [611, 195] width 360 height 15
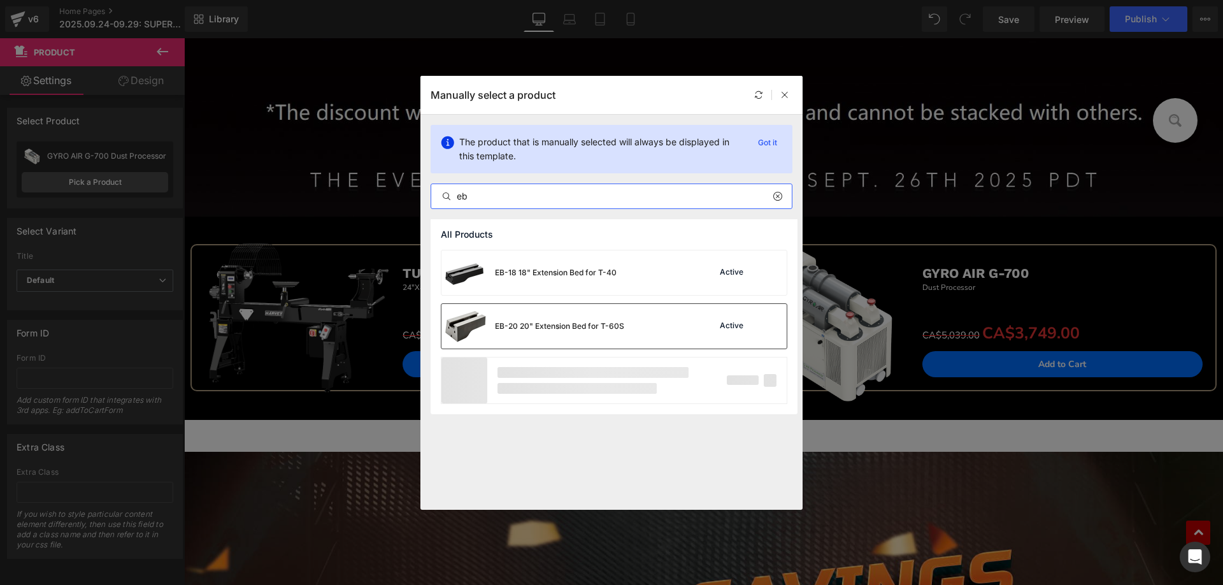
type input "eb"
click at [595, 317] on div "EB-20 20" Extension Bed for T-60S" at bounding box center [532, 326] width 183 height 45
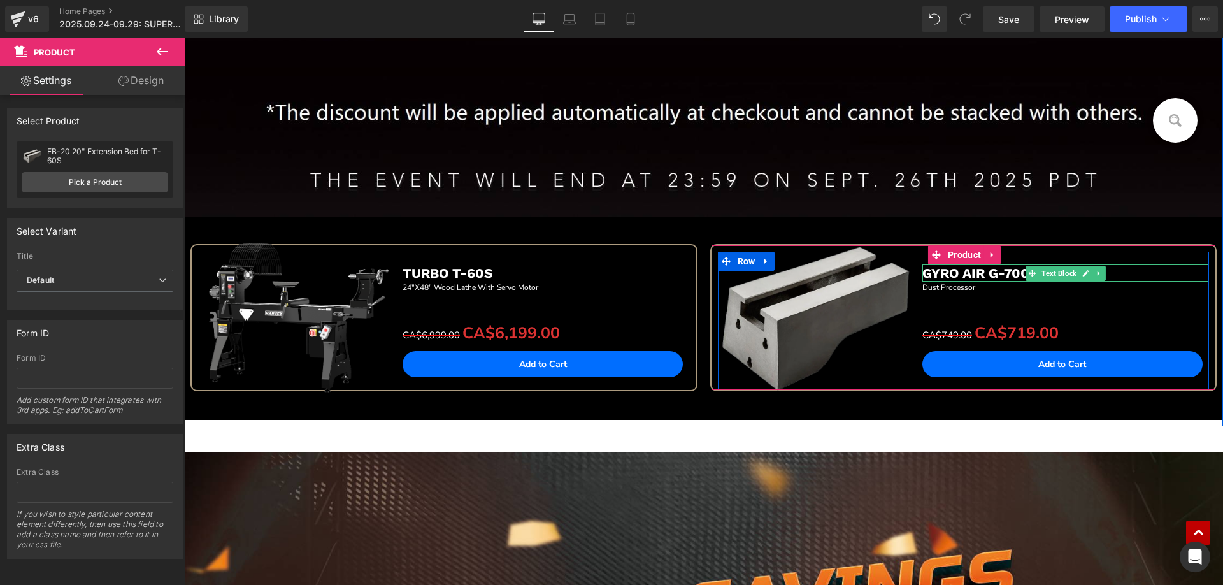
click at [990, 273] on span "GYRO AIR G-700" at bounding box center [975, 273] width 107 height 16
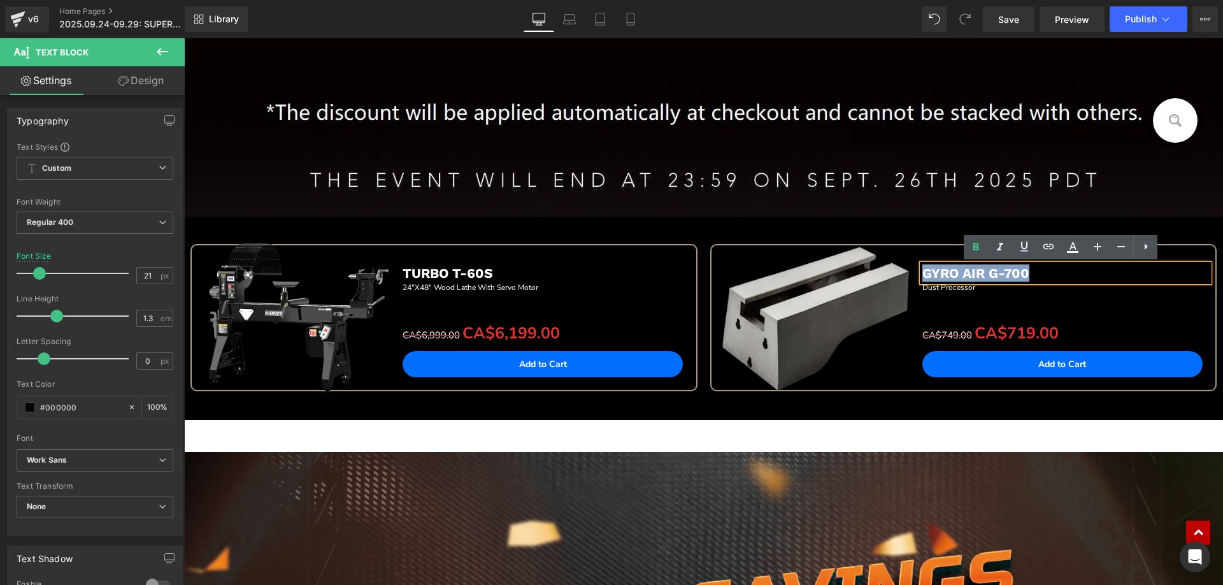
drag, startPoint x: 920, startPoint y: 273, endPoint x: 1050, endPoint y: 272, distance: 129.9
click at [1050, 272] on p "GYRO AIR G-700" at bounding box center [1065, 272] width 287 height 17
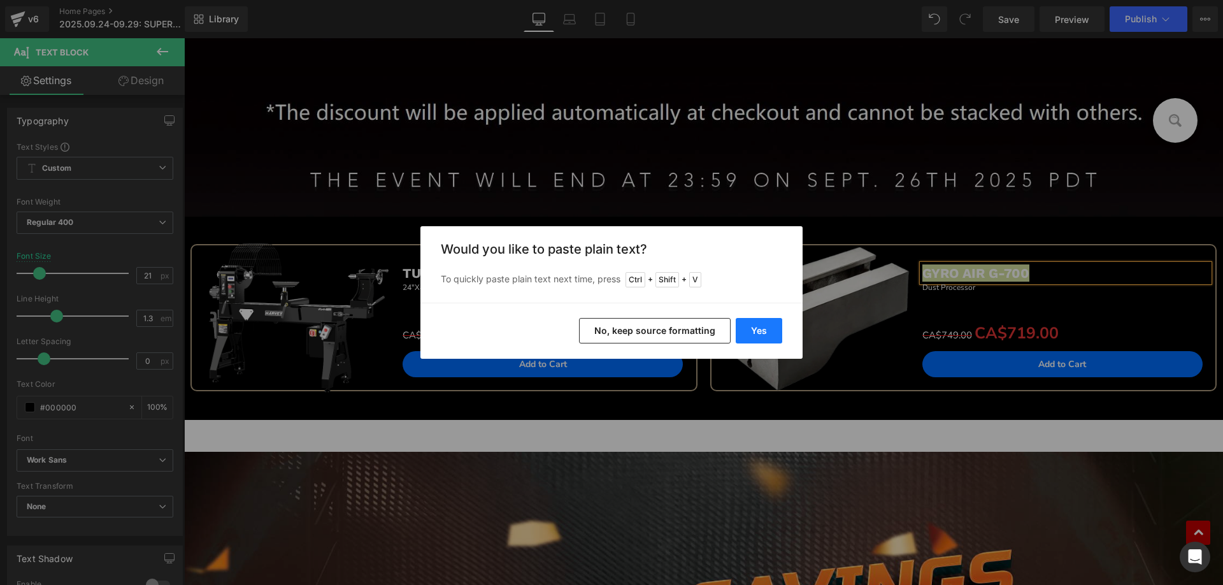
drag, startPoint x: 758, startPoint y: 330, endPoint x: 520, endPoint y: 282, distance: 243.0
click at [758, 330] on button "Yes" at bounding box center [758, 330] width 46 height 25
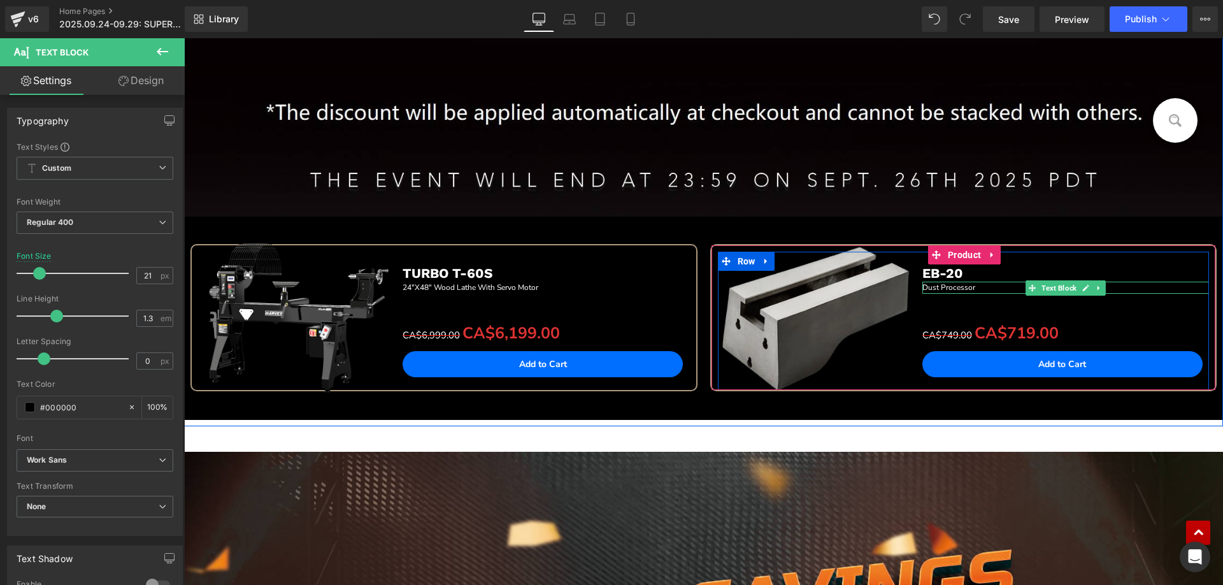
click at [923, 287] on span "Dust Processor" at bounding box center [948, 287] width 53 height 10
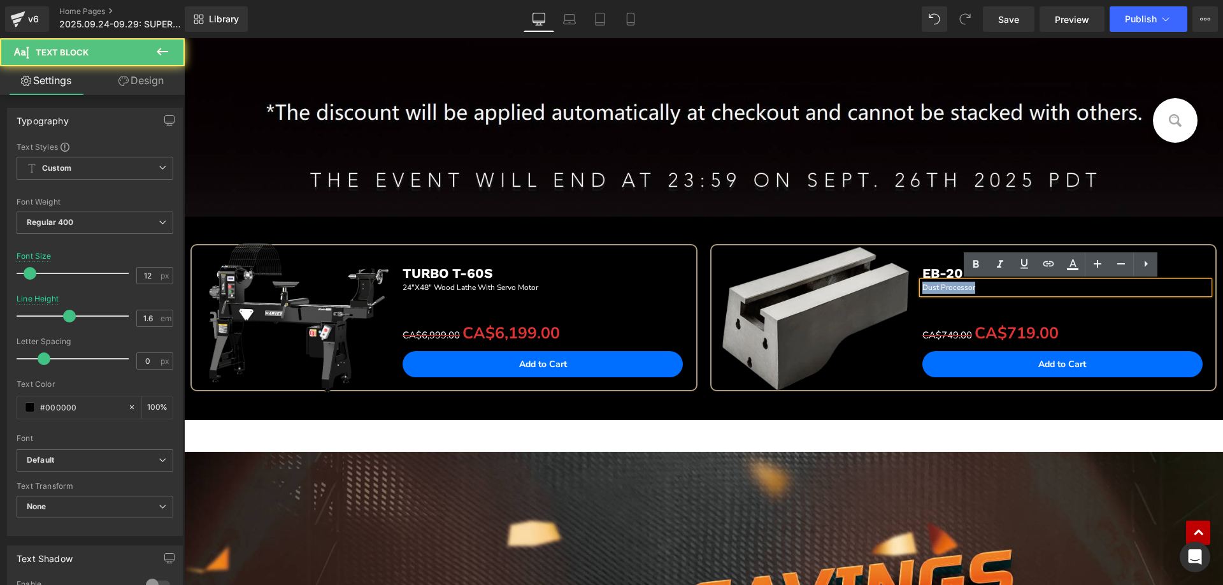
drag, startPoint x: 919, startPoint y: 285, endPoint x: 1013, endPoint y: 286, distance: 94.2
click at [1013, 286] on p "Dust Processor" at bounding box center [1065, 287] width 287 height 12
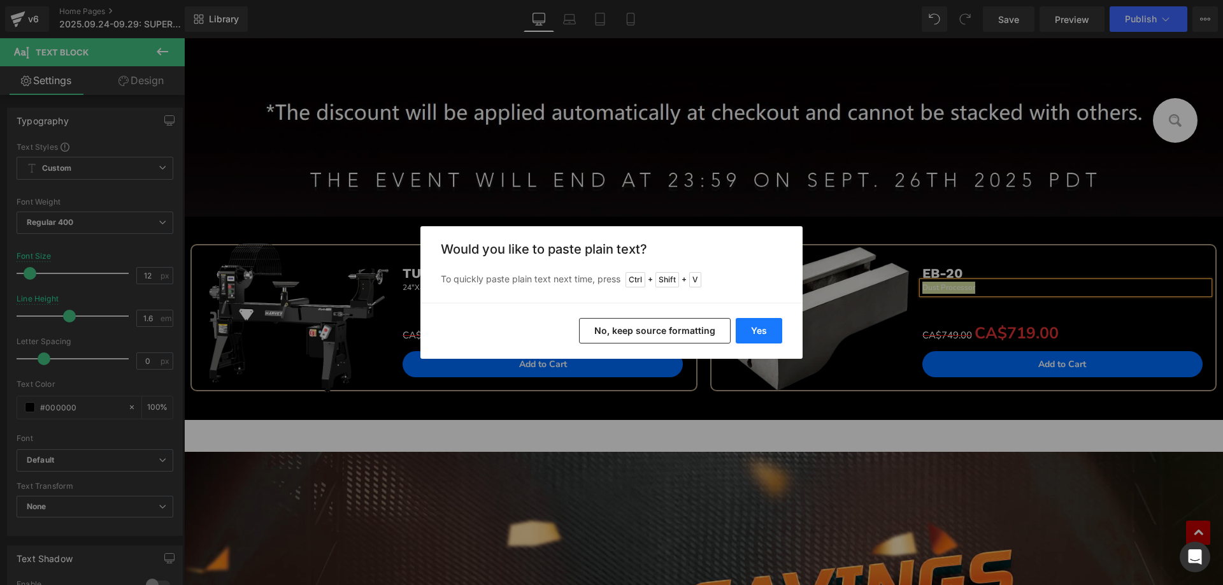
drag, startPoint x: 756, startPoint y: 327, endPoint x: 569, endPoint y: 288, distance: 190.4
click at [756, 327] on button "Yes" at bounding box center [758, 330] width 46 height 25
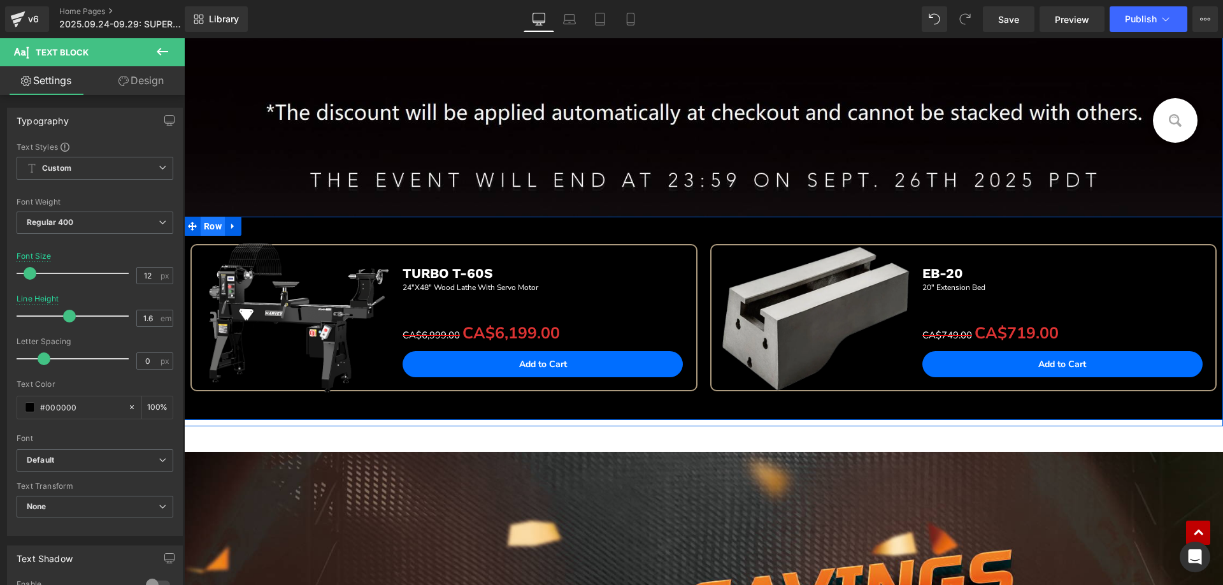
click at [211, 232] on span "Row" at bounding box center [213, 225] width 24 height 19
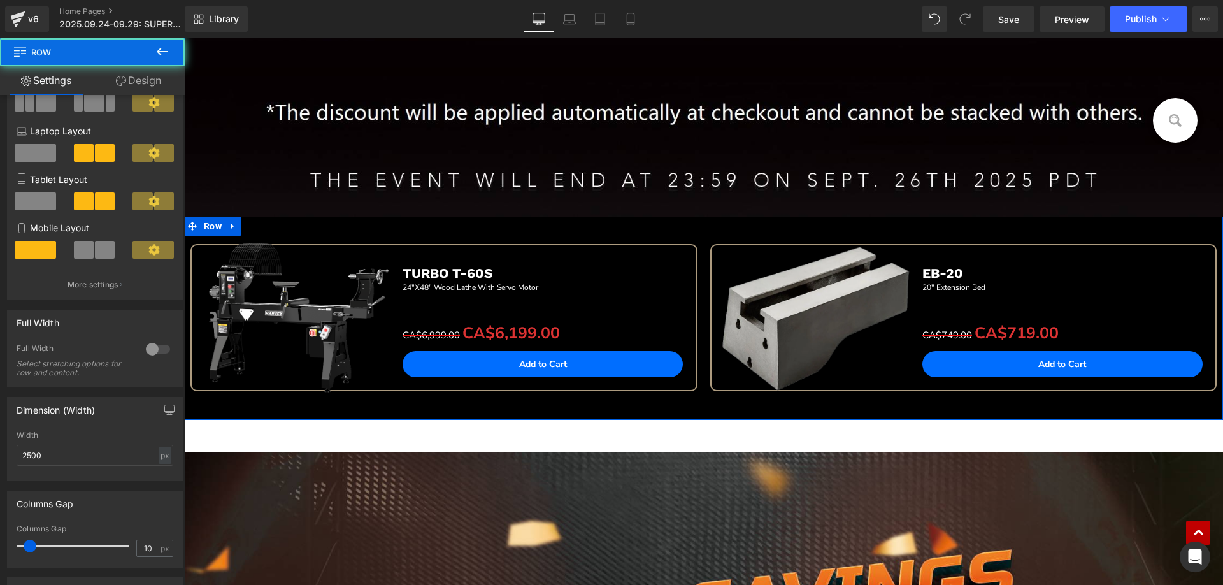
scroll to position [127, 0]
drag, startPoint x: 55, startPoint y: 454, endPoint x: 3, endPoint y: 450, distance: 52.4
click at [3, 450] on div "Dimension (Width) 2500px Width 2500 px % px" at bounding box center [95, 433] width 190 height 94
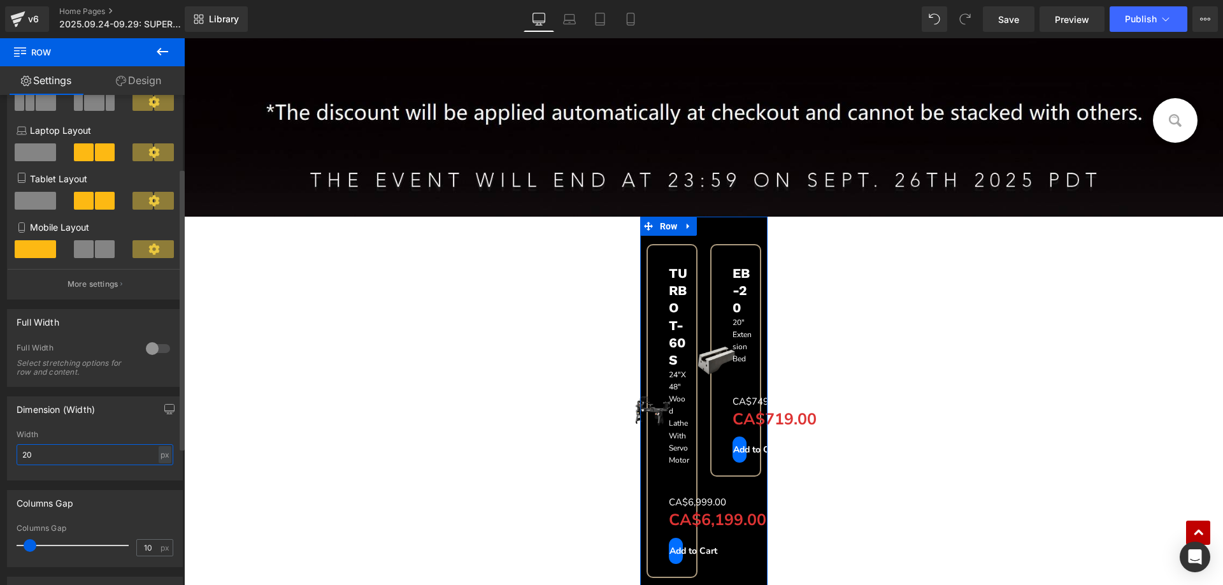
type input "2"
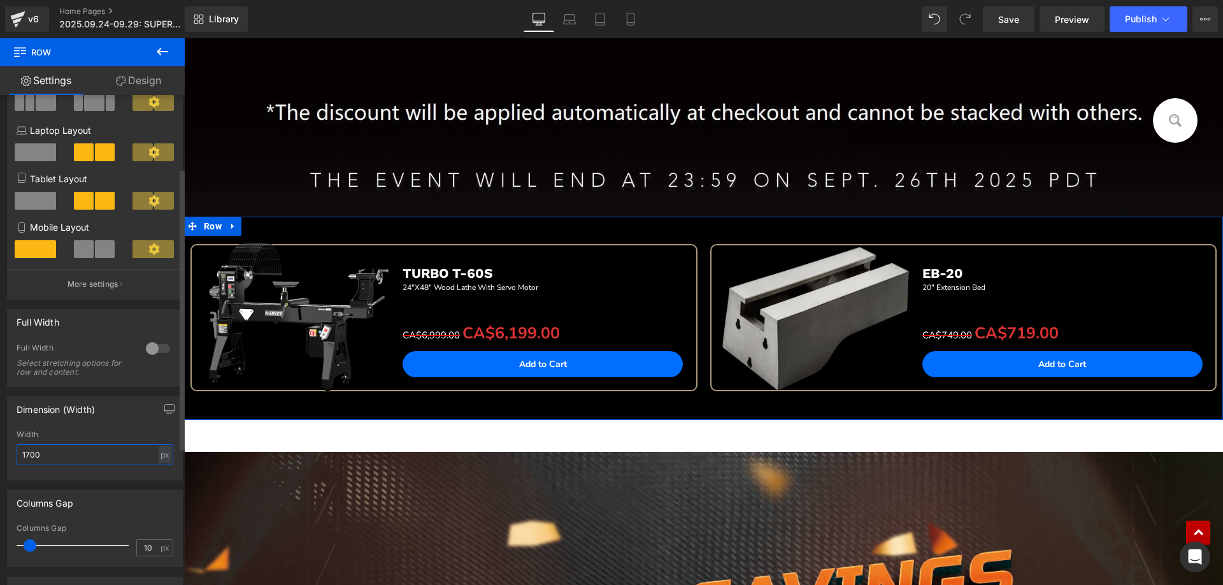
drag, startPoint x: 42, startPoint y: 453, endPoint x: 0, endPoint y: 450, distance: 42.1
click at [0, 450] on div "Dimension (Width) 2500px Width 1700 px % px" at bounding box center [95, 433] width 190 height 94
type input "1650"
click at [173, 49] on button at bounding box center [162, 52] width 45 height 28
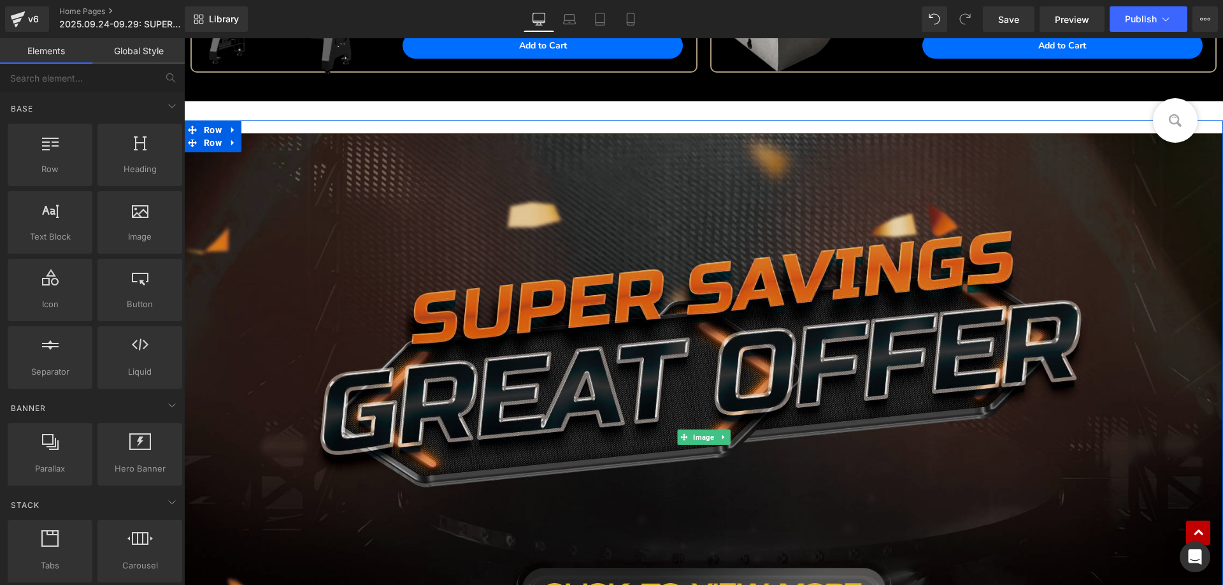
scroll to position [1035, 0]
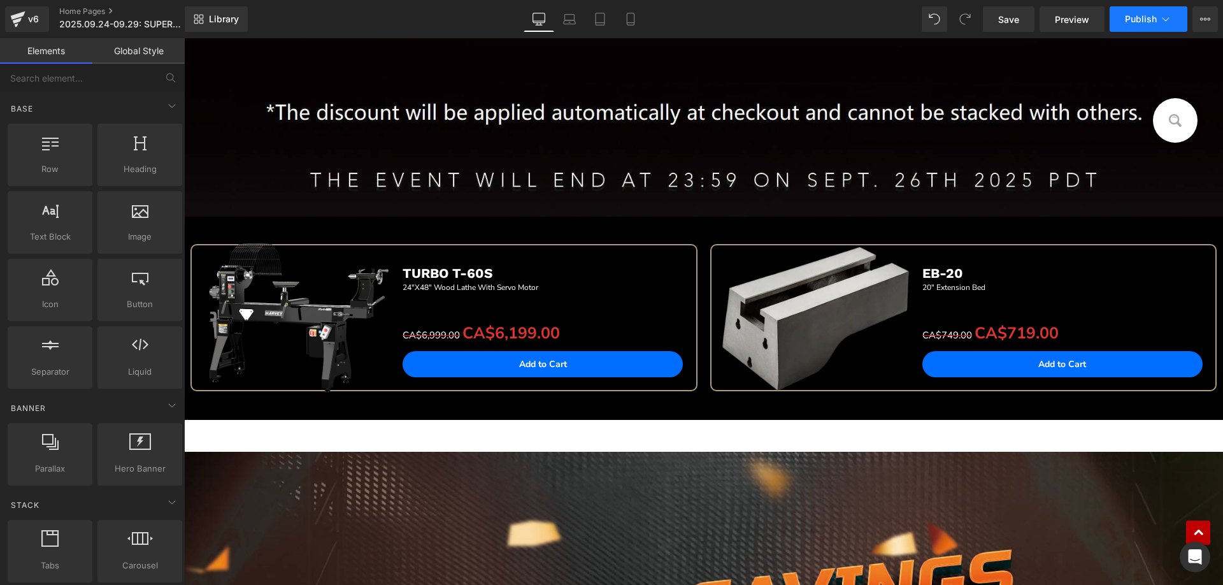
click at [1130, 25] on button "Publish" at bounding box center [1148, 18] width 78 height 25
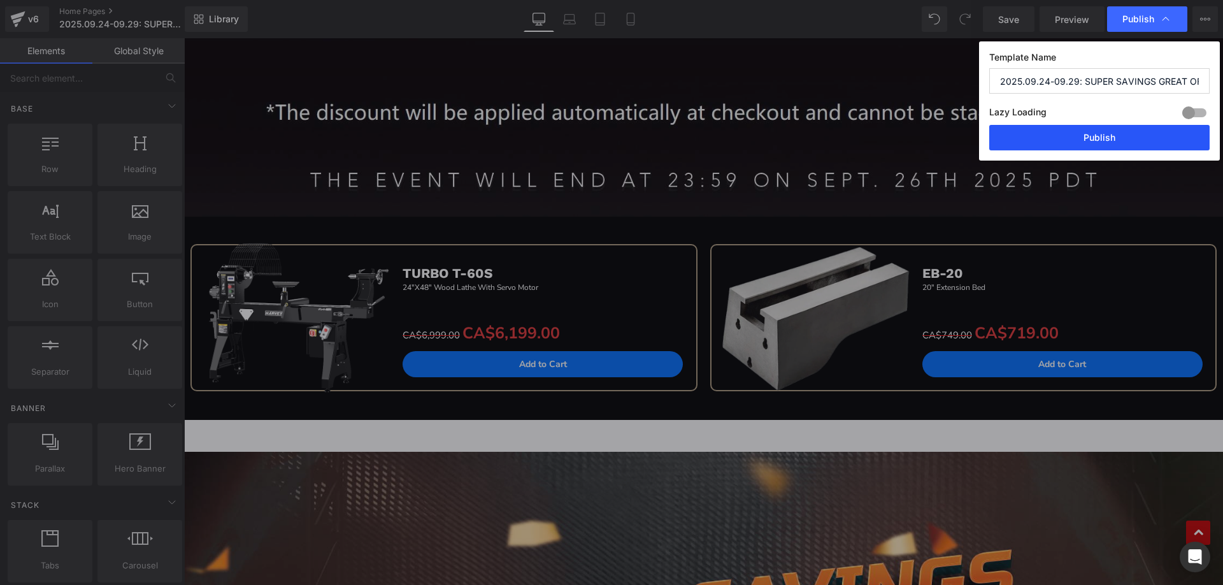
click at [1033, 143] on button "Publish" at bounding box center [1099, 137] width 220 height 25
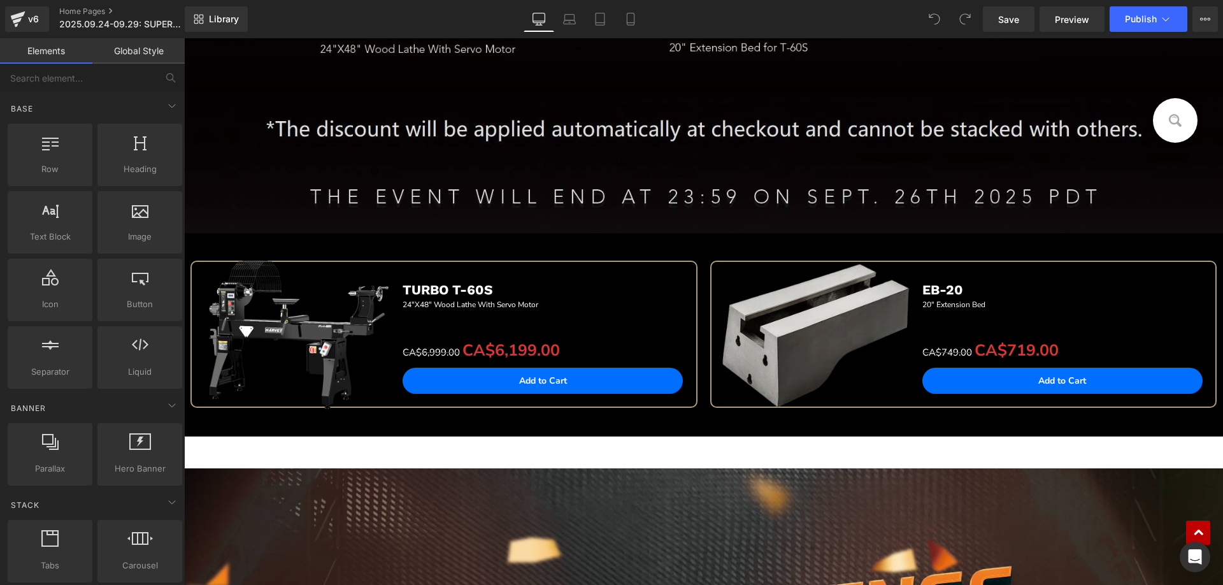
scroll to position [1019, 0]
